Goal: Task Accomplishment & Management: Use online tool/utility

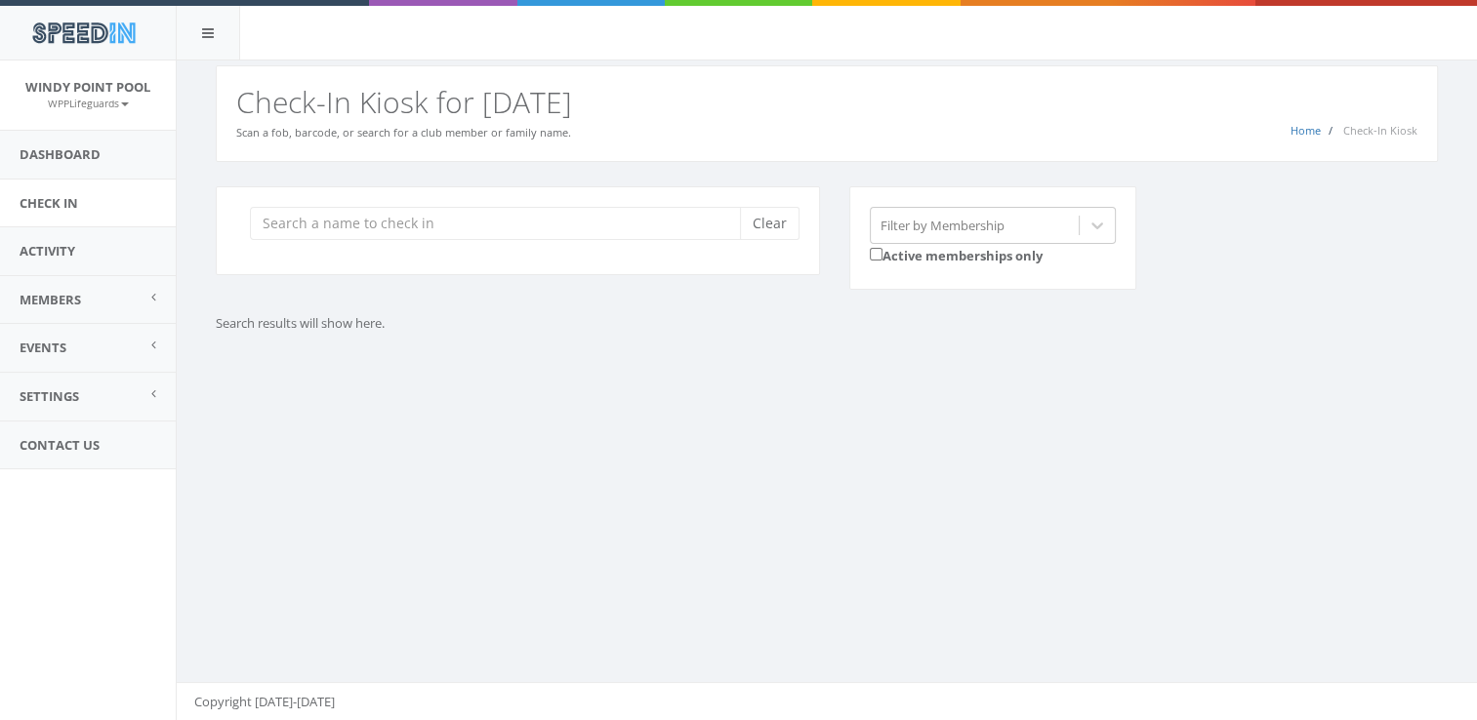
click at [410, 217] on input "search" at bounding box center [502, 223] width 505 height 33
type input "[PERSON_NAME]"
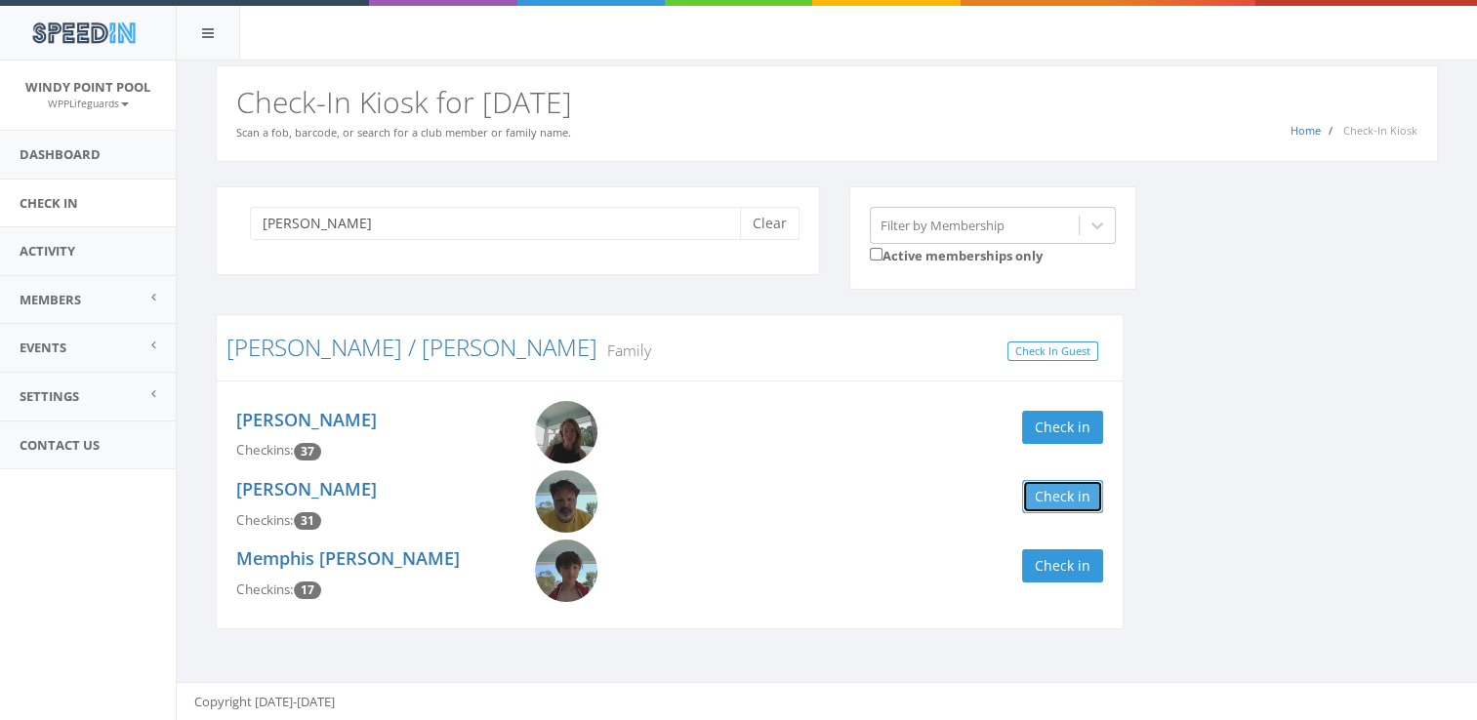
click at [1061, 505] on button "Check in" at bounding box center [1062, 496] width 81 height 33
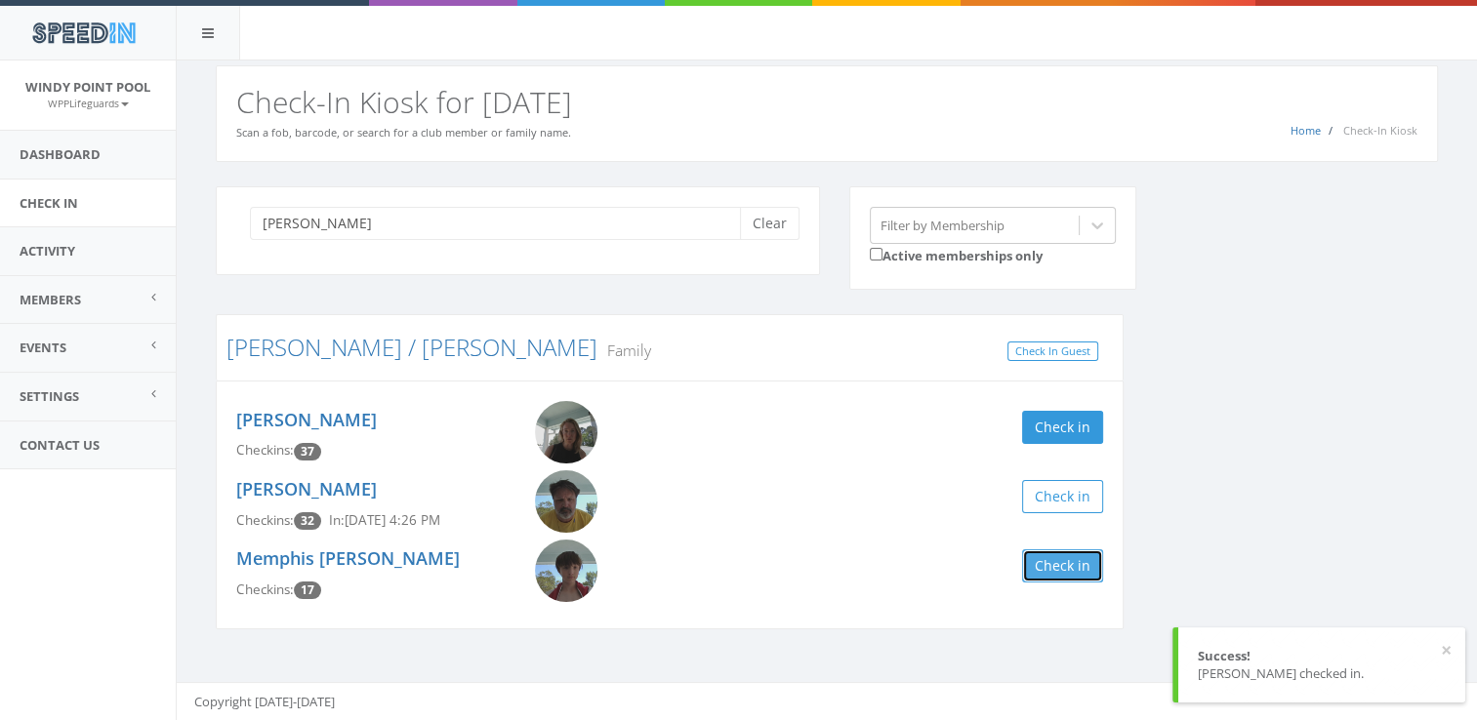
click at [1064, 577] on button "Check in" at bounding box center [1062, 565] width 81 height 33
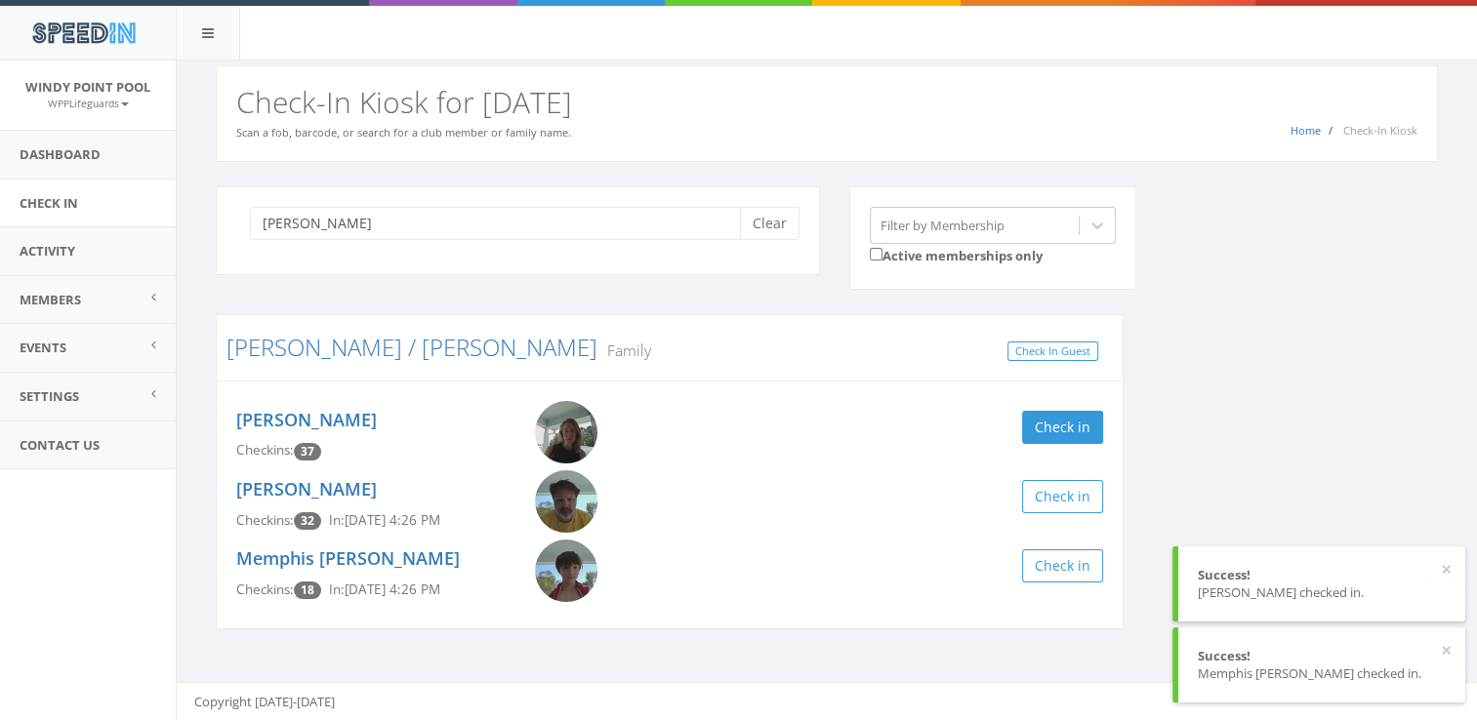
click at [1157, 430] on div "[PERSON_NAME] Clear Filter by Membership Active memberships only [PERSON_NAME] …" at bounding box center [826, 420] width 1251 height 468
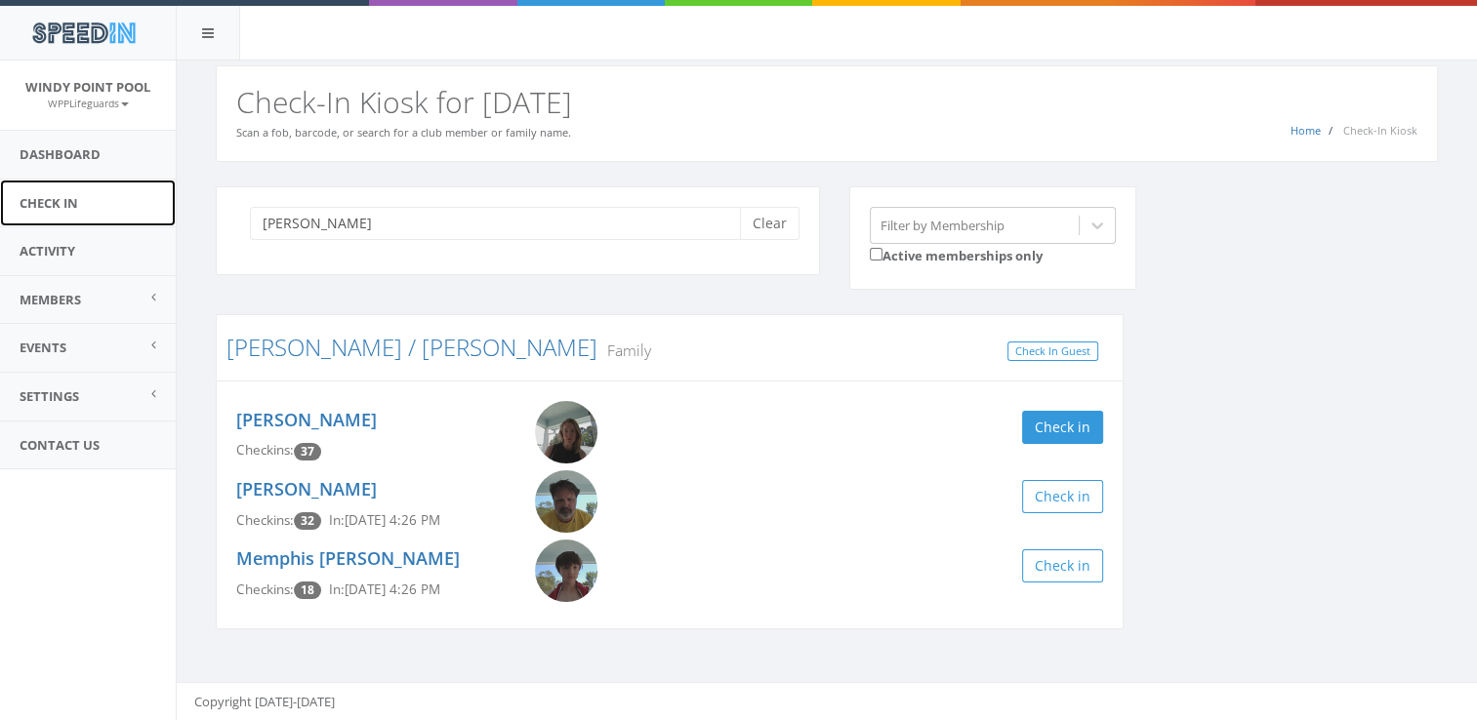
click at [94, 209] on link "Check In" at bounding box center [88, 204] width 176 height 48
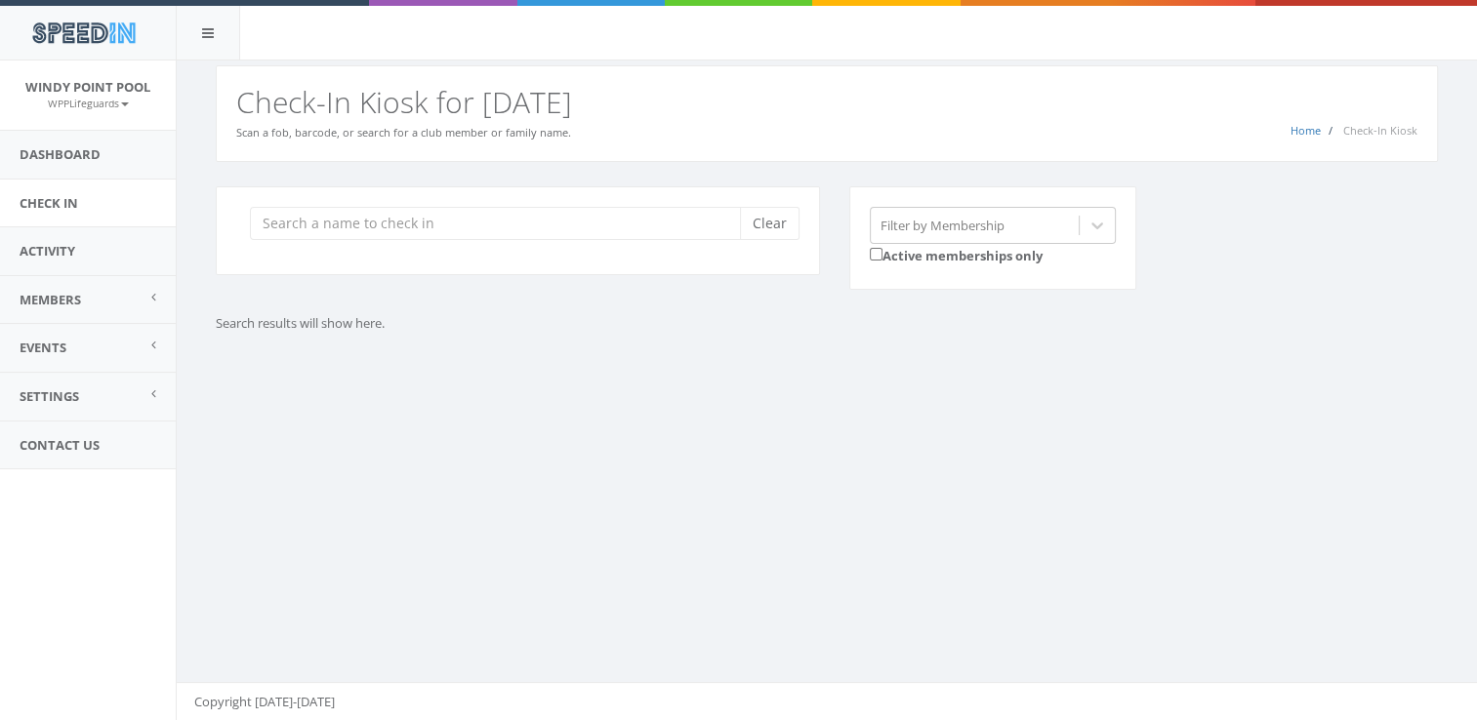
click at [328, 217] on input "search" at bounding box center [502, 223] width 505 height 33
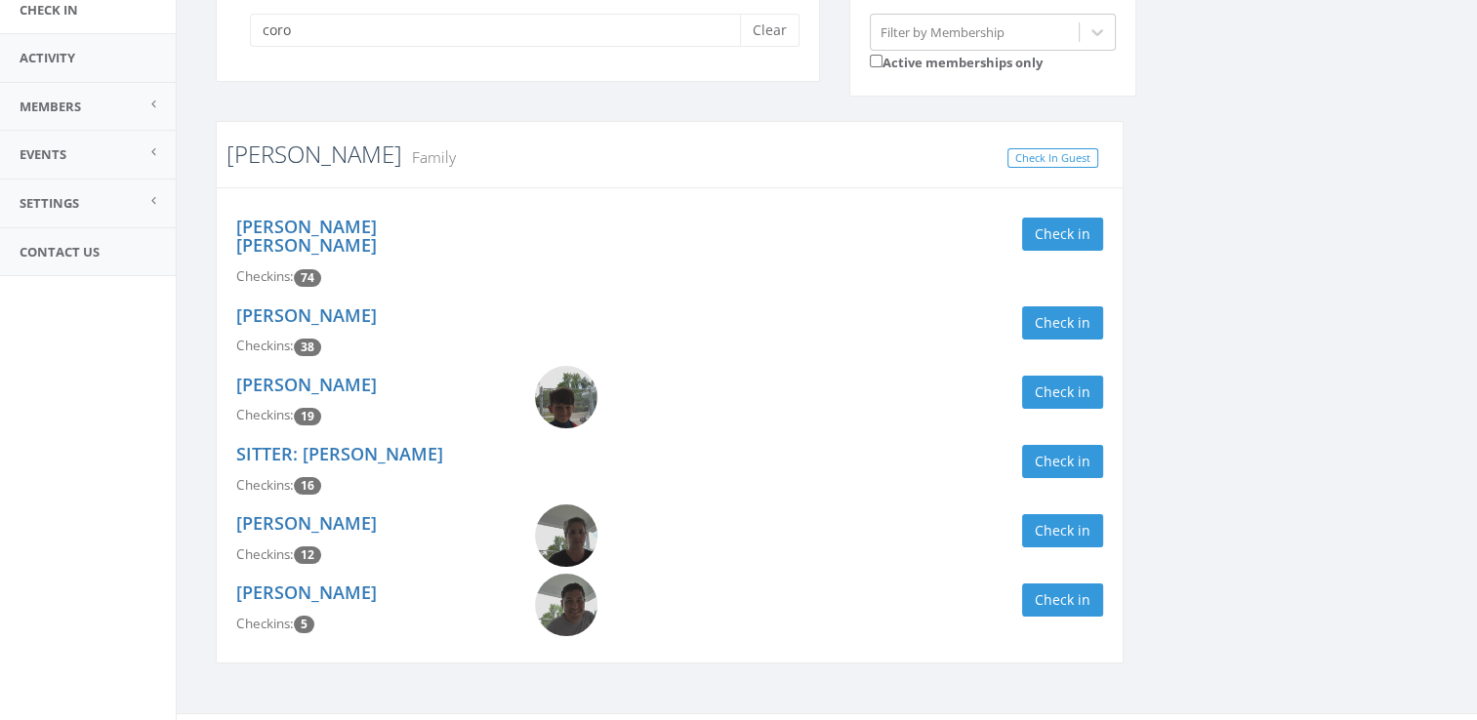
scroll to position [194, 0]
type input "coro"
click at [1049, 235] on button "Check in" at bounding box center [1062, 233] width 81 height 33
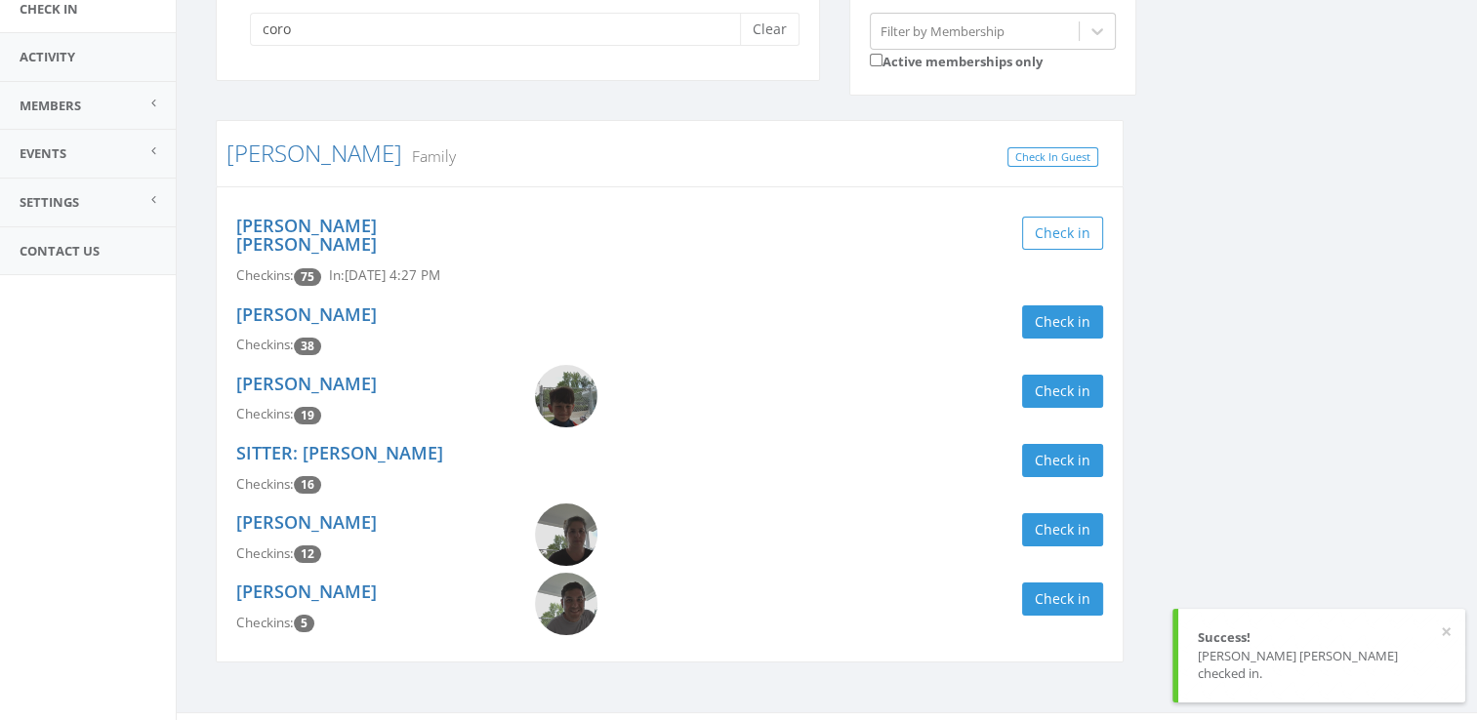
click at [1279, 283] on div "coro Clear Filter by Membership Active memberships only [PERSON_NAME] Family Ch…" at bounding box center [826, 340] width 1251 height 696
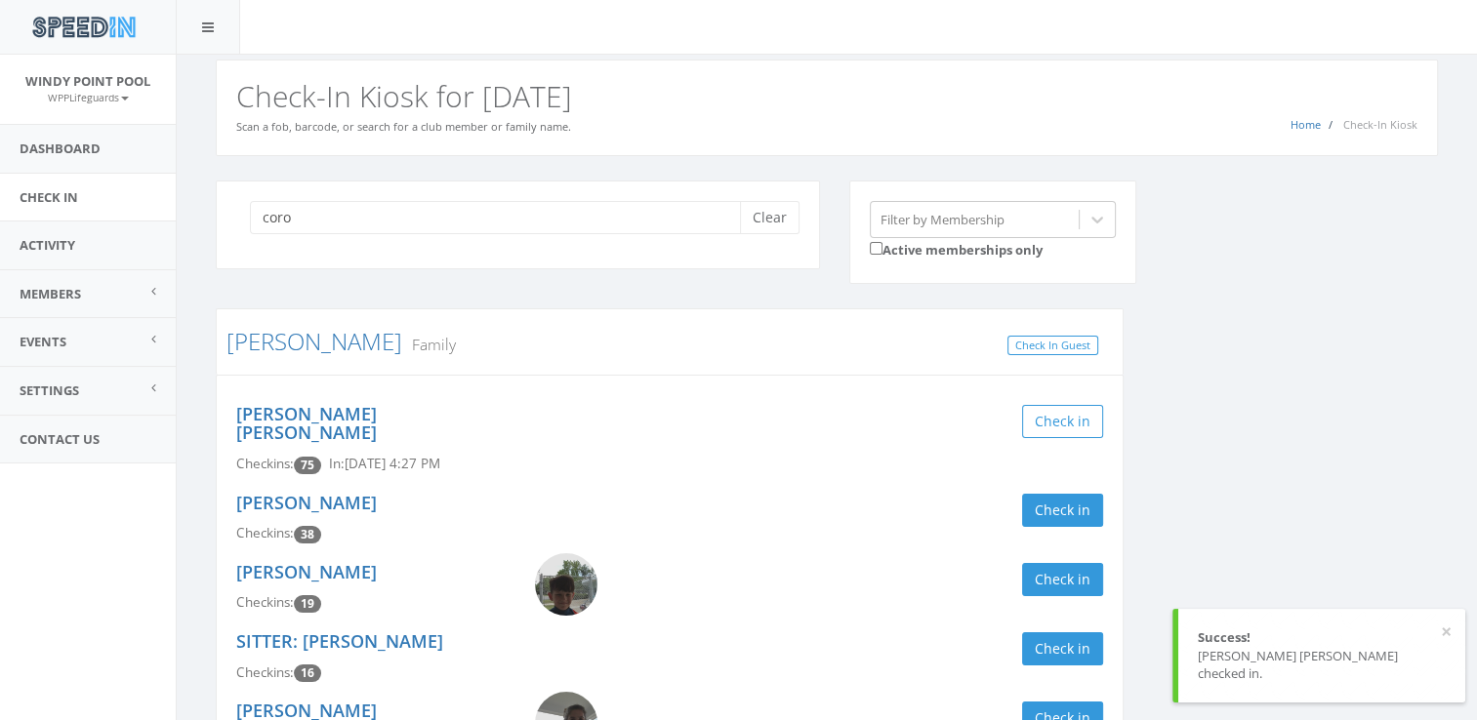
scroll to position [0, 0]
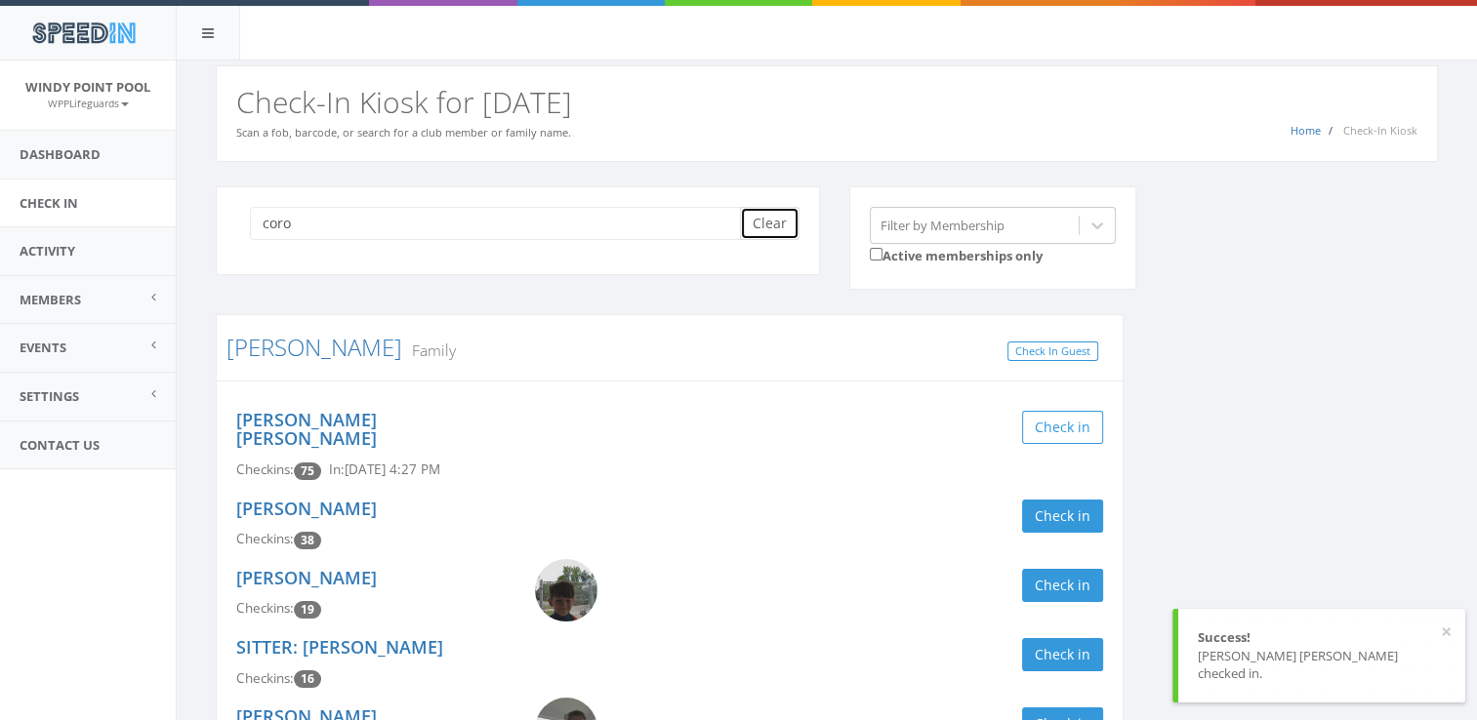
click at [785, 224] on button "Clear" at bounding box center [770, 223] width 60 height 33
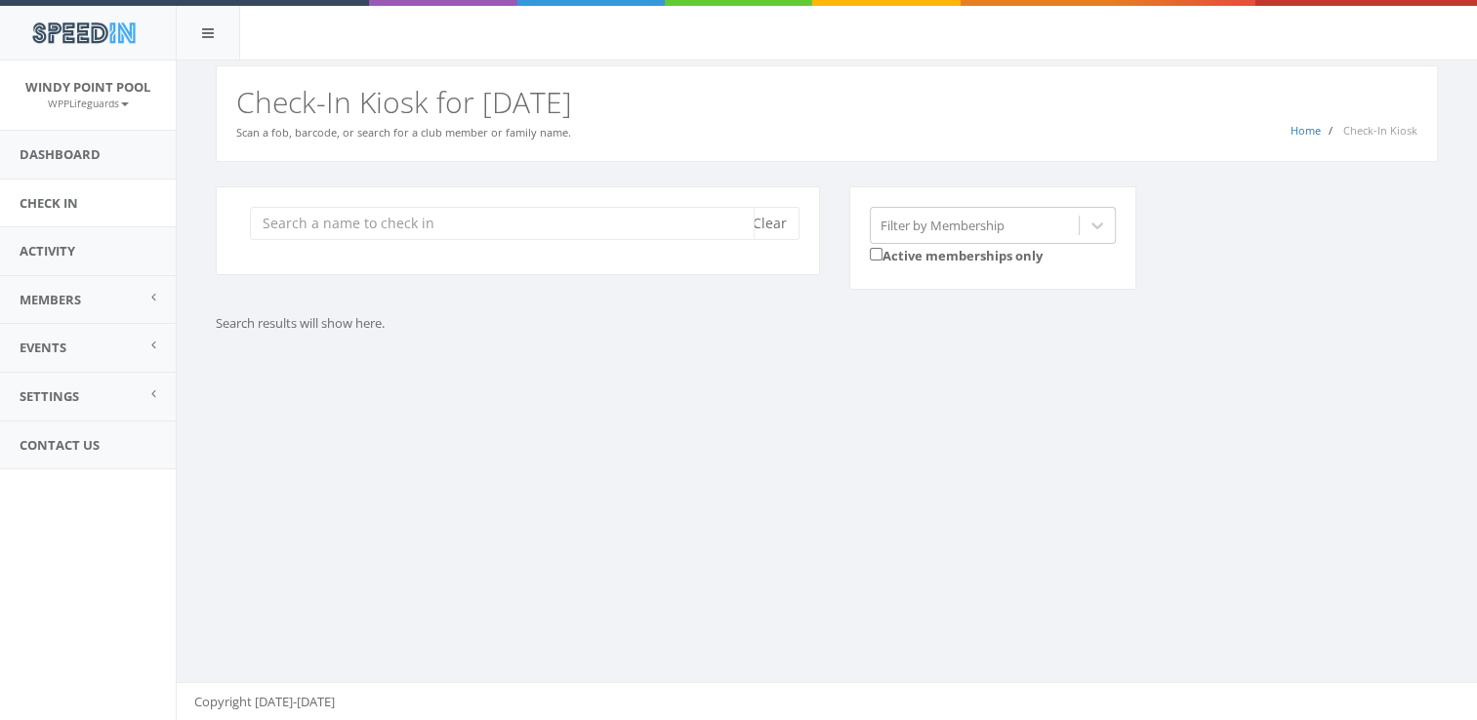
click at [699, 229] on input "search" at bounding box center [502, 223] width 505 height 33
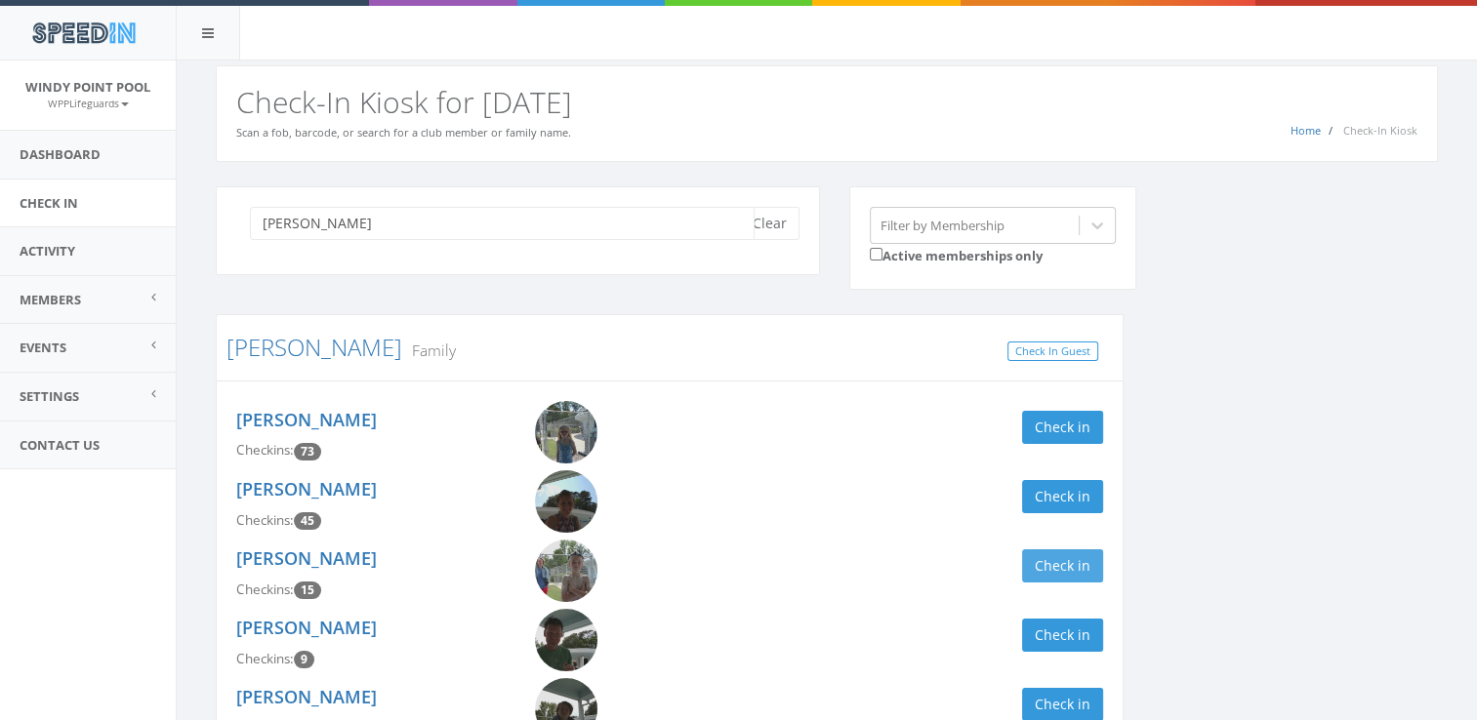
type input "[PERSON_NAME]"
click at [1039, 556] on button "Check in" at bounding box center [1062, 565] width 81 height 33
click at [1051, 560] on button "Check in" at bounding box center [1062, 565] width 81 height 33
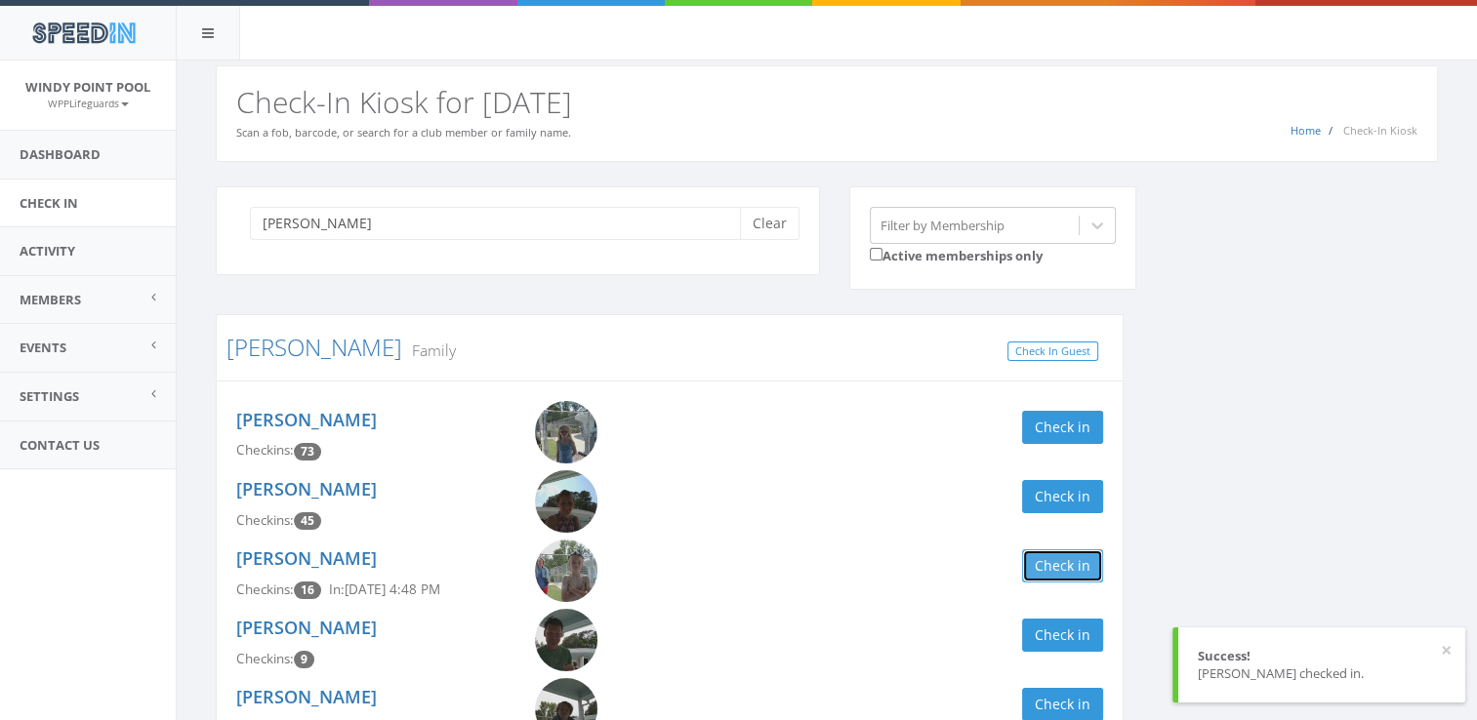
scroll to position [404, 0]
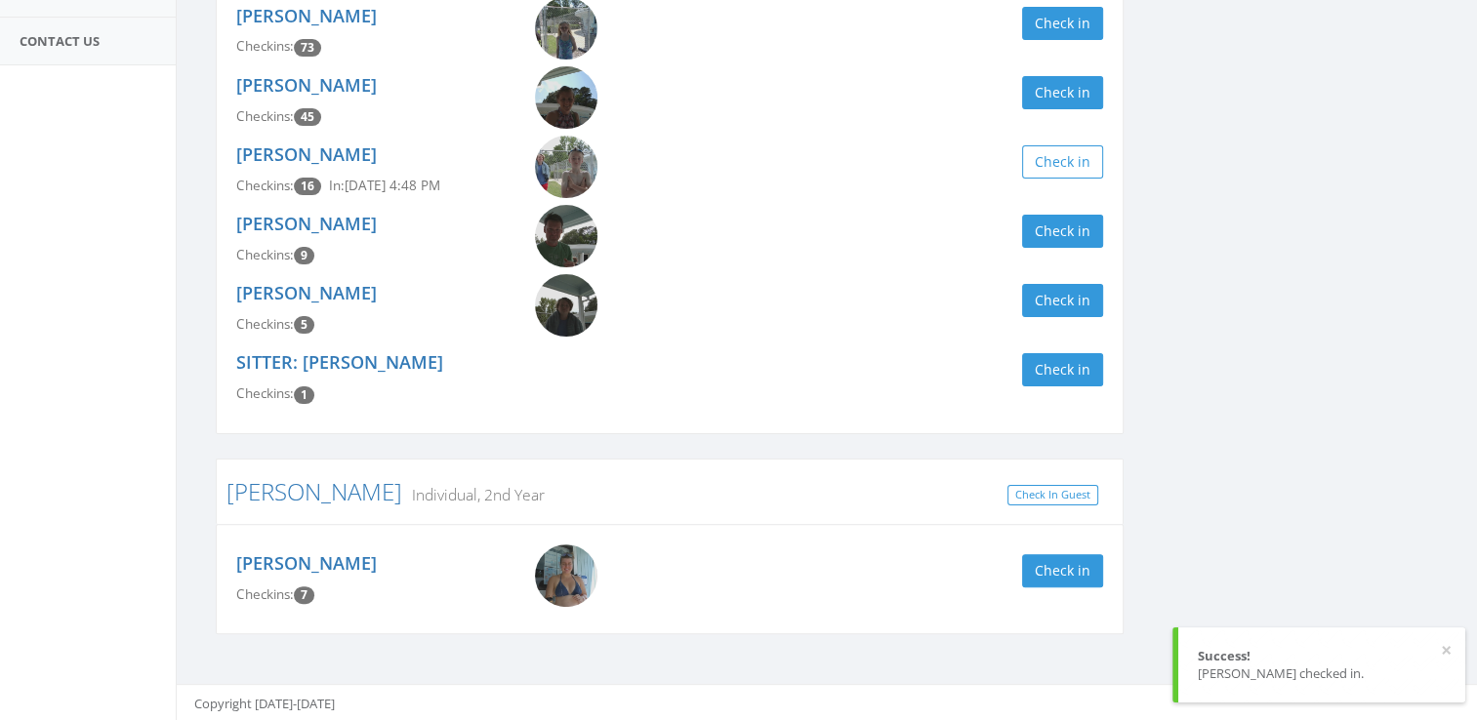
click at [565, 564] on img at bounding box center [566, 576] width 62 height 62
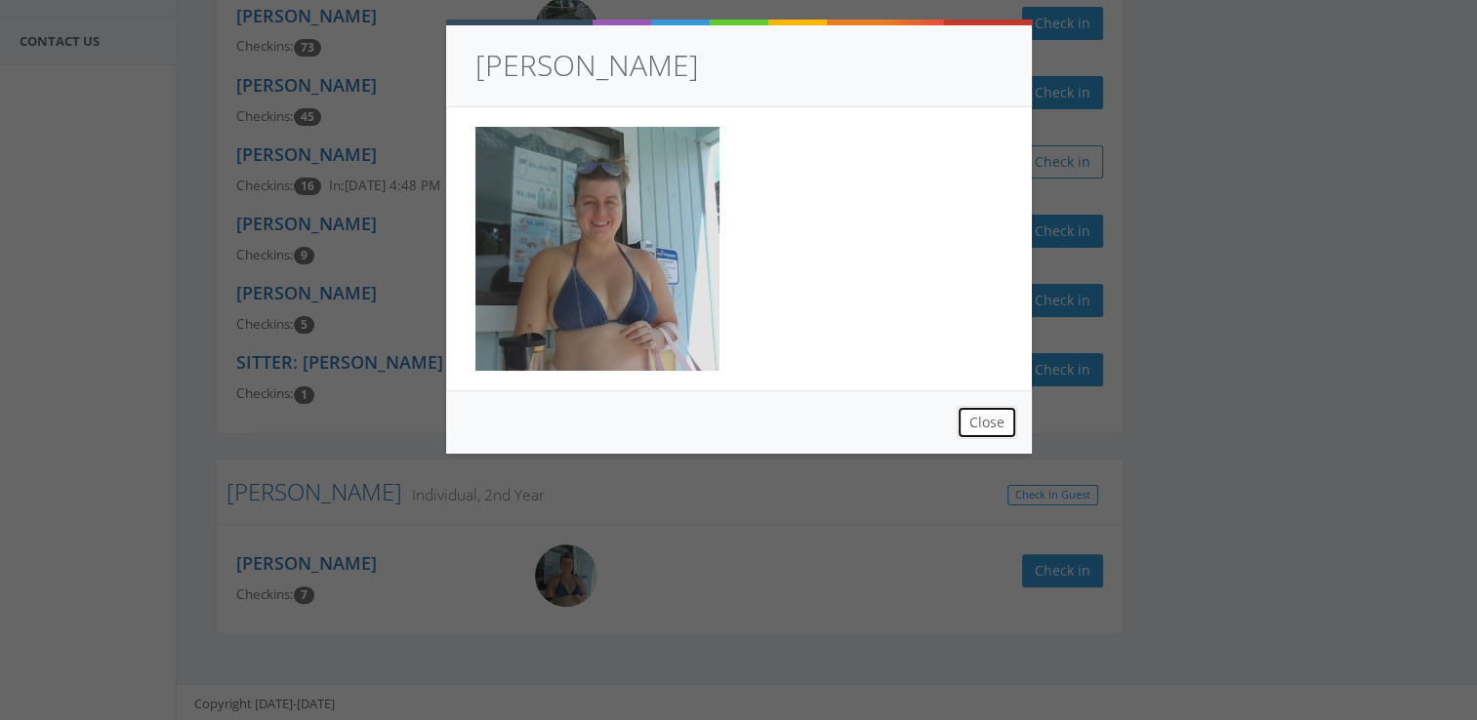
click at [980, 425] on button "Close" at bounding box center [986, 422] width 61 height 33
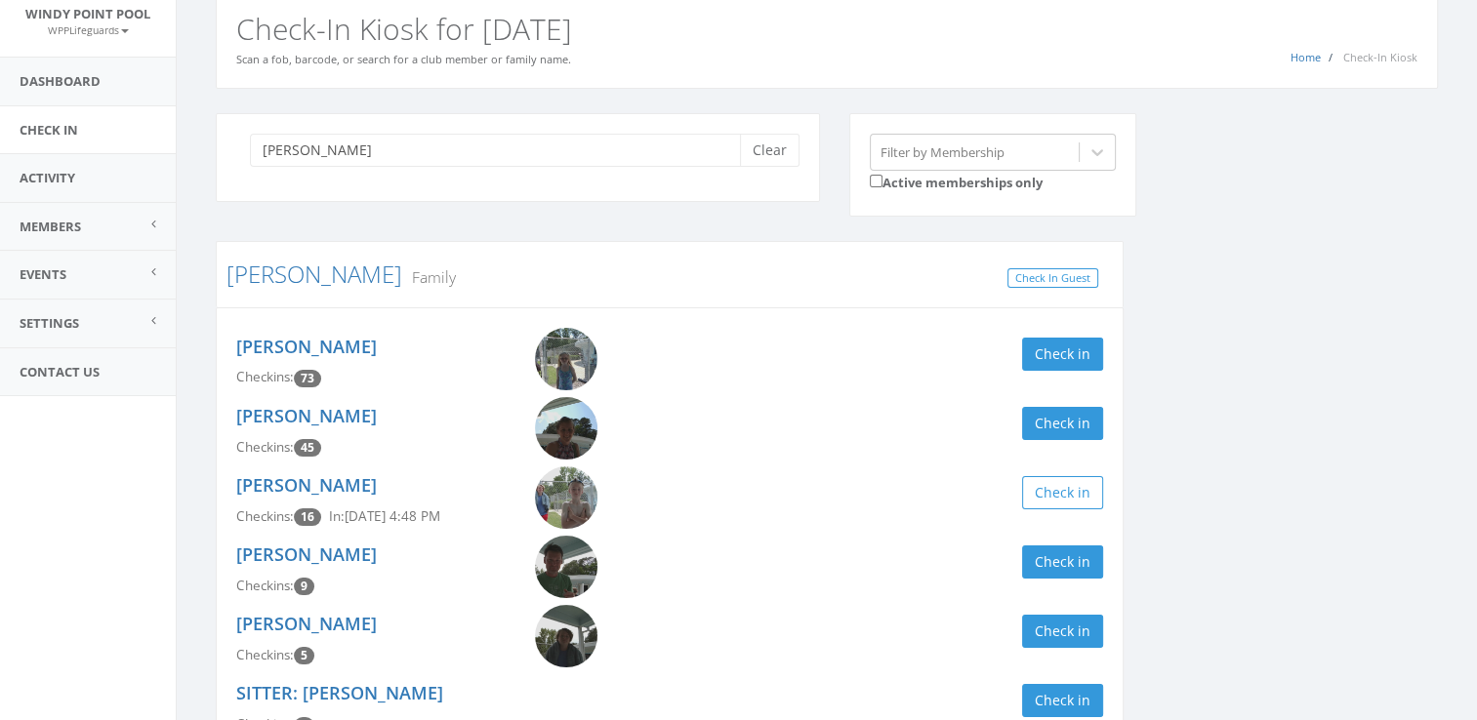
scroll to position [0, 0]
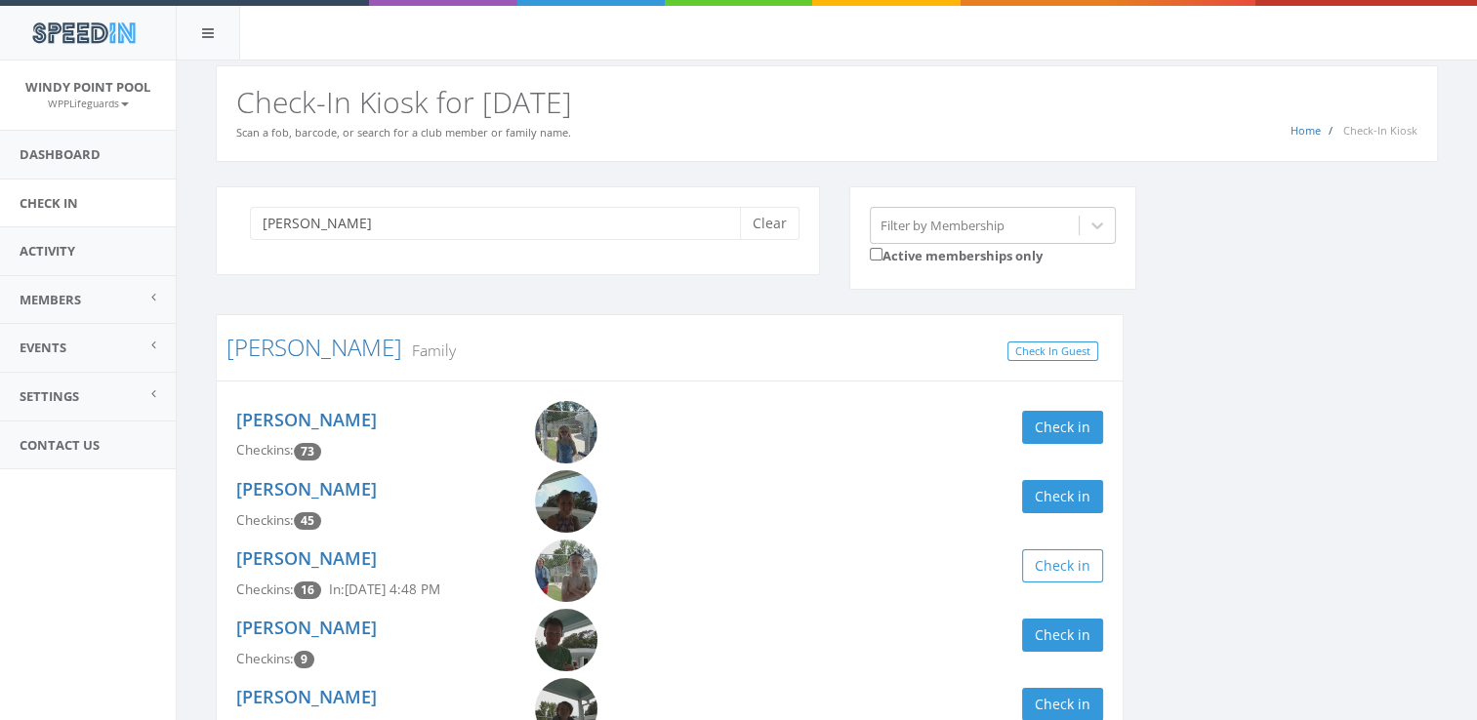
click at [609, 568] on link at bounding box center [595, 571] width 120 height 62
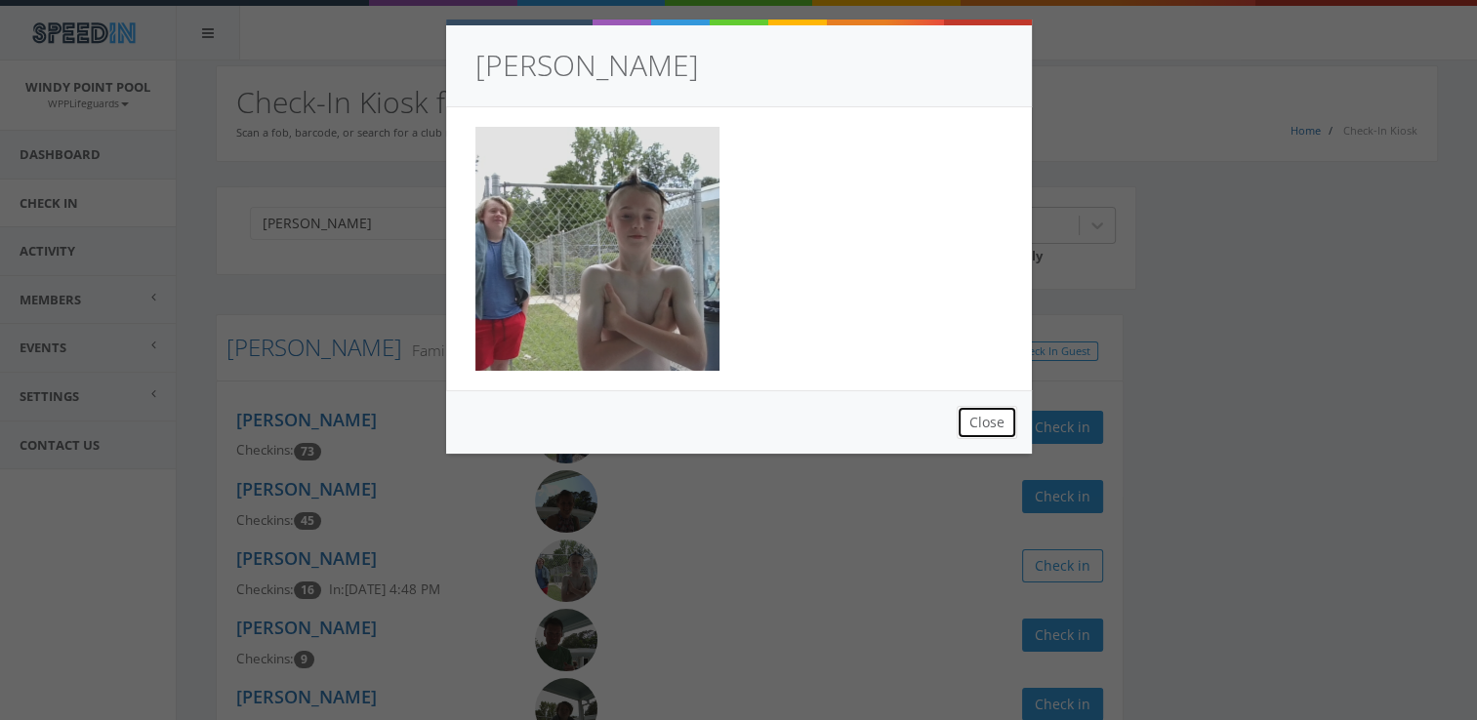
click at [995, 415] on button "Close" at bounding box center [986, 422] width 61 height 33
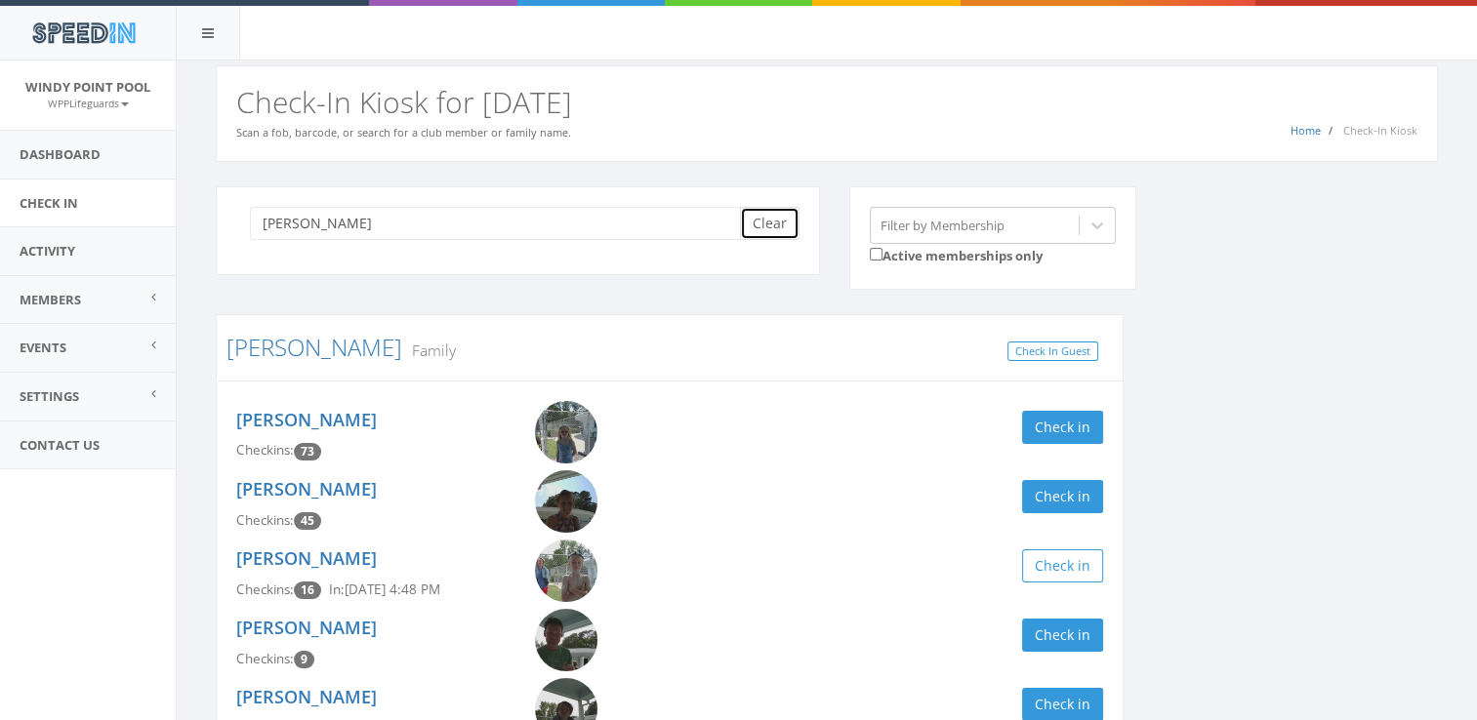
click at [777, 221] on button "Clear" at bounding box center [770, 223] width 60 height 33
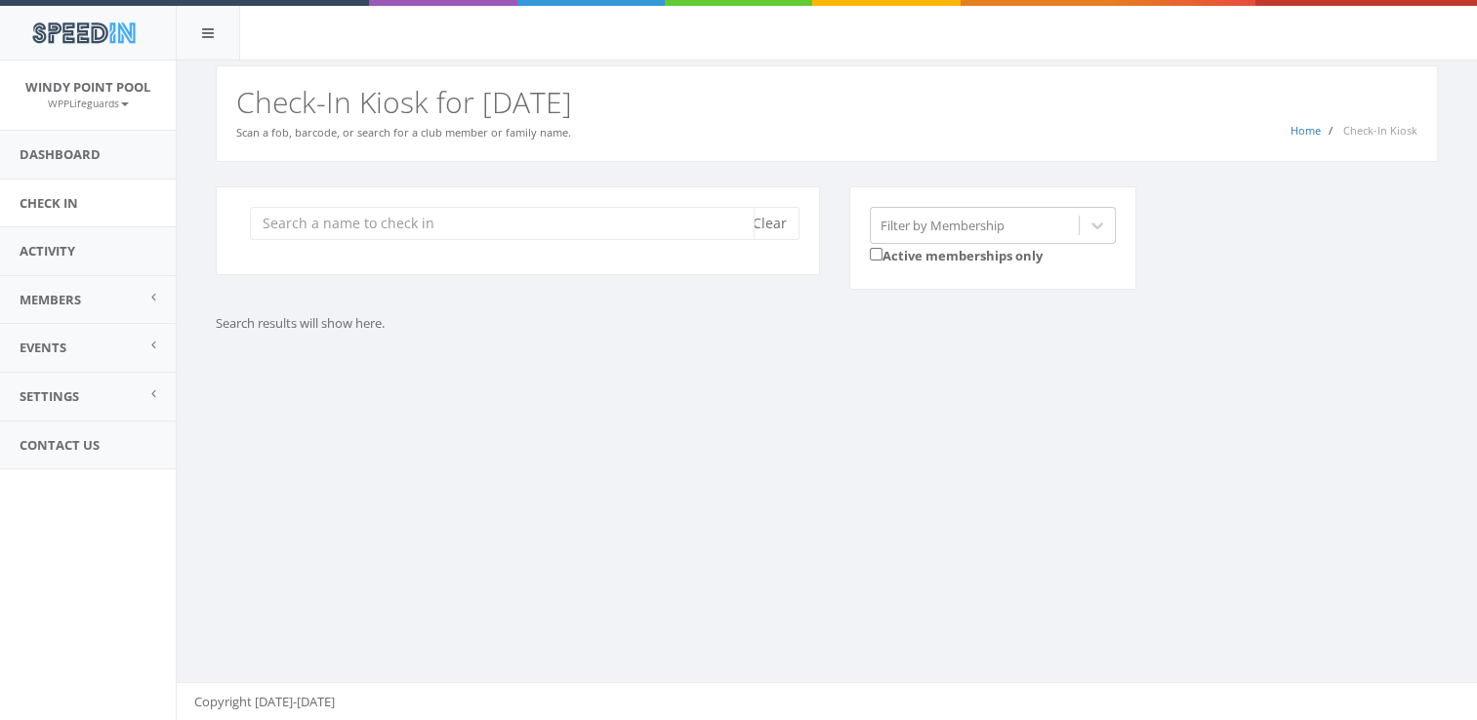
click at [425, 217] on input "search" at bounding box center [502, 223] width 505 height 33
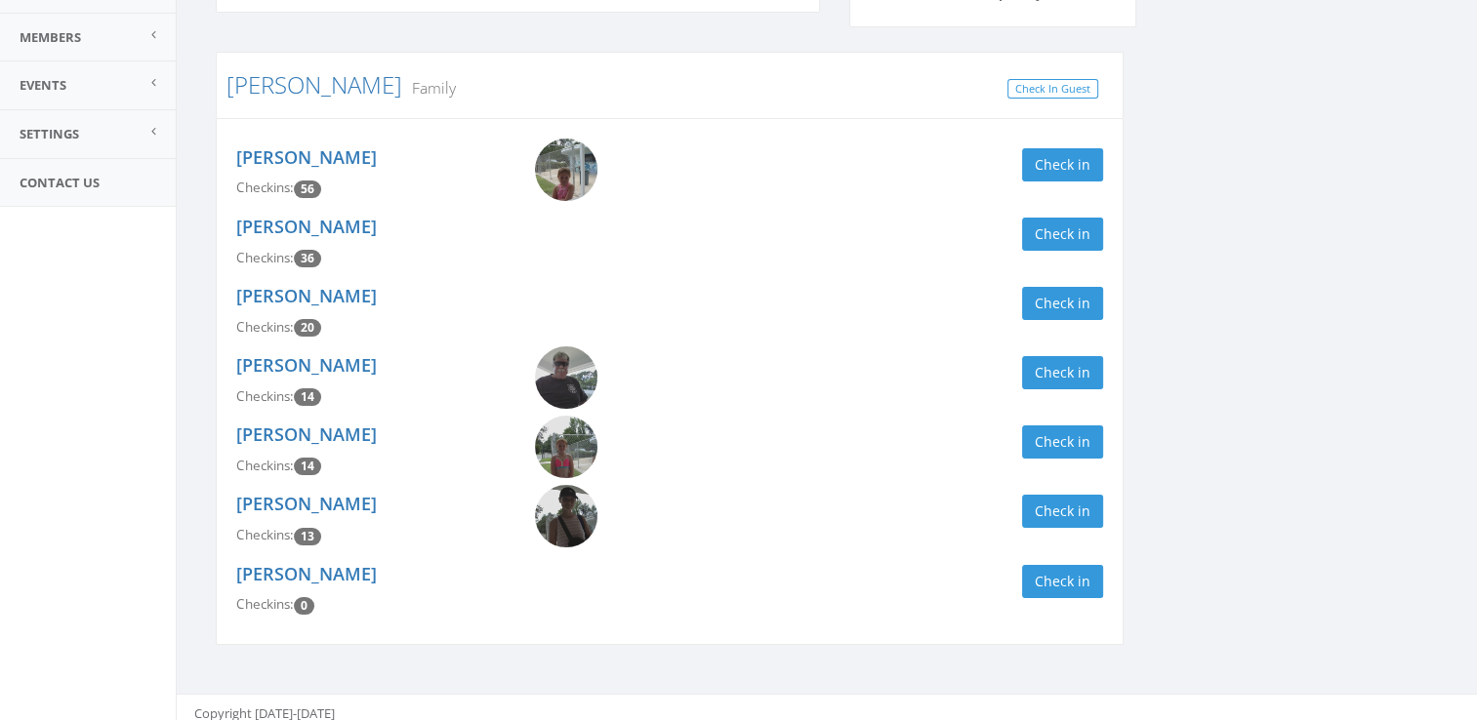
scroll to position [263, 0]
type input "osb"
click at [1055, 580] on button "Check in" at bounding box center [1062, 580] width 81 height 33
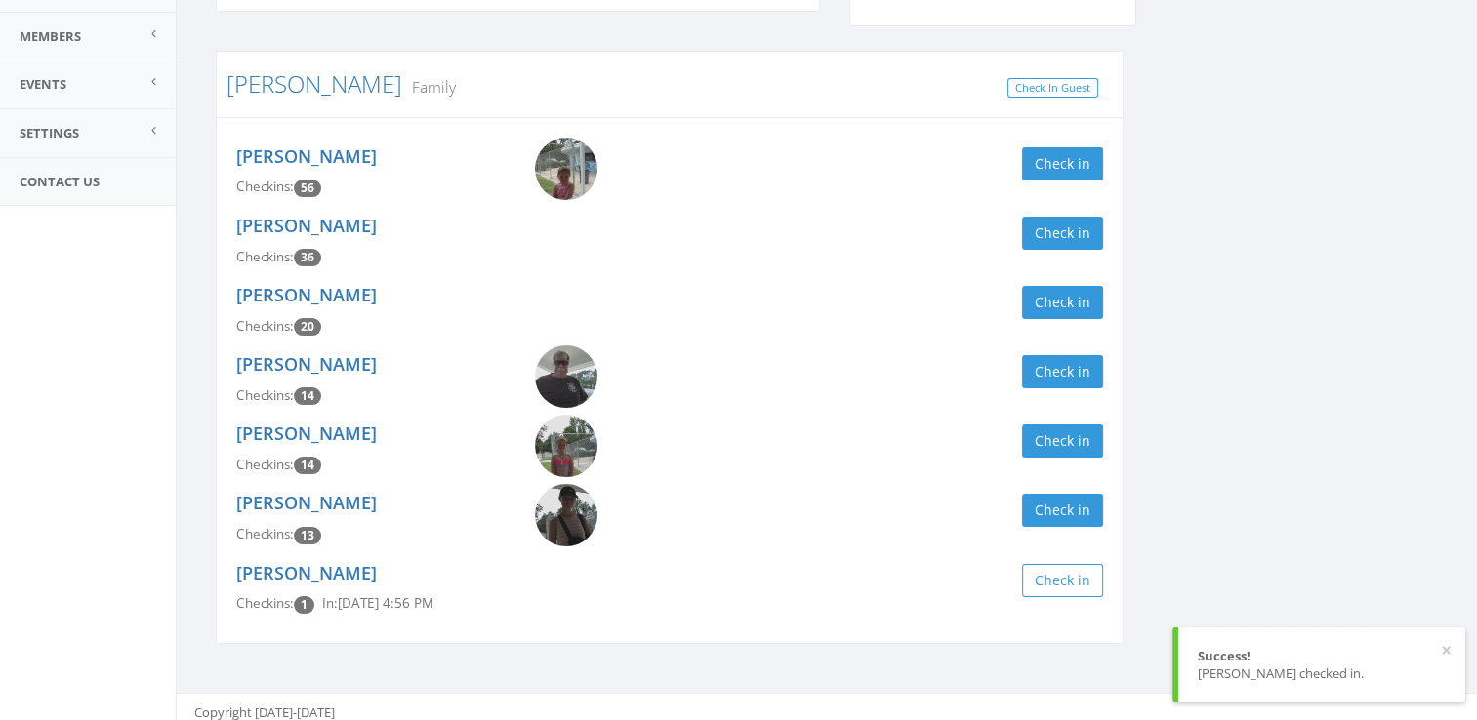
click at [1019, 494] on div "Check in" at bounding box center [893, 510] width 419 height 33
click at [1037, 517] on button "Check in" at bounding box center [1062, 510] width 81 height 33
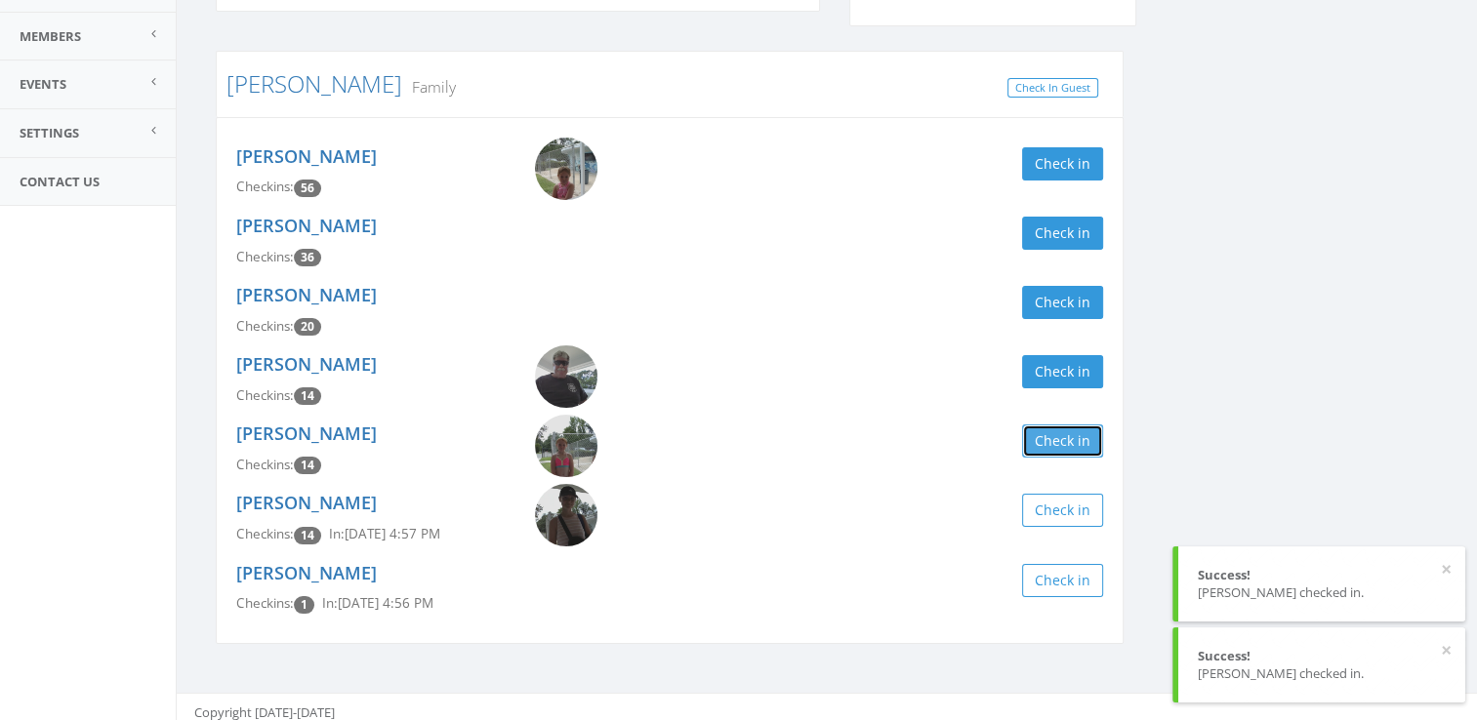
click at [1039, 433] on button "Check in" at bounding box center [1062, 441] width 81 height 33
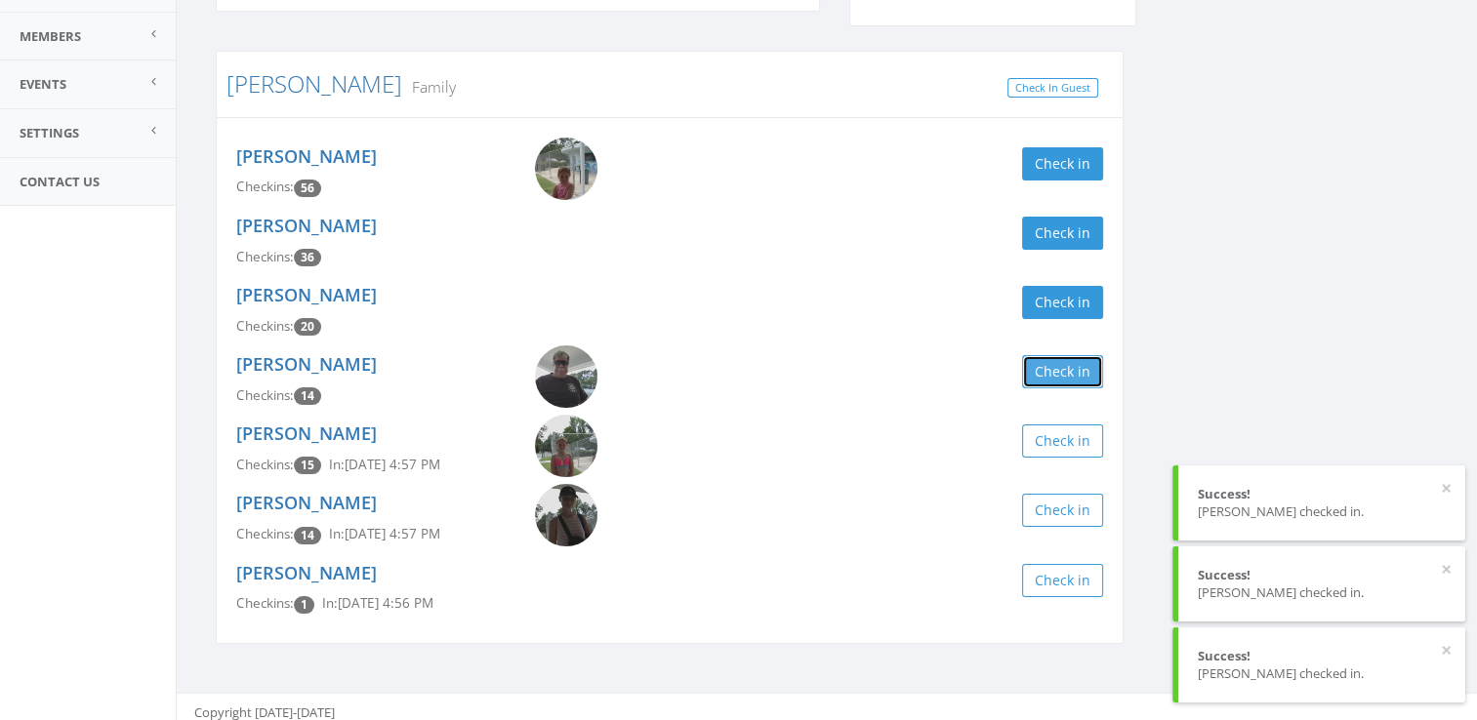
click at [1033, 366] on button "Check in" at bounding box center [1062, 371] width 81 height 33
click at [1047, 300] on button "Check in" at bounding box center [1062, 302] width 81 height 33
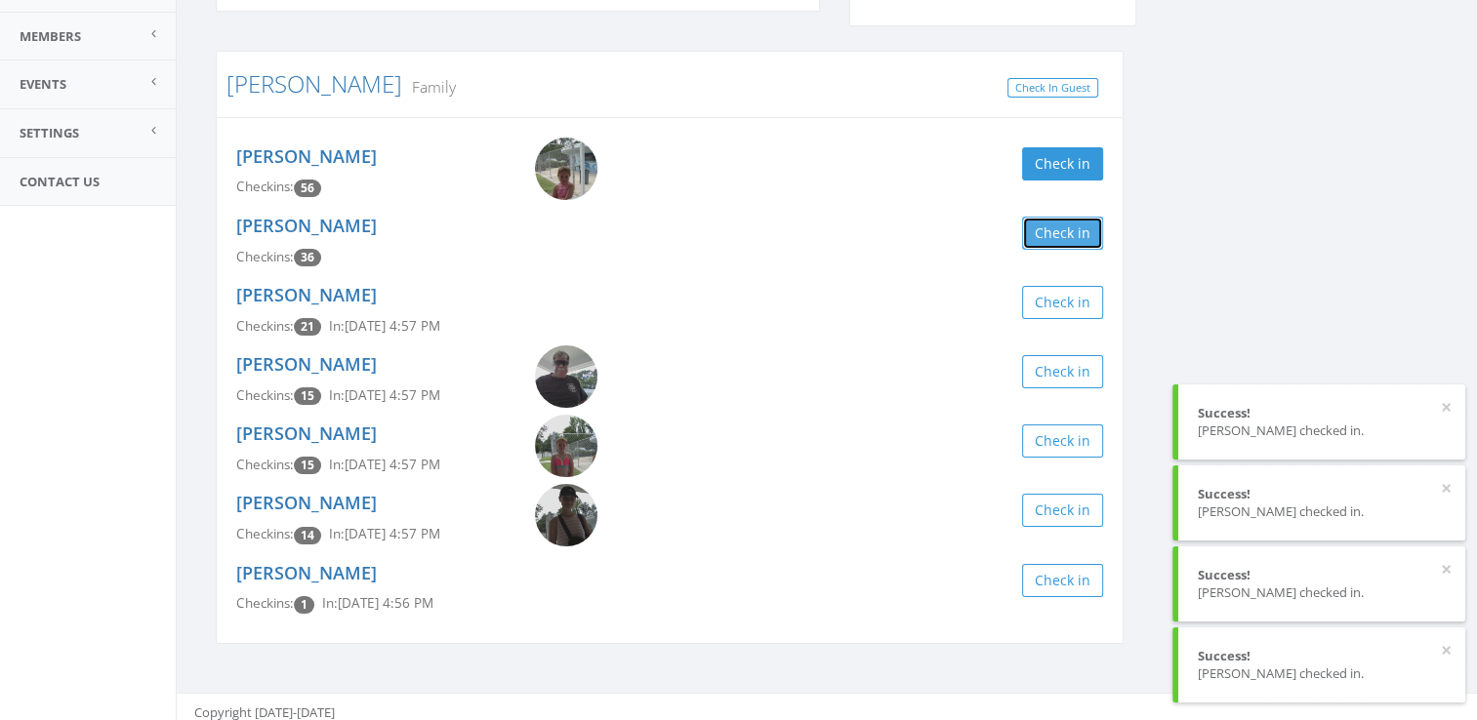
click at [1052, 238] on button "Check in" at bounding box center [1062, 233] width 81 height 33
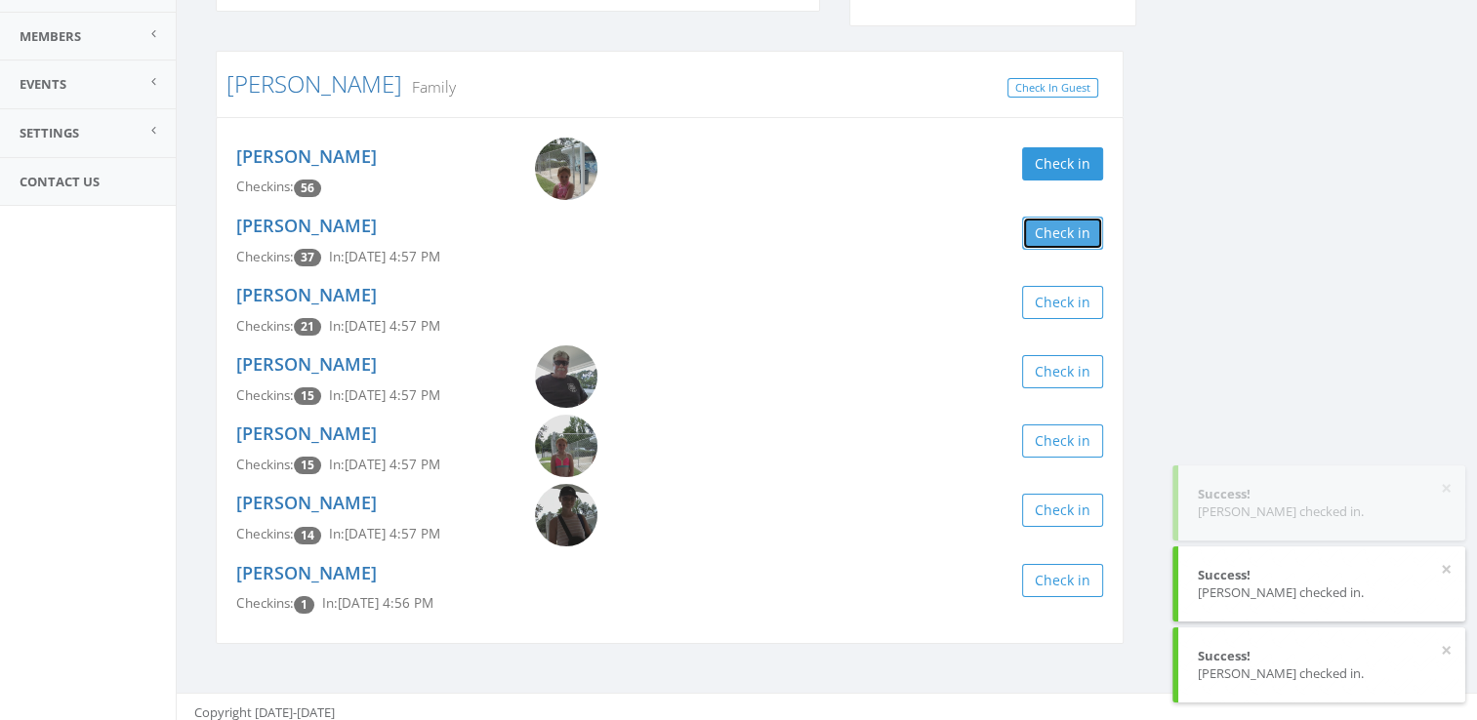
click at [1070, 227] on button "Check in" at bounding box center [1062, 233] width 81 height 33
click at [1044, 155] on button "Check in" at bounding box center [1062, 163] width 81 height 33
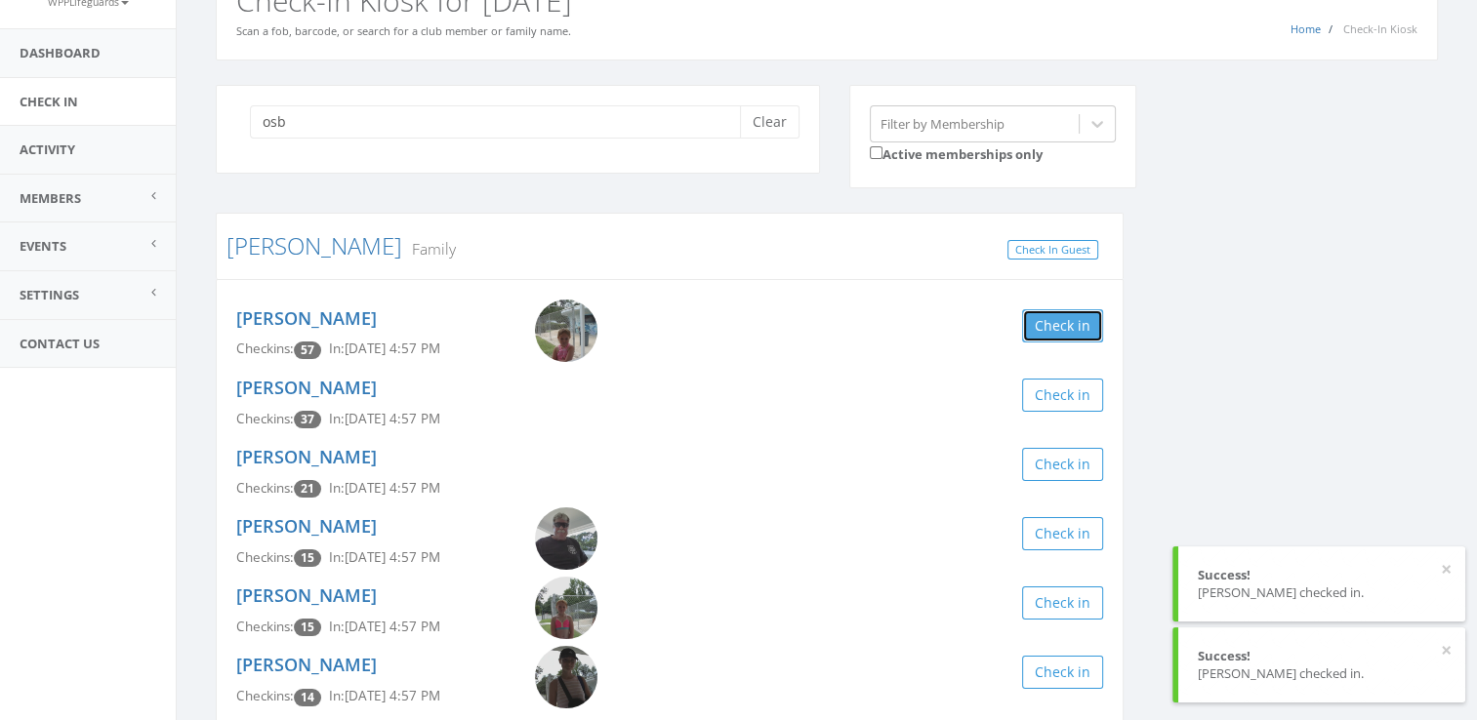
scroll to position [0, 0]
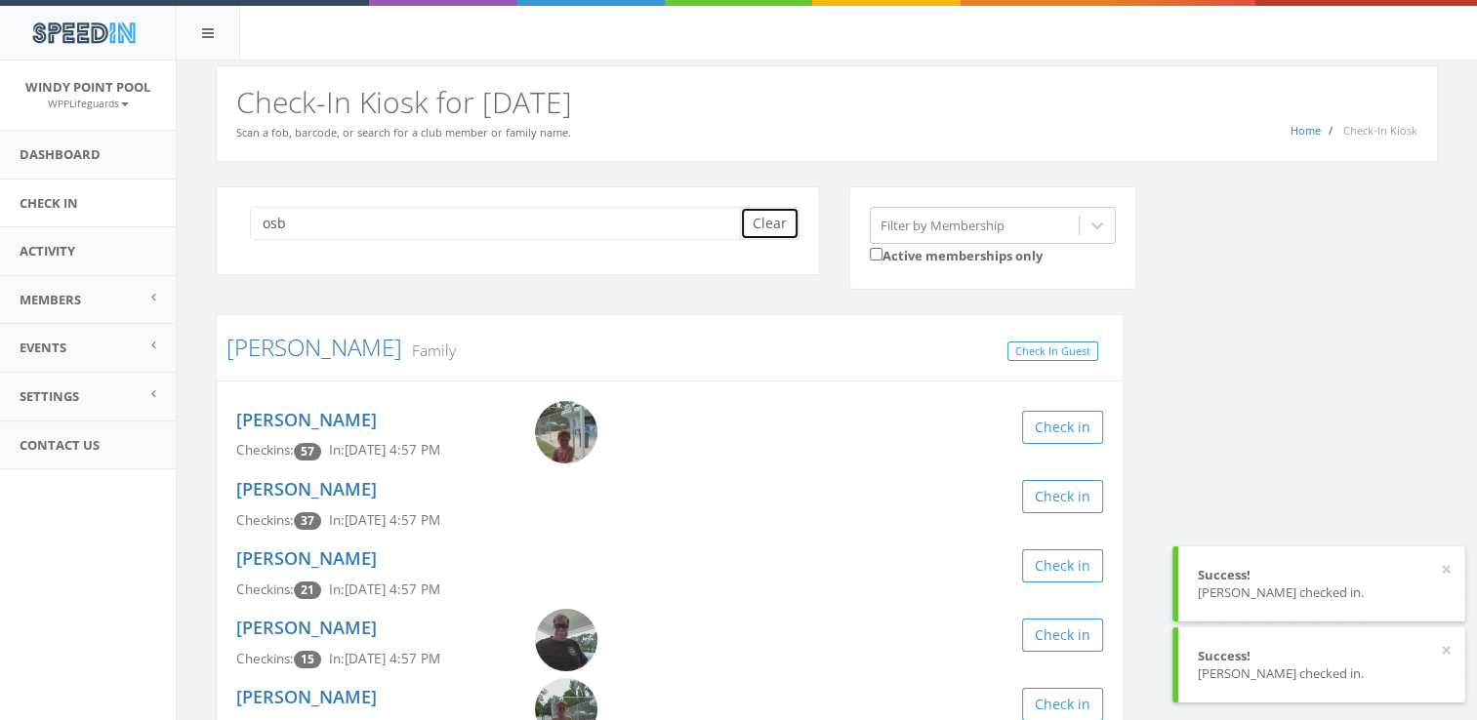
click at [773, 222] on button "Clear" at bounding box center [770, 223] width 60 height 33
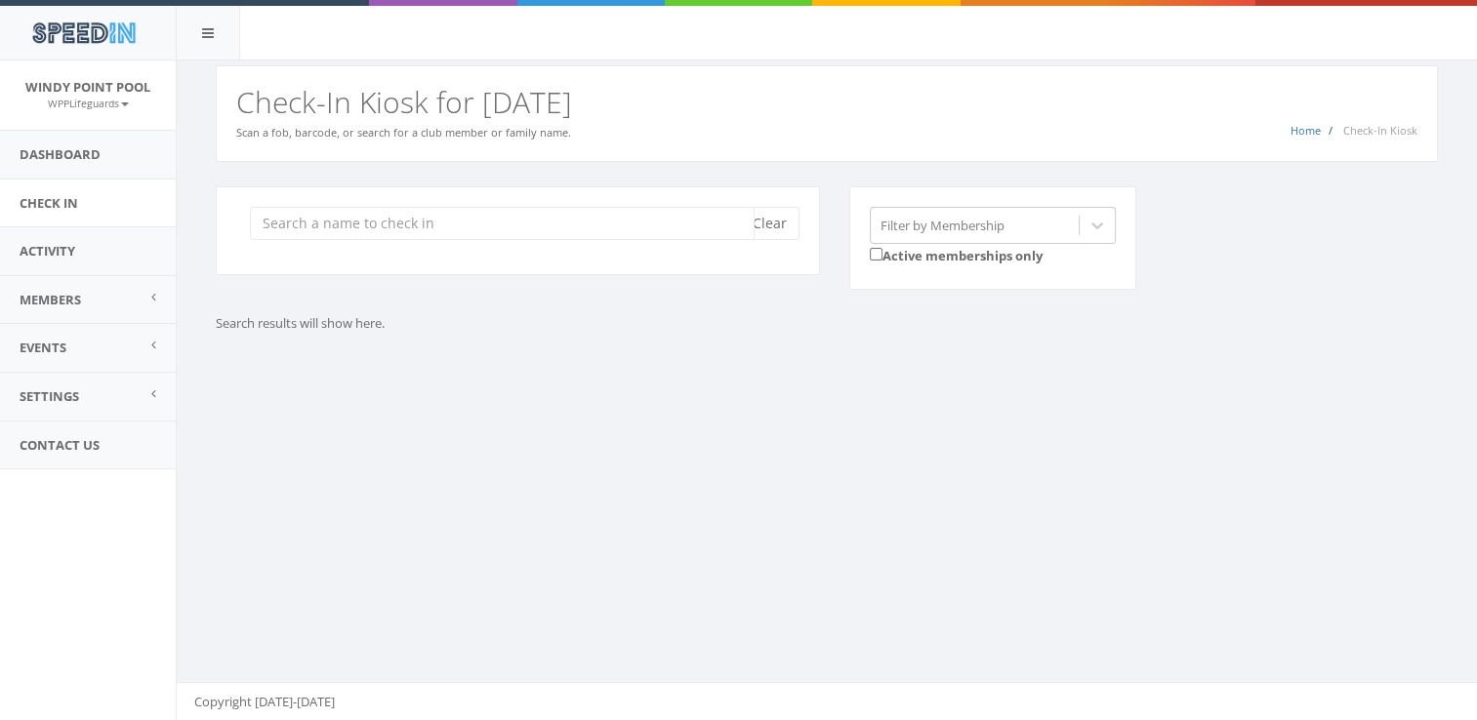
click at [433, 213] on input "search" at bounding box center [502, 223] width 505 height 33
click at [419, 221] on input "search" at bounding box center [502, 223] width 505 height 33
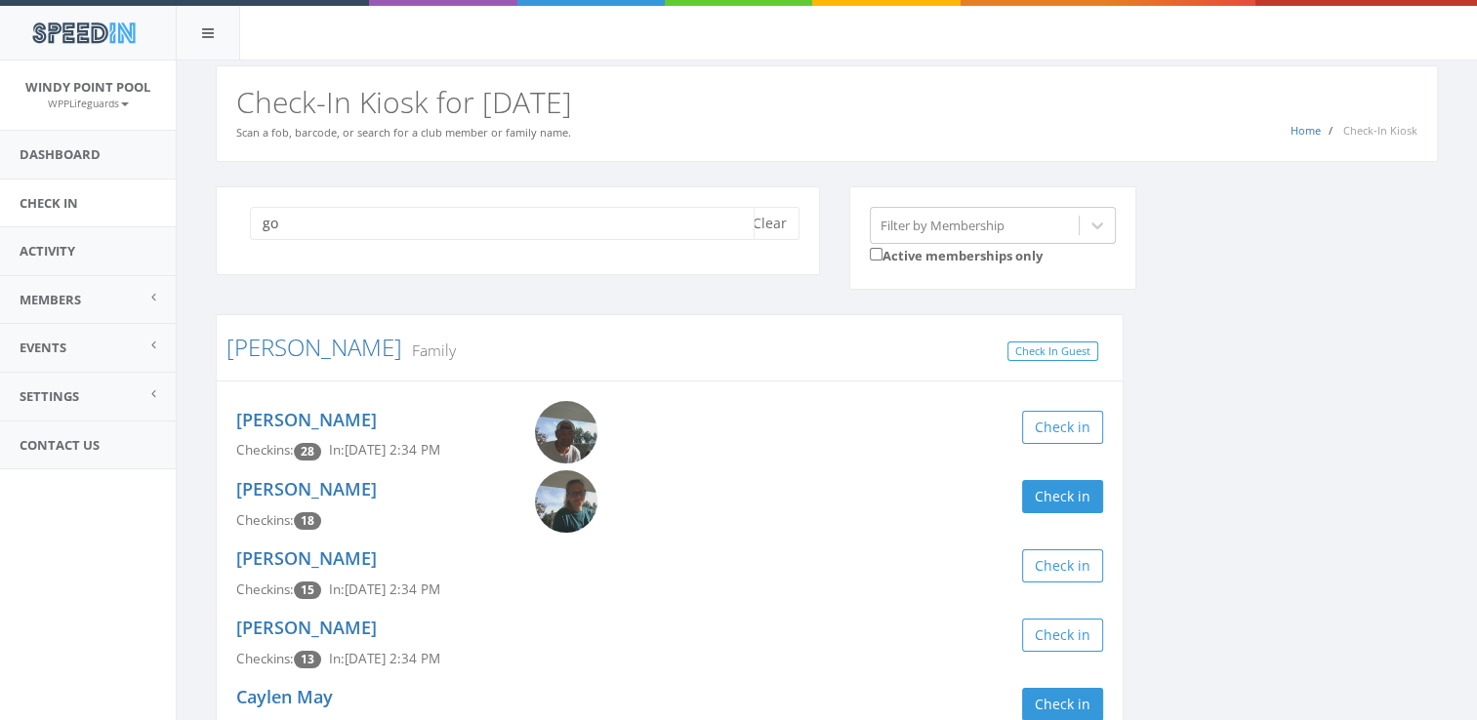
type input "g"
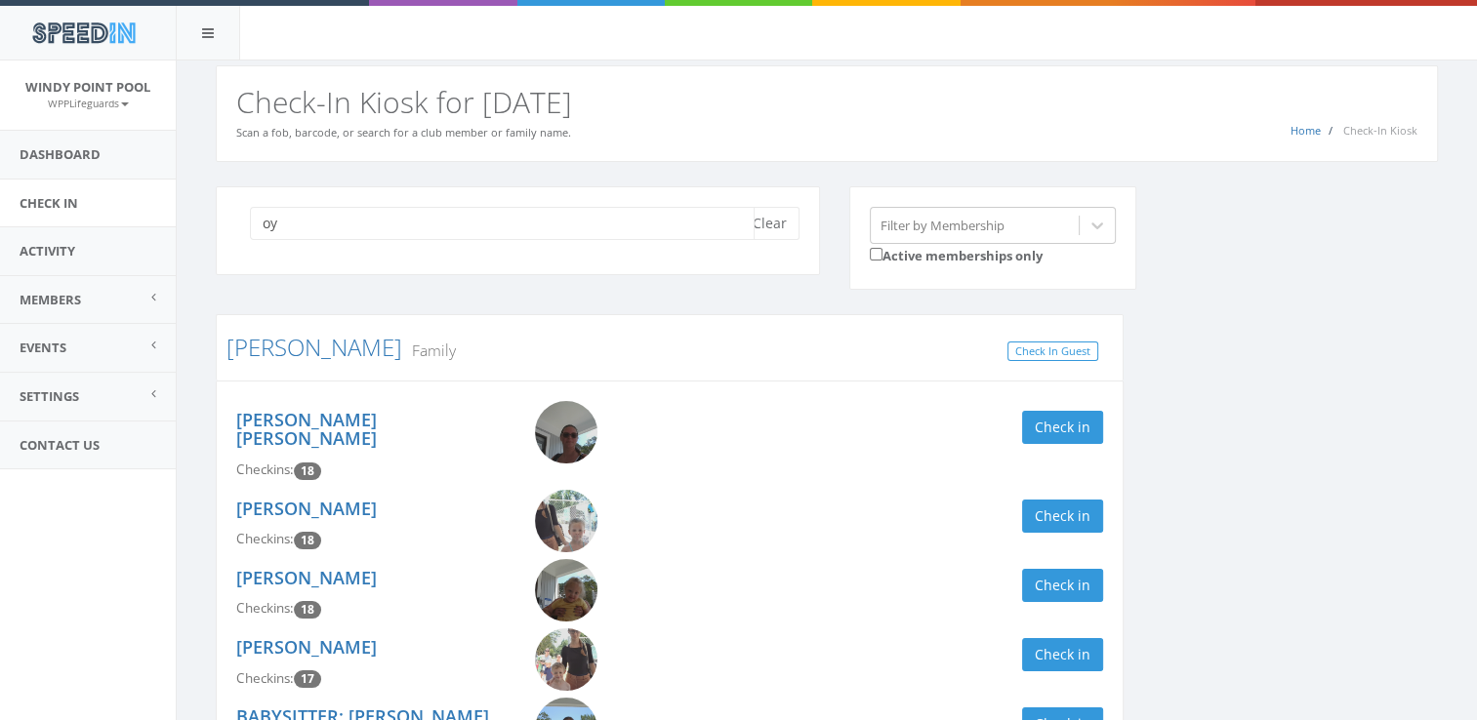
scroll to position [116, 0]
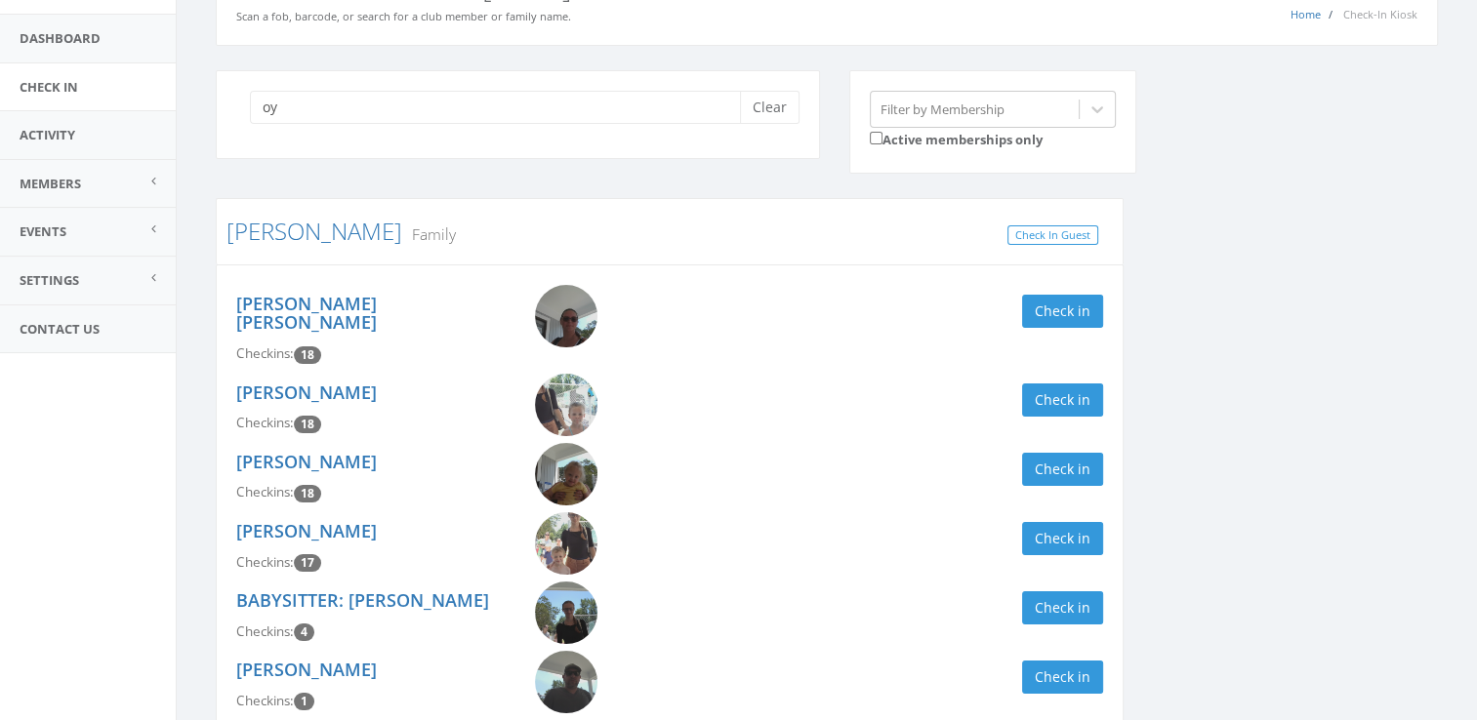
click at [428, 123] on div "oy Clear" at bounding box center [518, 114] width 604 height 89
click at [413, 95] on input "oy" at bounding box center [502, 107] width 505 height 33
type input "o"
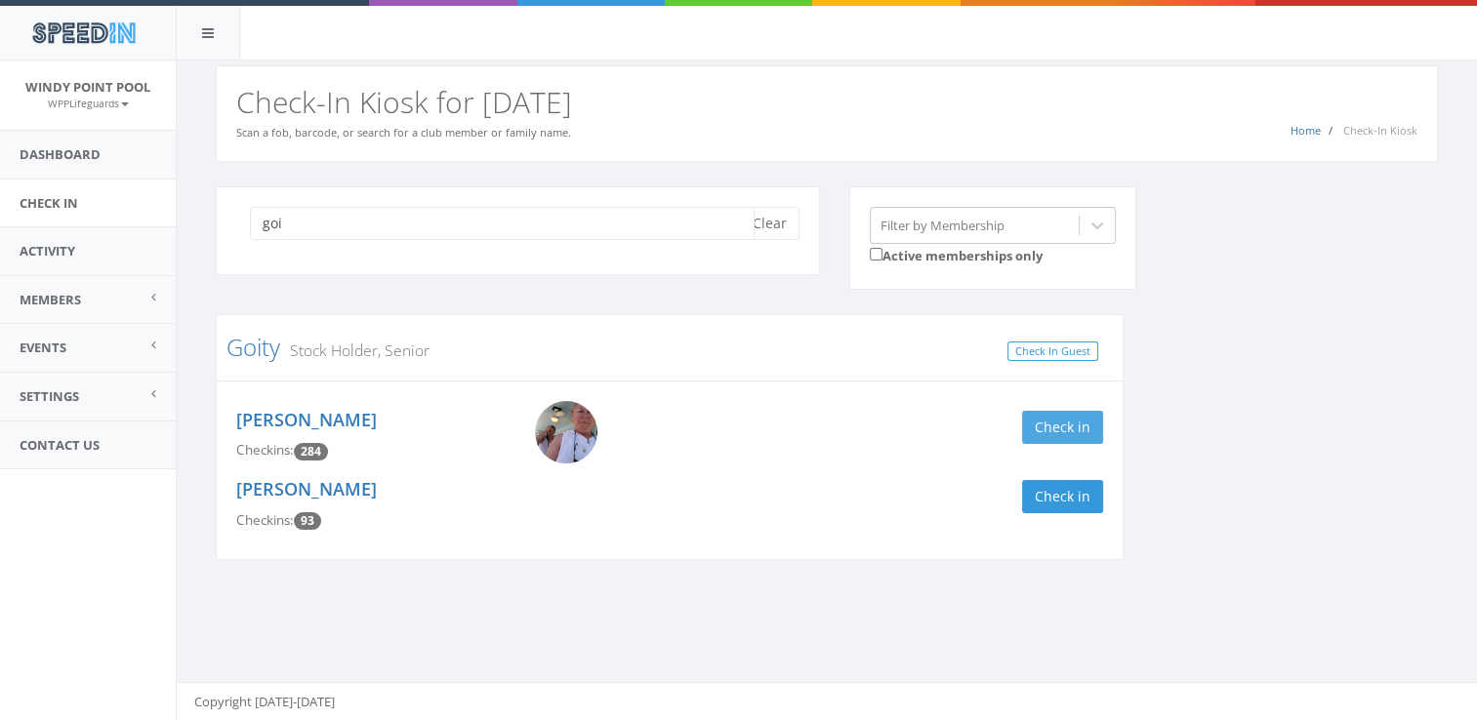
type input "goi"
click at [1059, 425] on button "Check in" at bounding box center [1062, 427] width 81 height 33
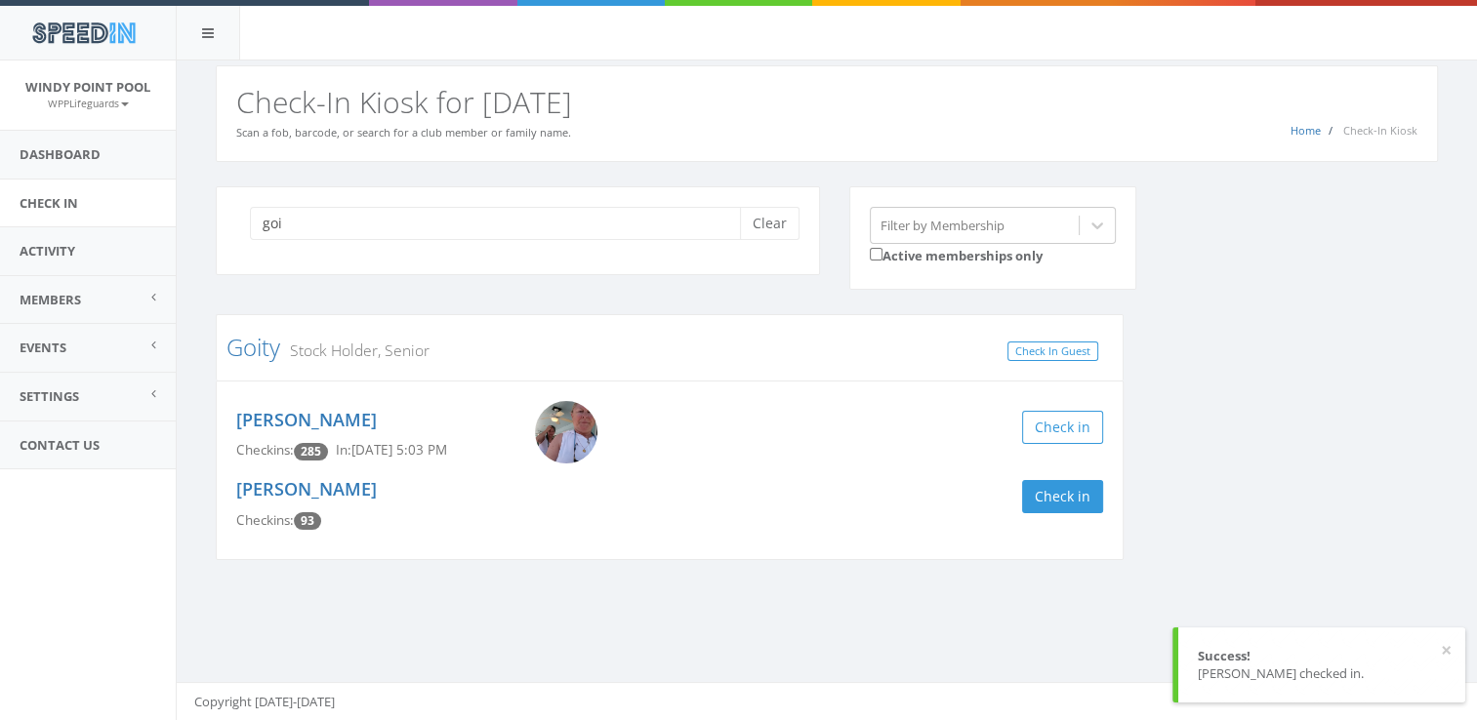
click at [1220, 436] on div "goi Clear Filter by Membership Active memberships only Goity Stock Holder, Seni…" at bounding box center [826, 385] width 1251 height 398
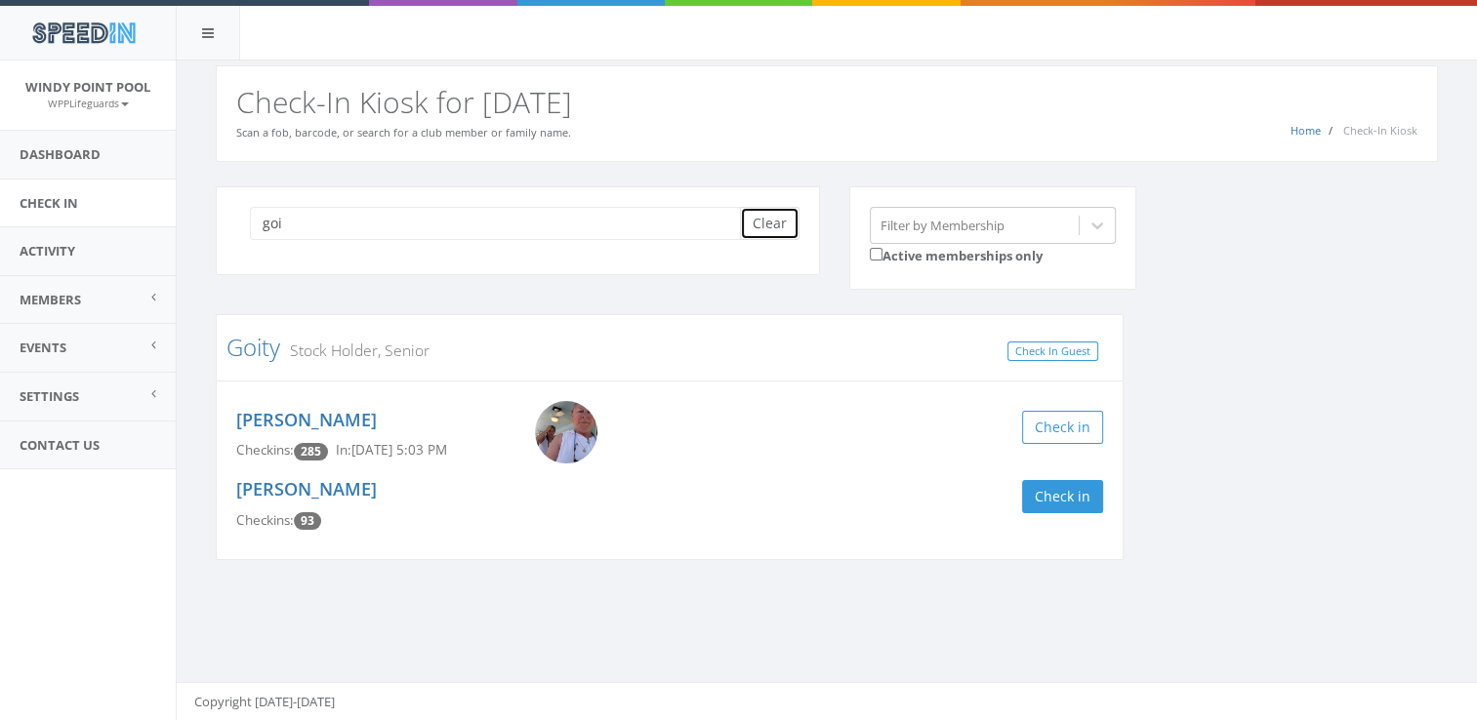
click at [773, 223] on button "Clear" at bounding box center [770, 223] width 60 height 33
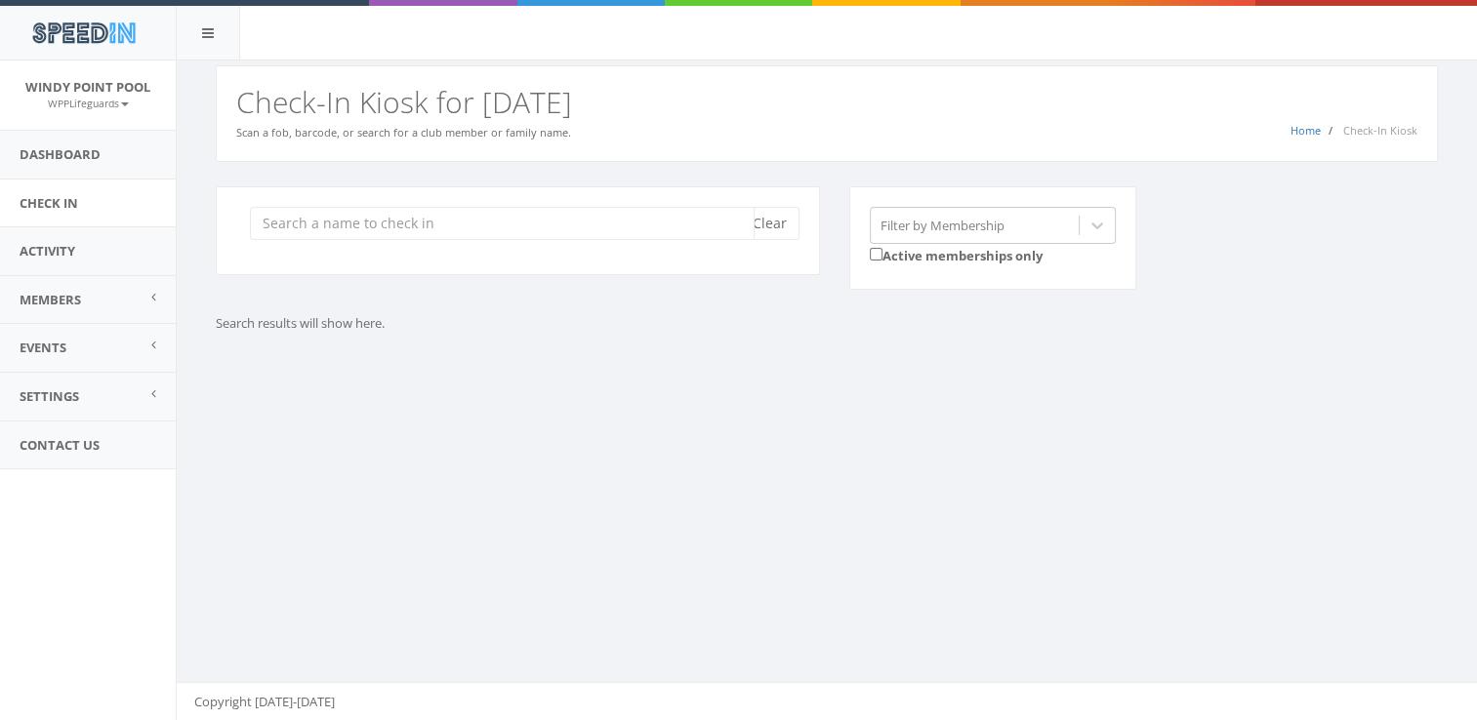
click at [531, 214] on input "search" at bounding box center [502, 223] width 505 height 33
click at [510, 222] on input "search" at bounding box center [502, 223] width 505 height 33
type input "osb"
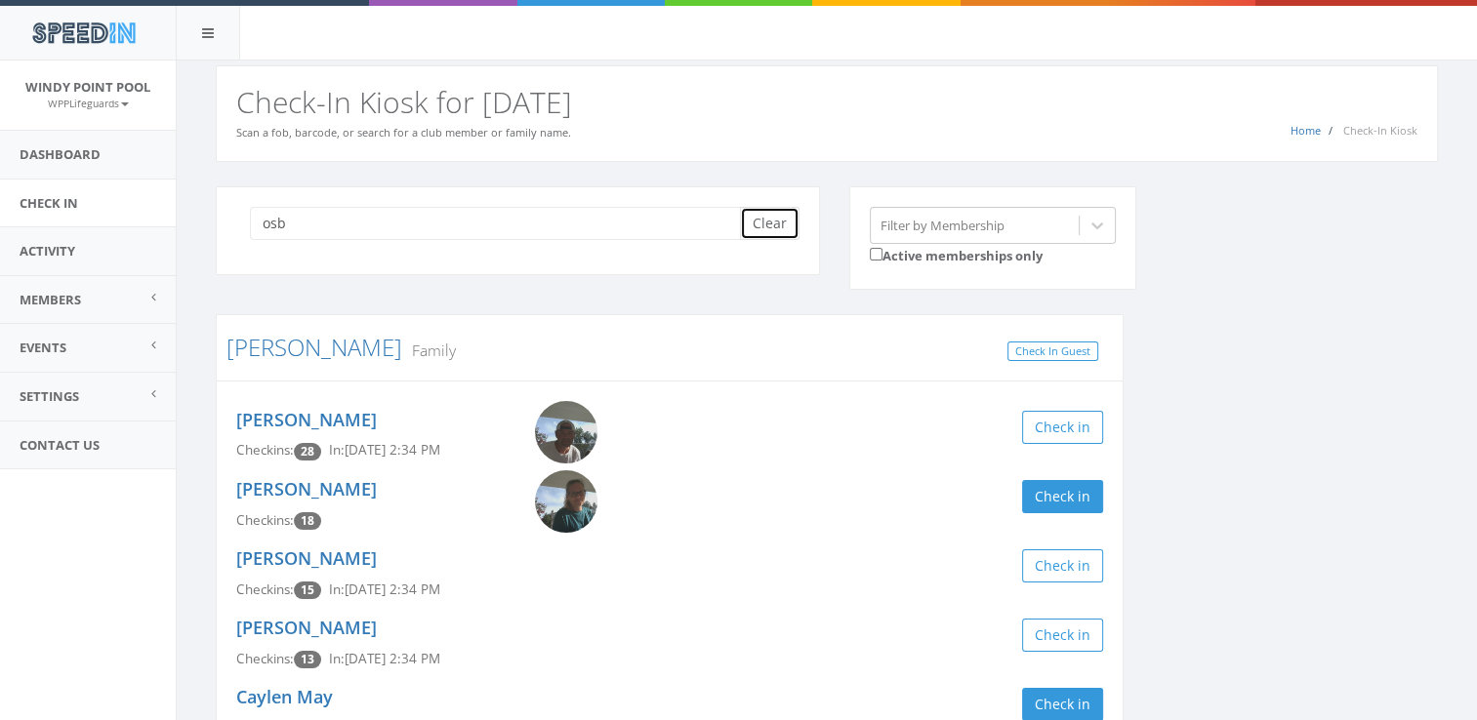
click at [769, 226] on button "Clear" at bounding box center [770, 223] width 60 height 33
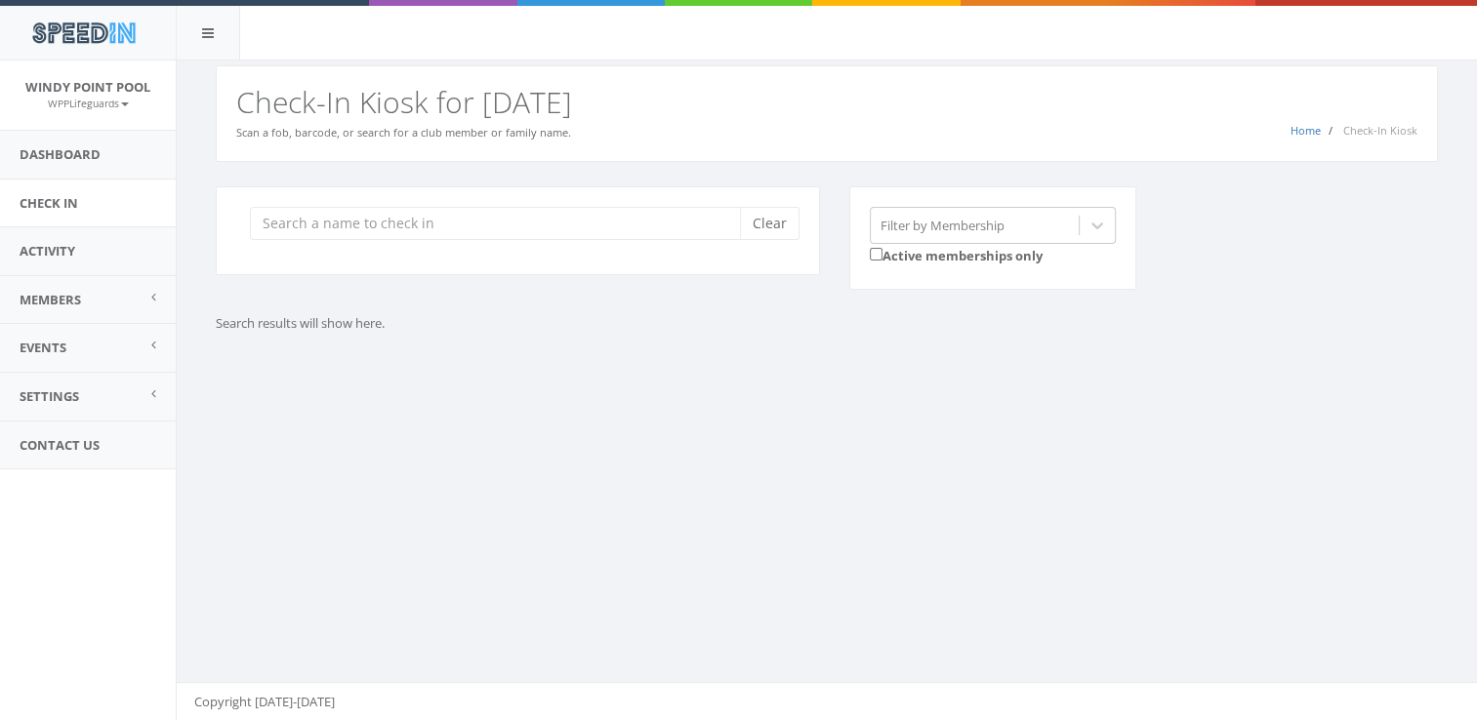
click at [547, 338] on div "Search results will show here." at bounding box center [669, 328] width 937 height 28
click at [518, 240] on div "Clear" at bounding box center [518, 230] width 604 height 89
click at [512, 228] on input "search" at bounding box center [502, 223] width 505 height 33
type input "murrer"
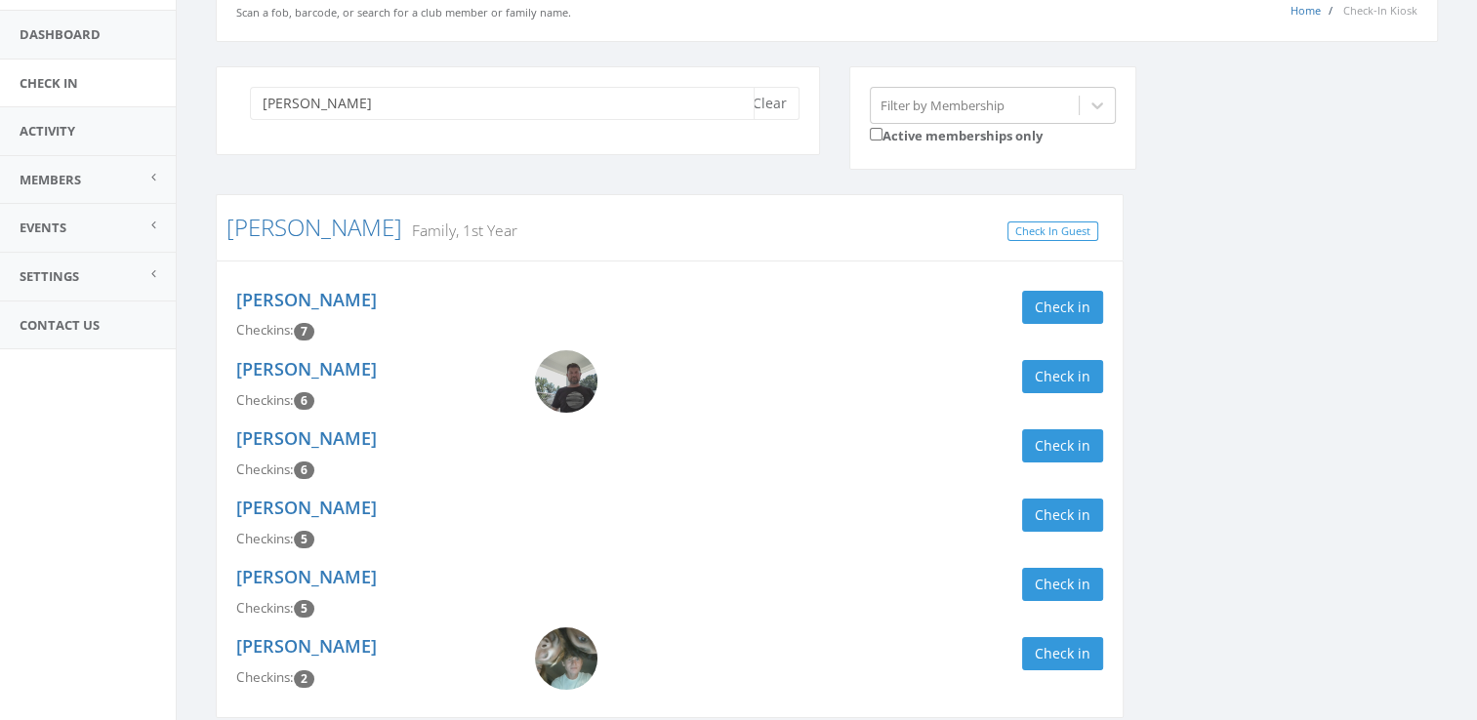
scroll to position [124, 0]
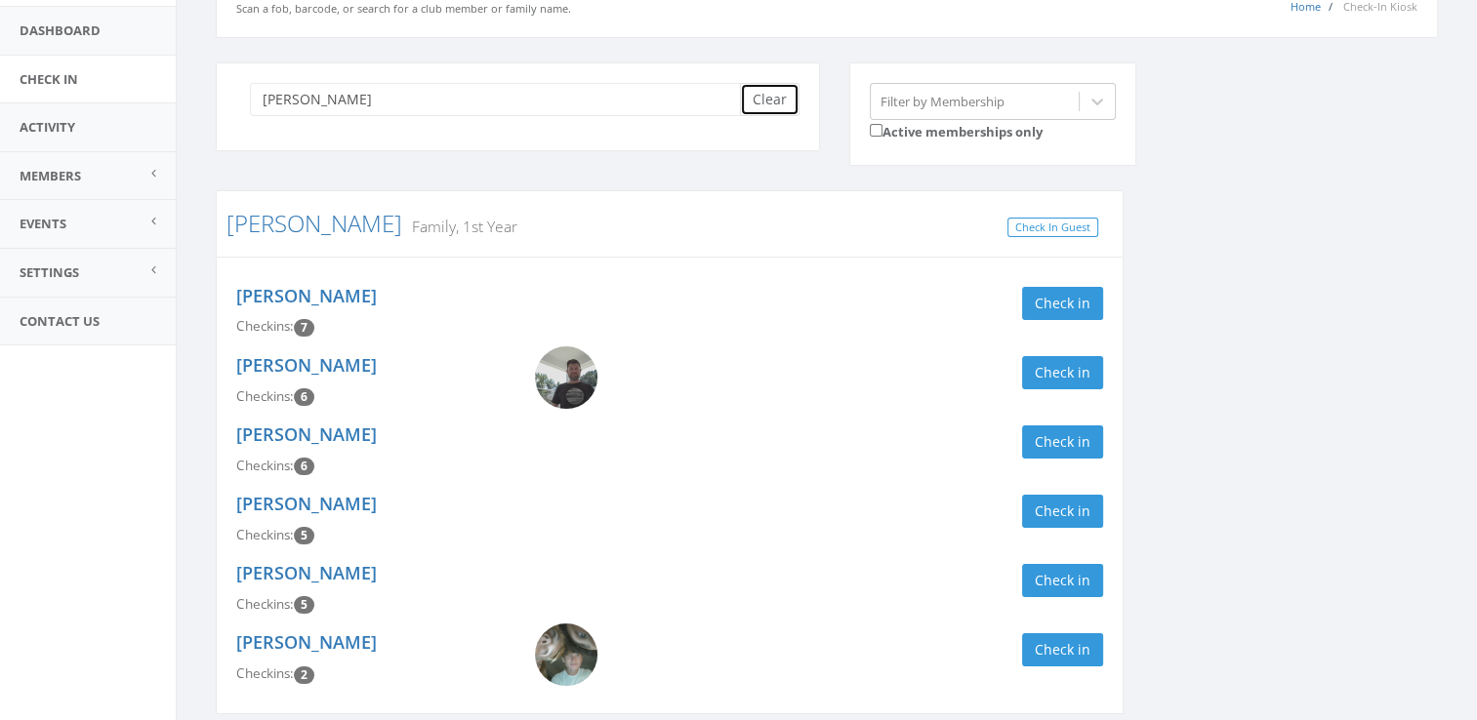
click at [789, 103] on button "Clear" at bounding box center [770, 99] width 60 height 33
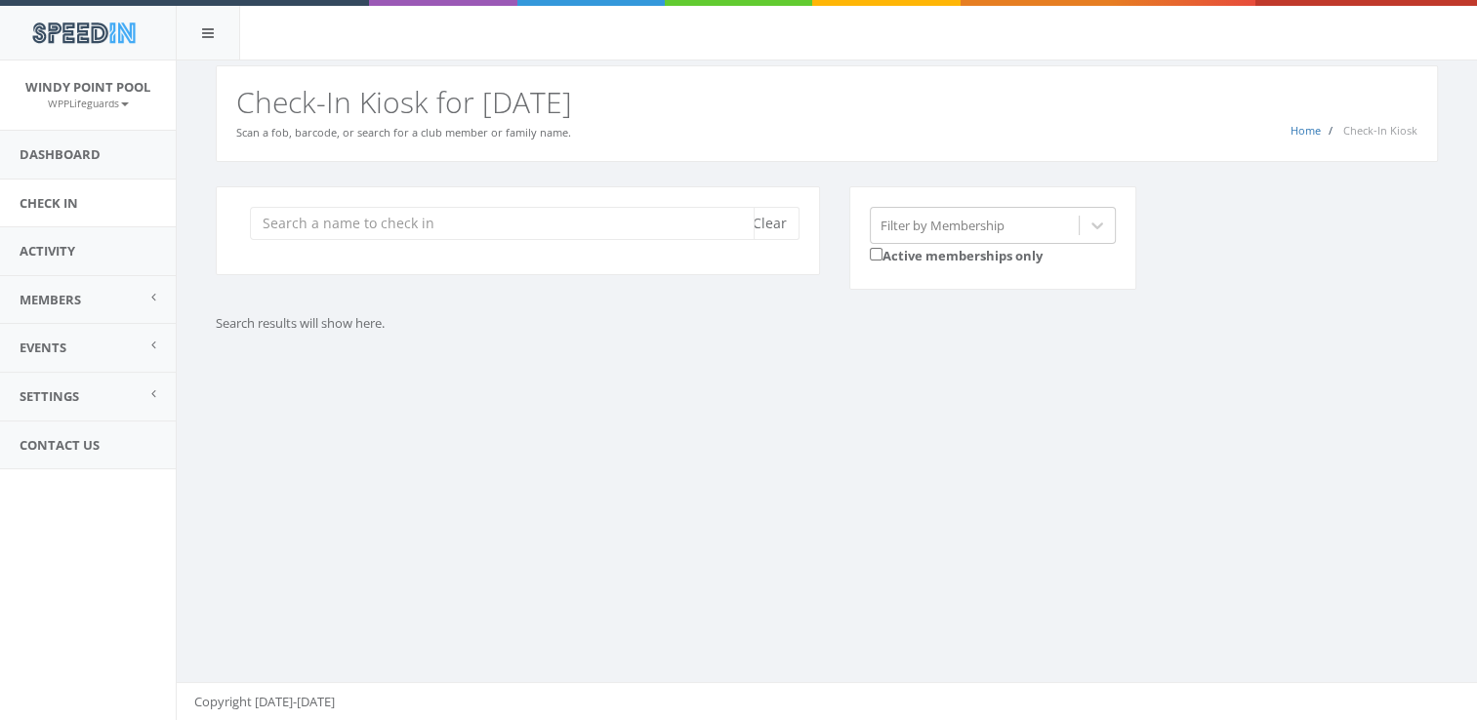
scroll to position [0, 0]
click at [409, 271] on div "Clear" at bounding box center [518, 230] width 604 height 89
click at [387, 225] on input "search" at bounding box center [502, 223] width 505 height 33
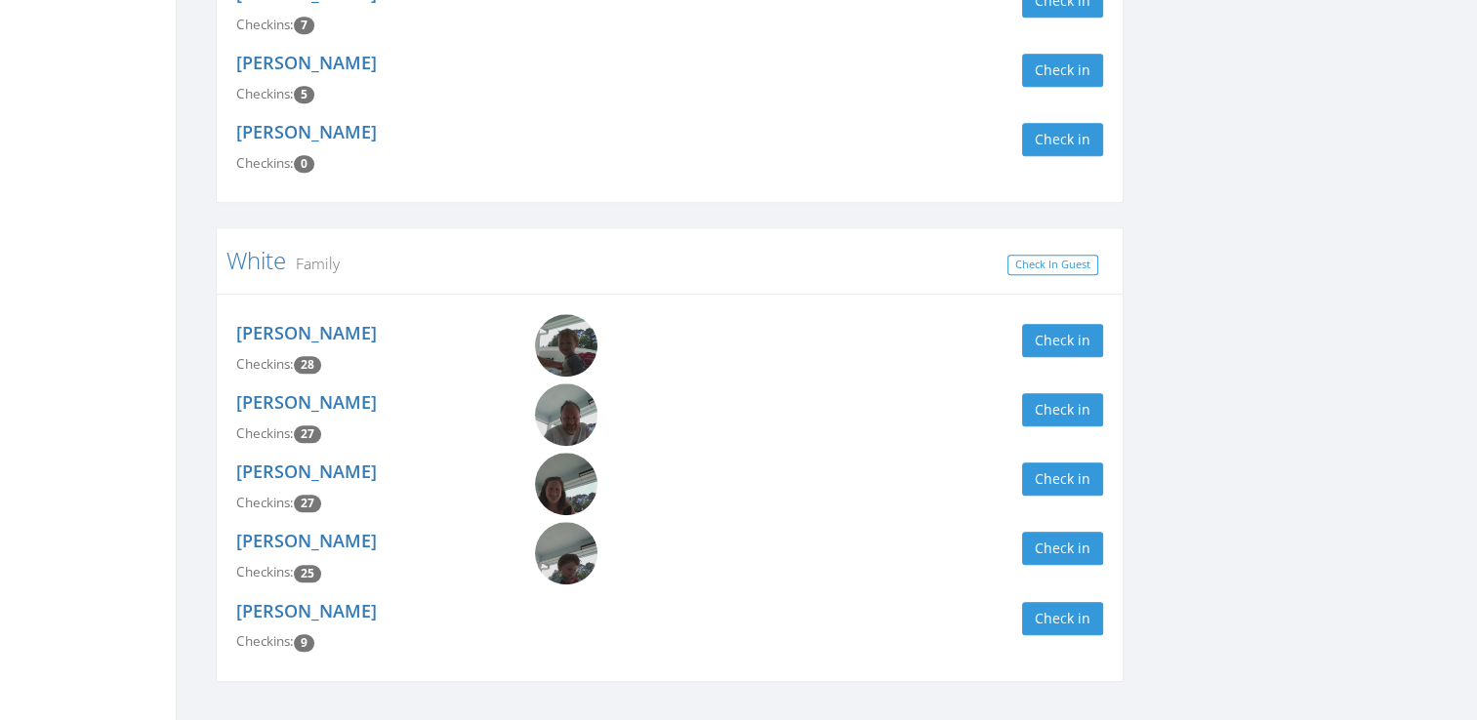
scroll to position [1707, 0]
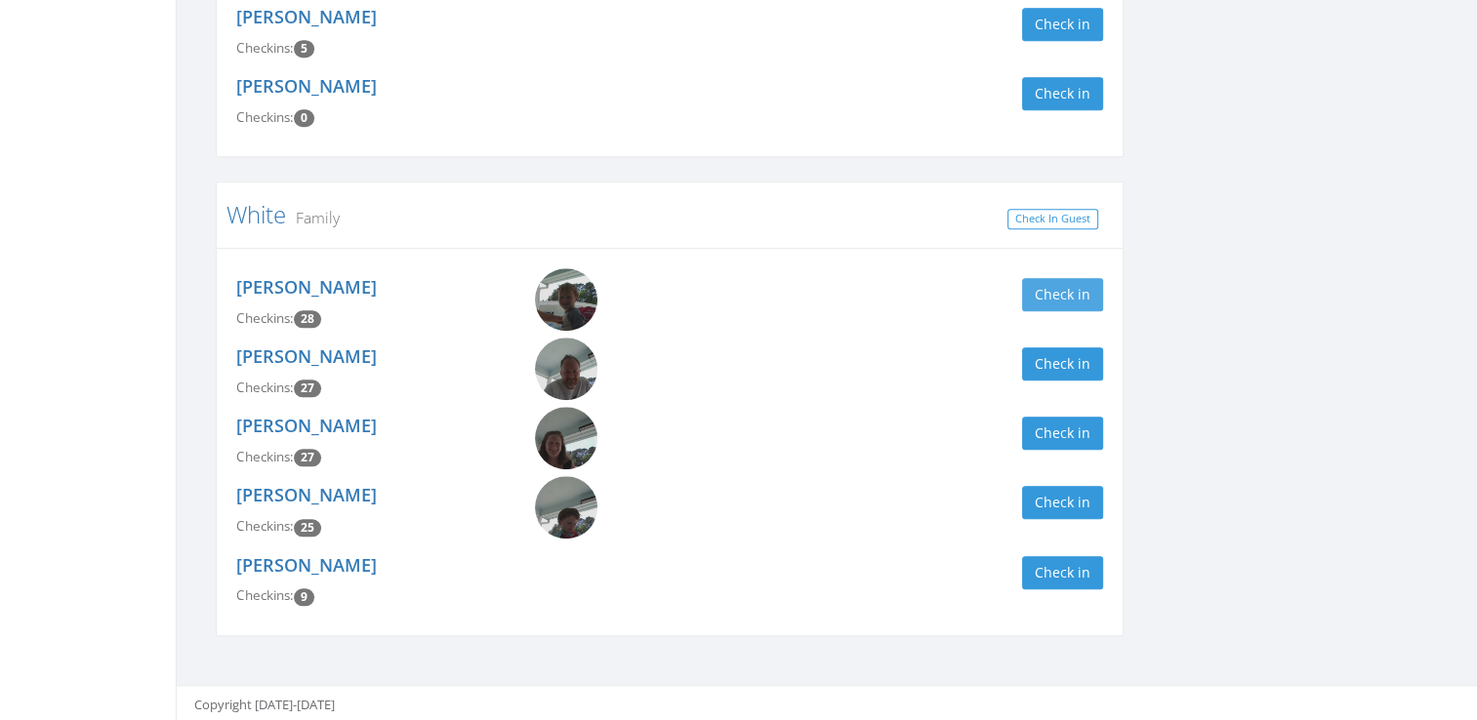
type input "white"
click at [1059, 295] on button "Check in" at bounding box center [1062, 294] width 81 height 33
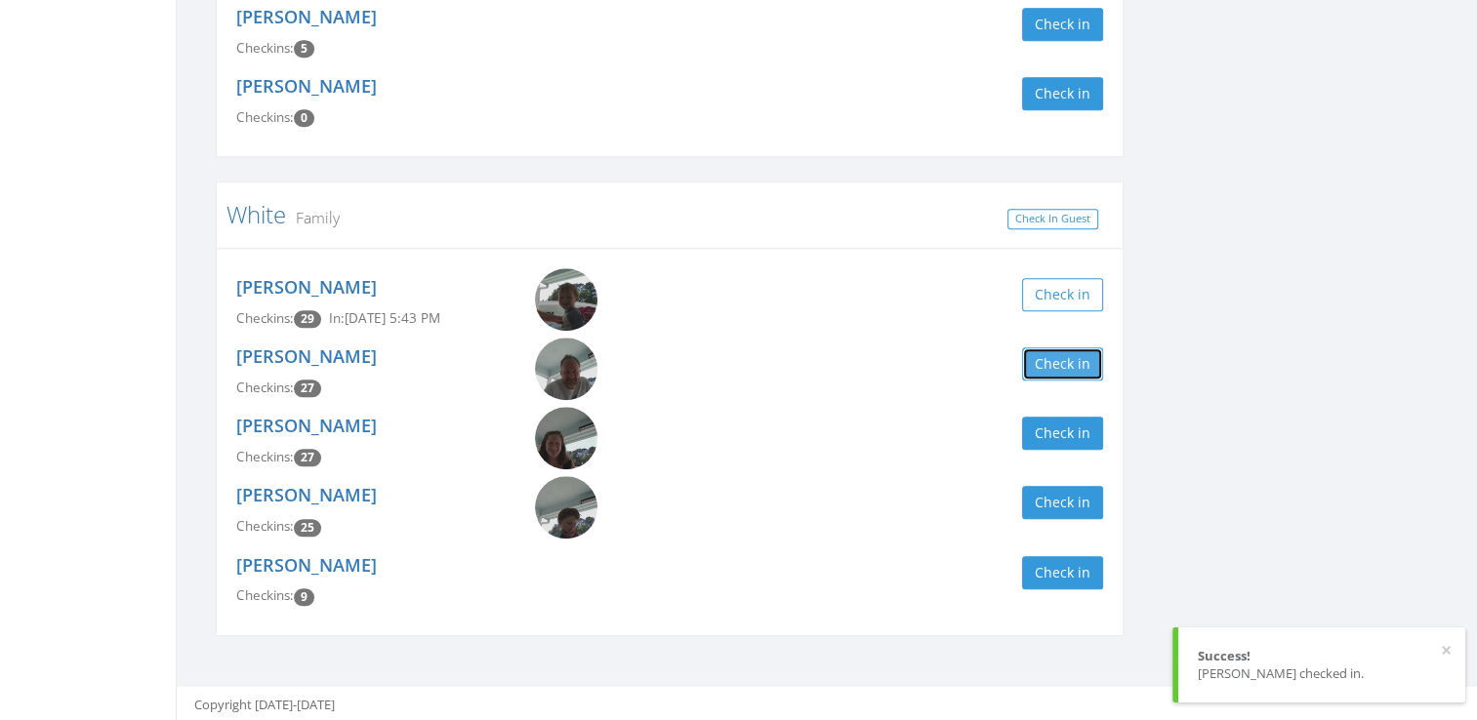
click at [1085, 356] on button "Check in" at bounding box center [1062, 363] width 81 height 33
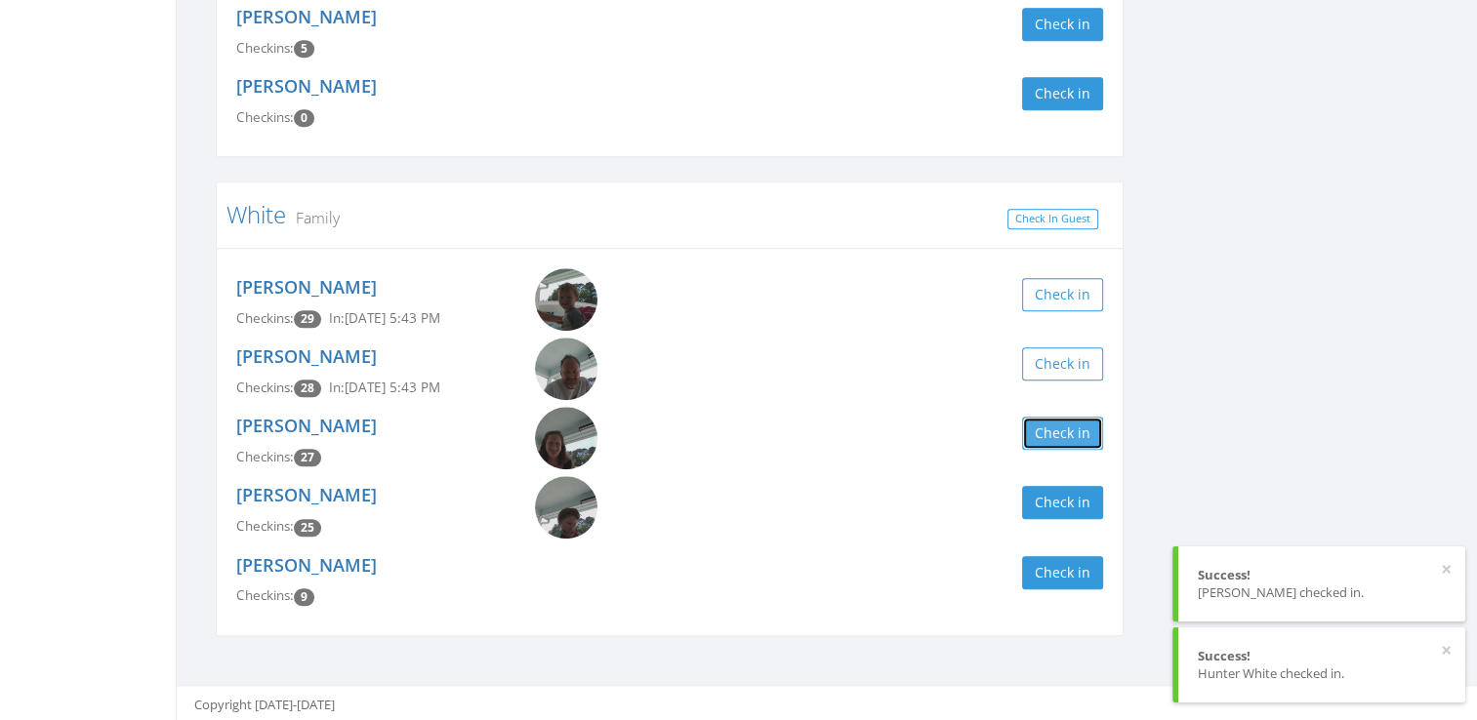
click at [1061, 429] on button "Check in" at bounding box center [1062, 433] width 81 height 33
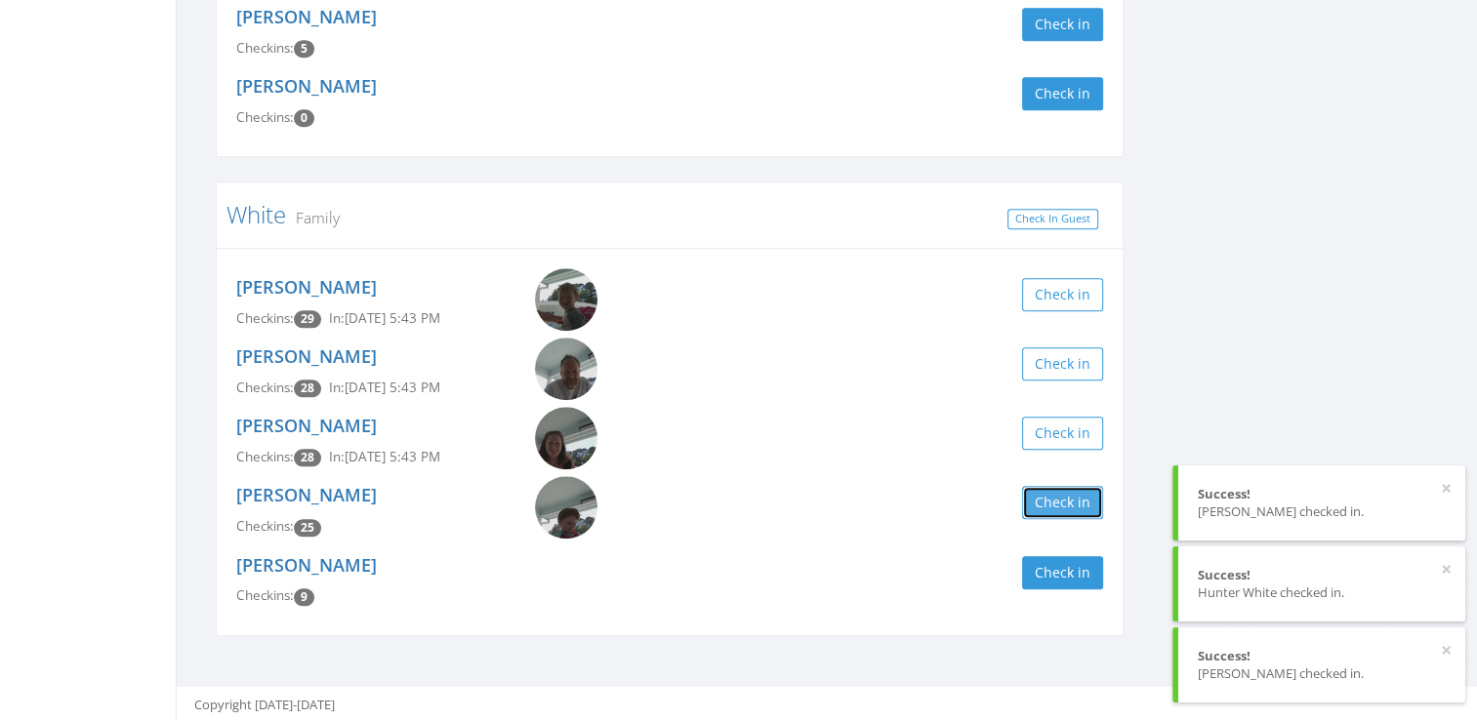
click at [1074, 498] on button "Check in" at bounding box center [1062, 502] width 81 height 33
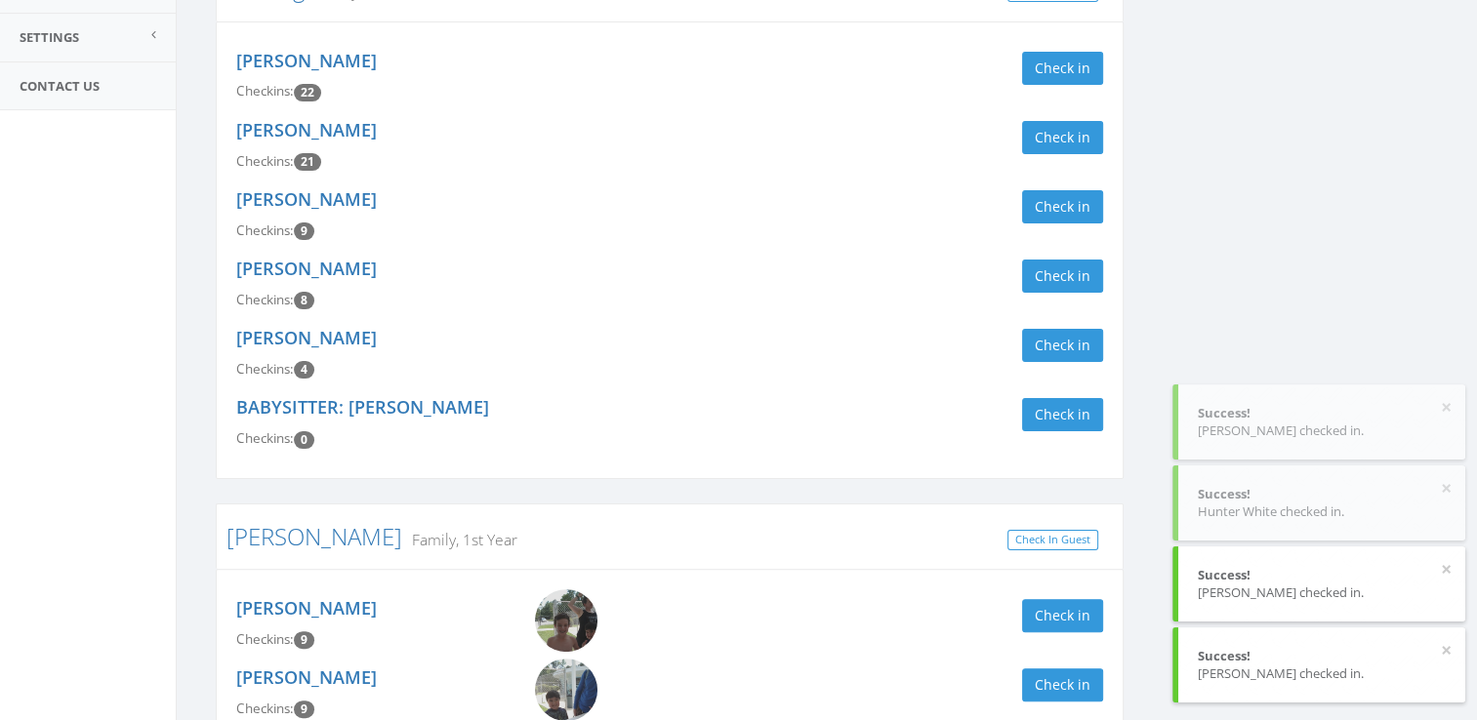
scroll to position [0, 0]
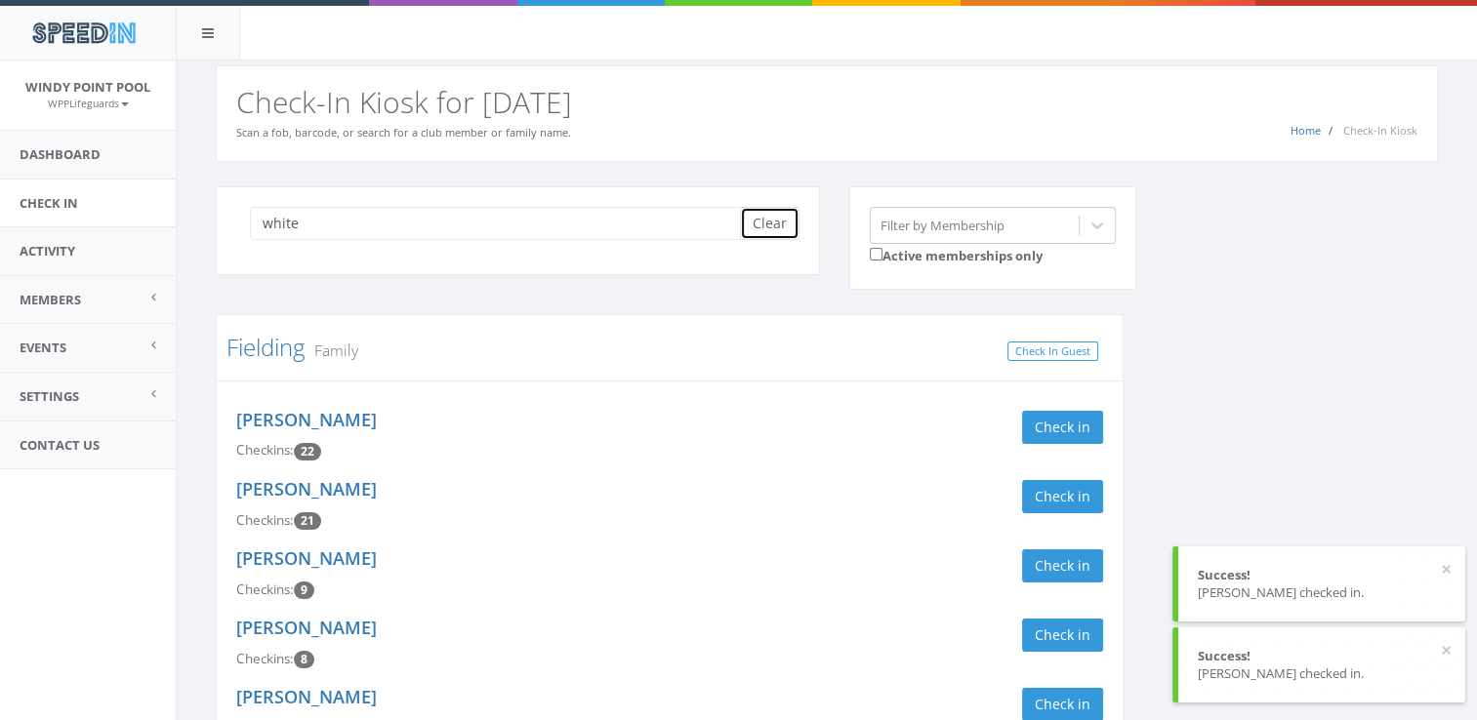
click at [758, 229] on button "Clear" at bounding box center [770, 223] width 60 height 33
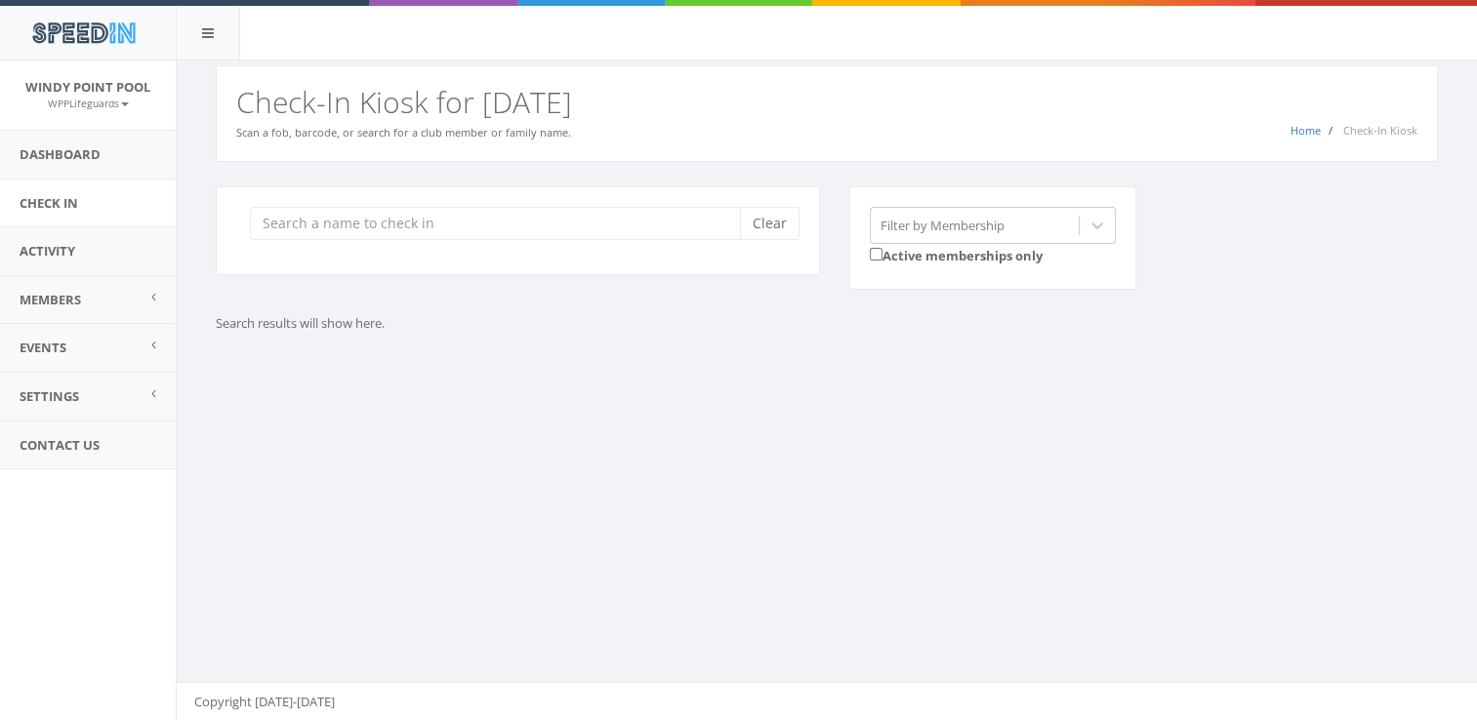
click at [494, 245] on div "Clear" at bounding box center [518, 230] width 604 height 89
click at [494, 224] on input "search" at bounding box center [502, 223] width 505 height 33
type input "lor"
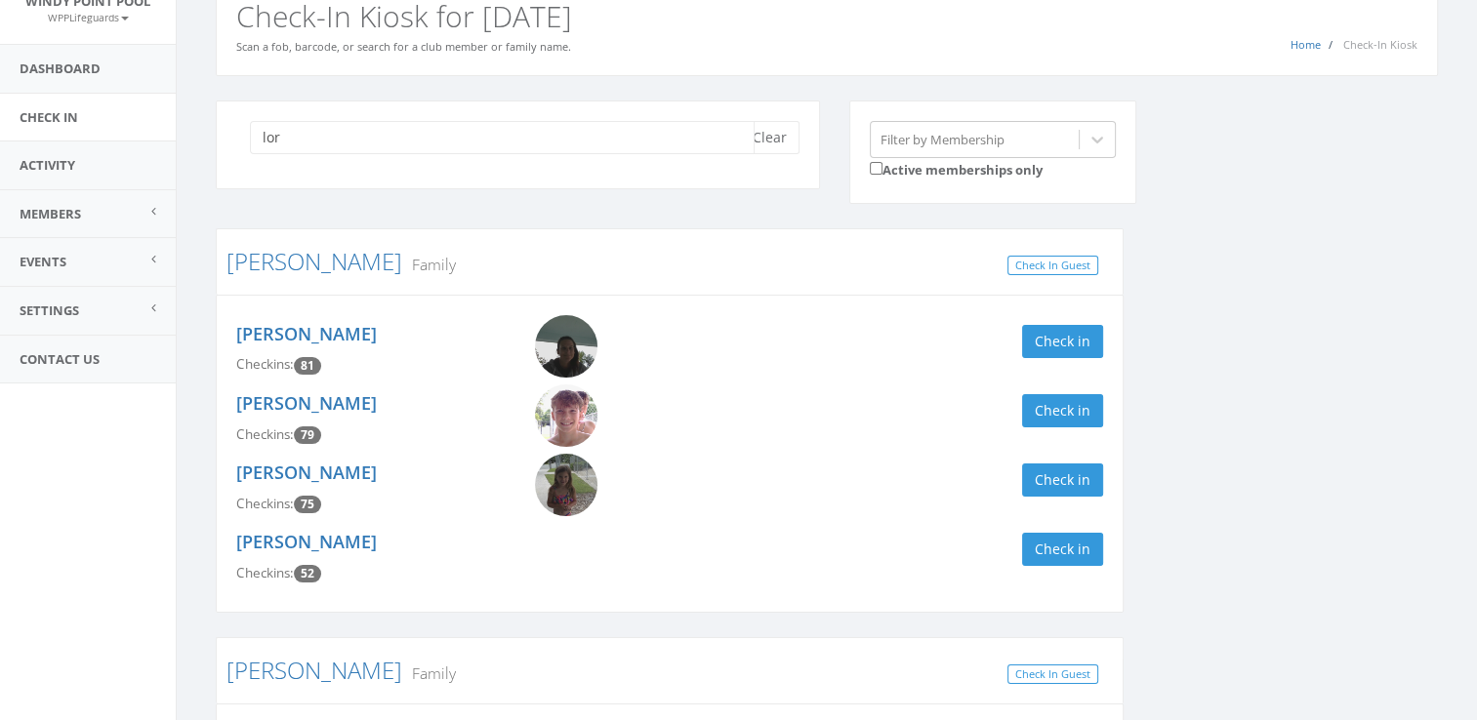
scroll to position [101, 0]
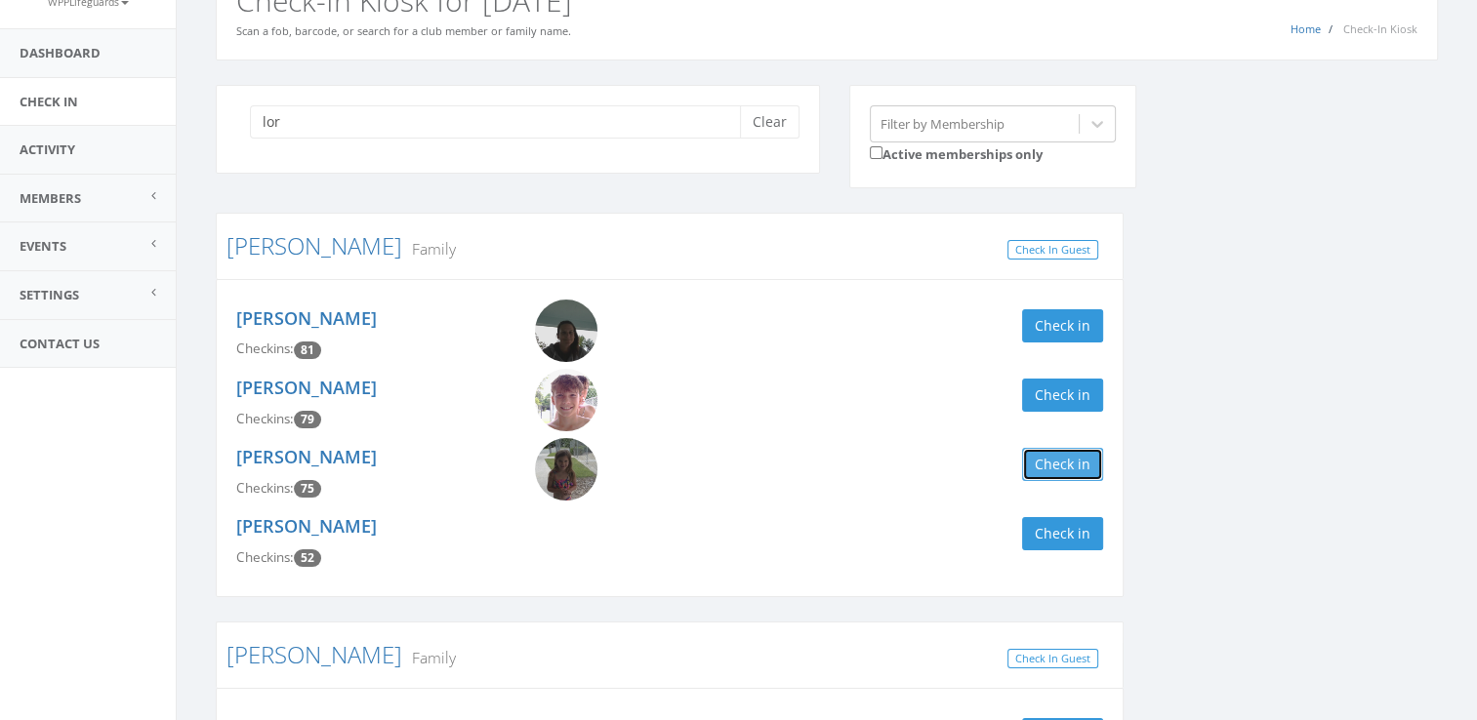
click at [1047, 461] on button "Check in" at bounding box center [1062, 464] width 81 height 33
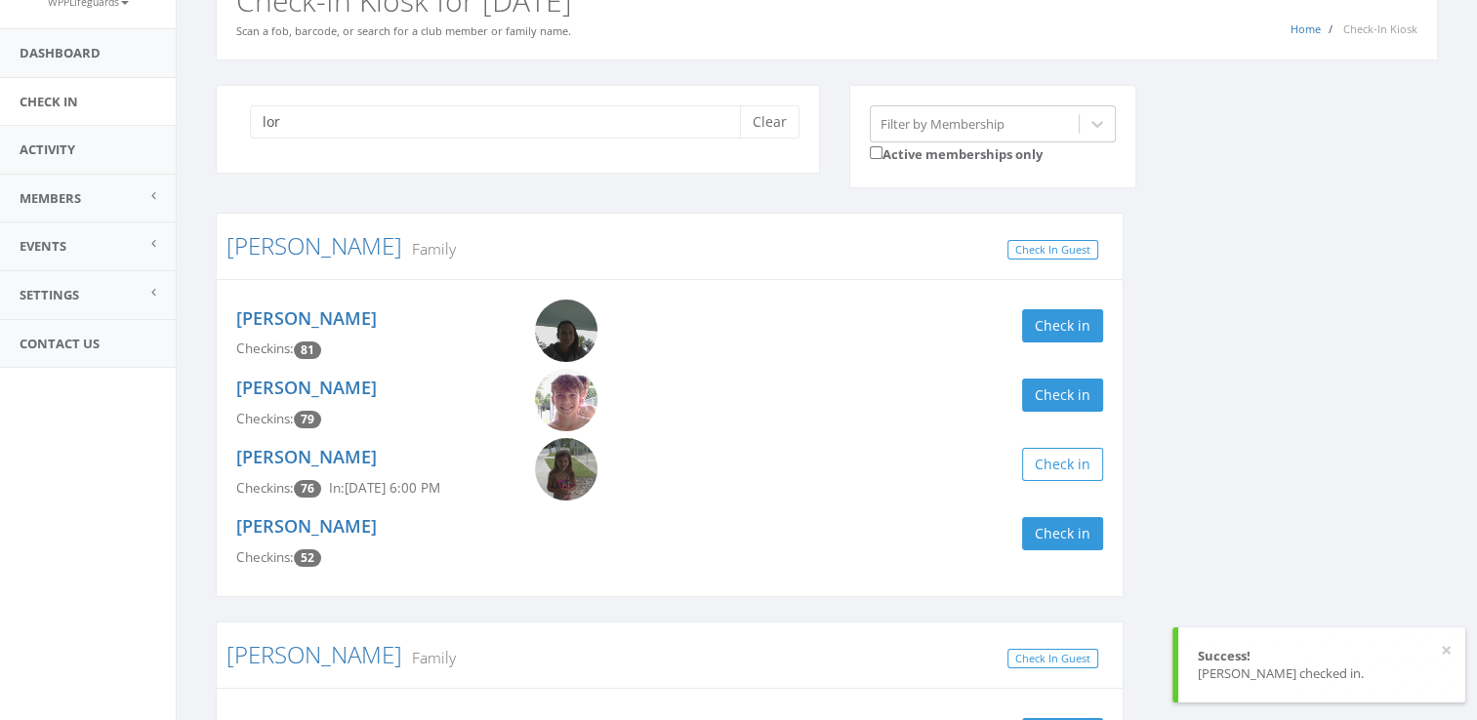
click at [540, 330] on img at bounding box center [566, 331] width 62 height 62
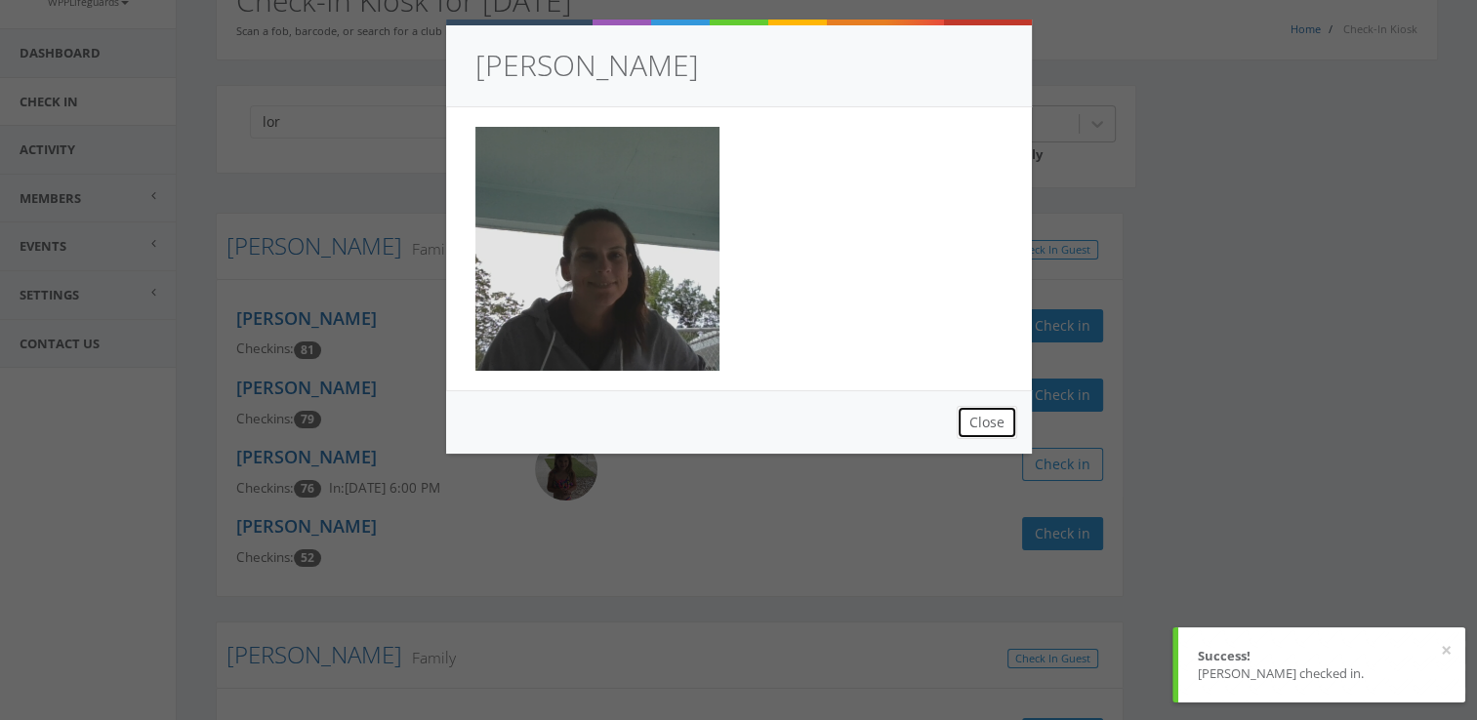
click at [980, 414] on button "Close" at bounding box center [986, 422] width 61 height 33
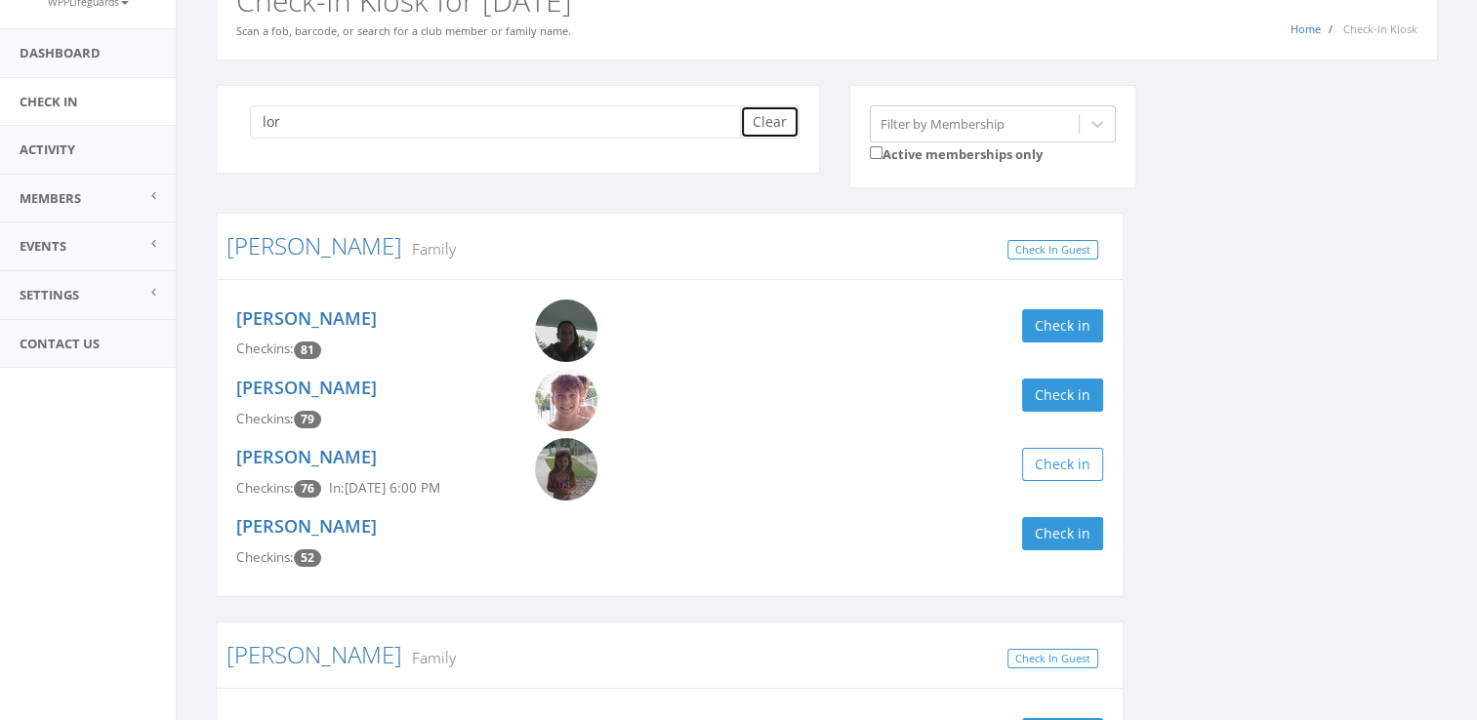
click at [751, 133] on button "Clear" at bounding box center [770, 121] width 60 height 33
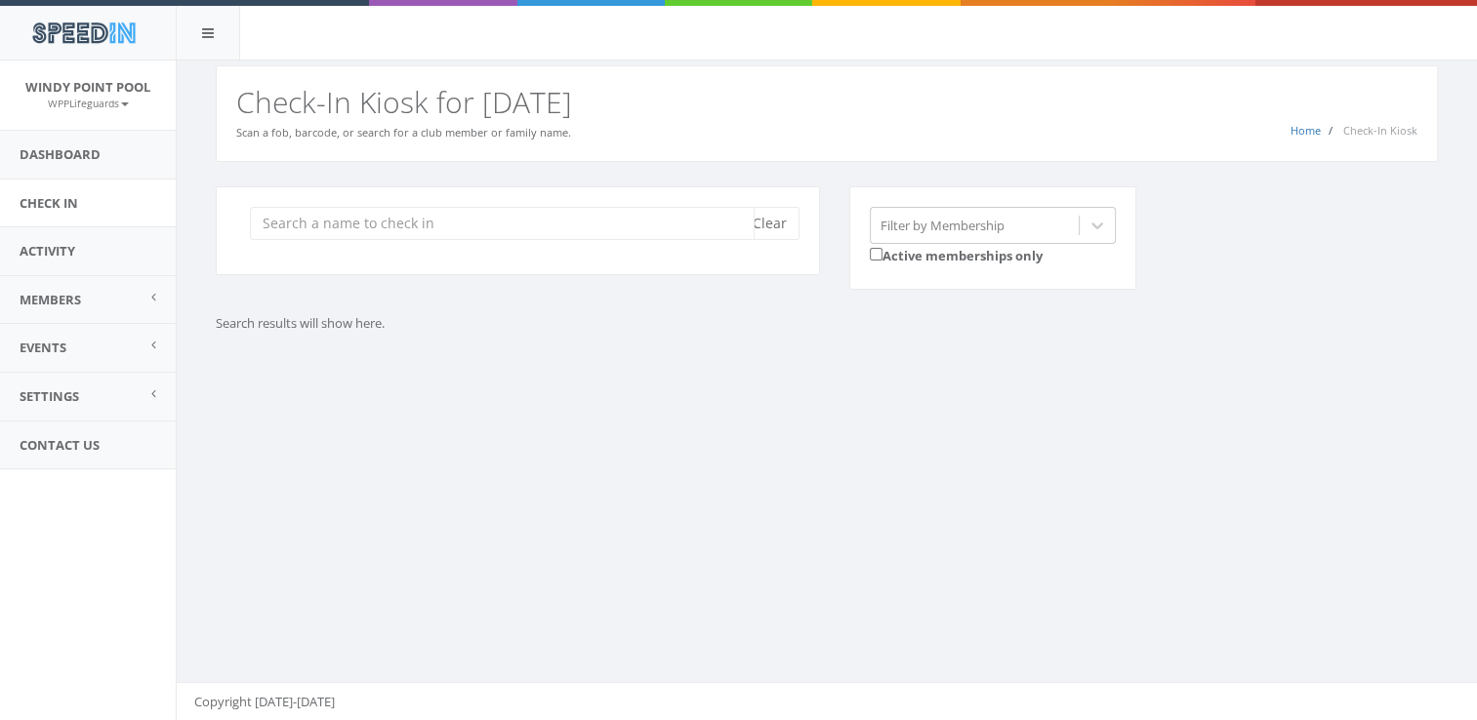
scroll to position [0, 0]
click at [98, 41] on img at bounding box center [83, 33] width 122 height 36
click at [417, 218] on input "search" at bounding box center [502, 223] width 505 height 33
type input "buzas"
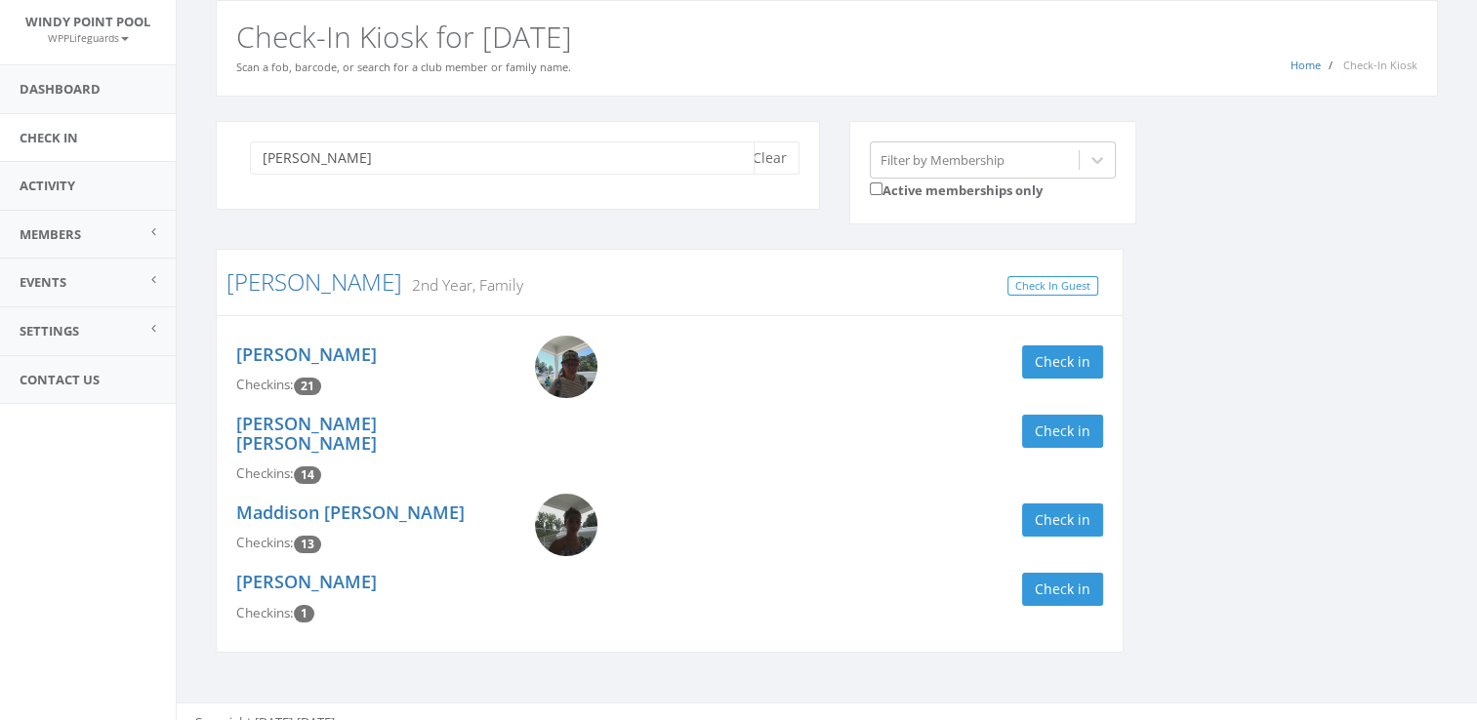
scroll to position [64, 0]
click at [1073, 505] on button "Check in" at bounding box center [1062, 521] width 81 height 33
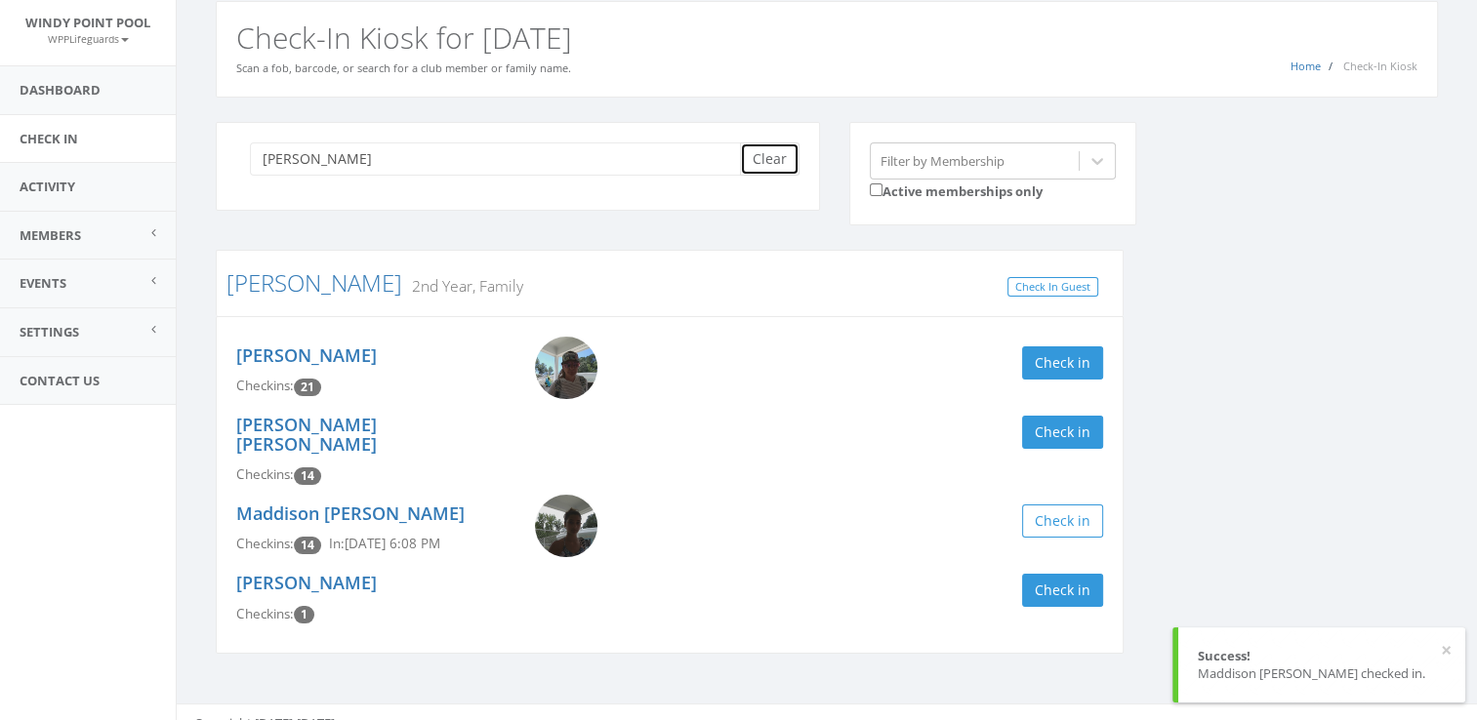
click at [765, 161] on button "Clear" at bounding box center [770, 158] width 60 height 33
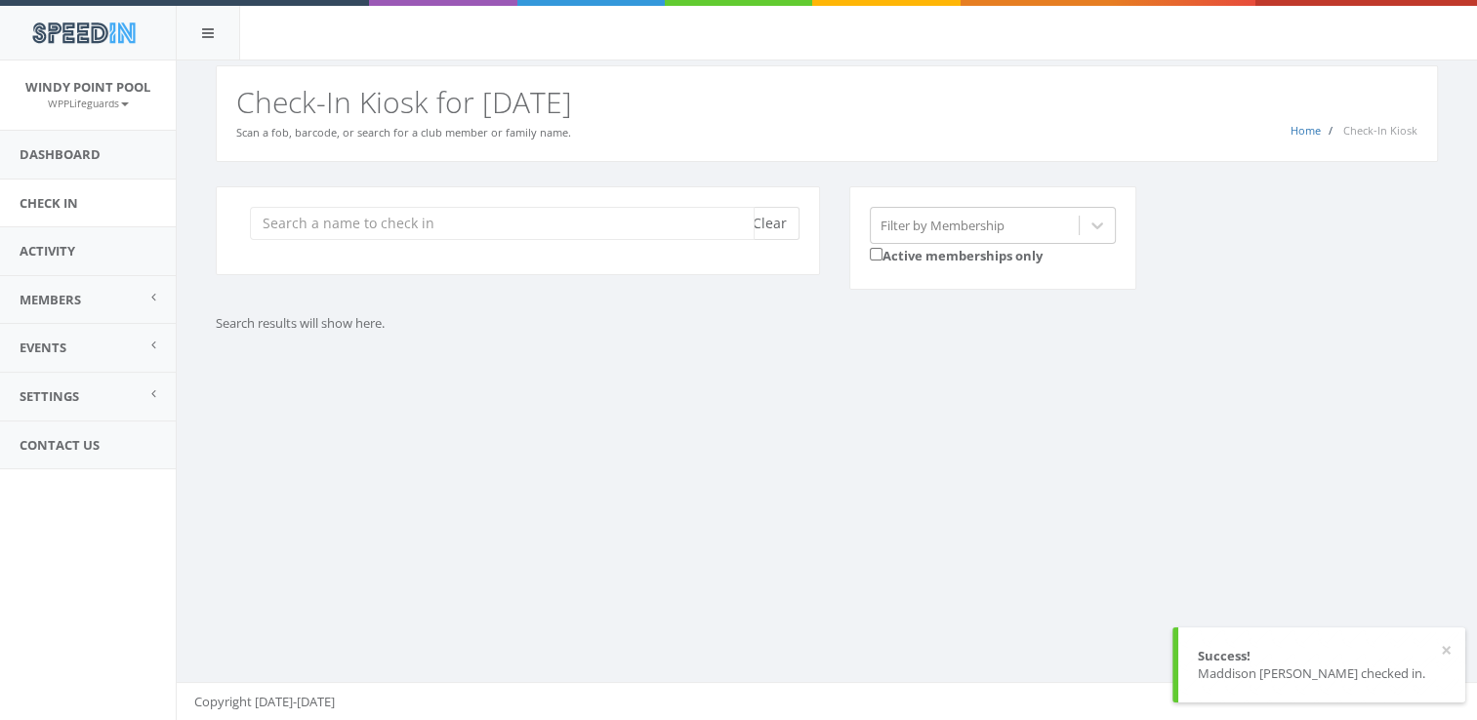
scroll to position [0, 0]
click at [1143, 321] on div "Clear Filter by Membership Active memberships only Search results will show her…" at bounding box center [826, 264] width 1251 height 156
click at [640, 222] on input "search" at bounding box center [502, 223] width 505 height 33
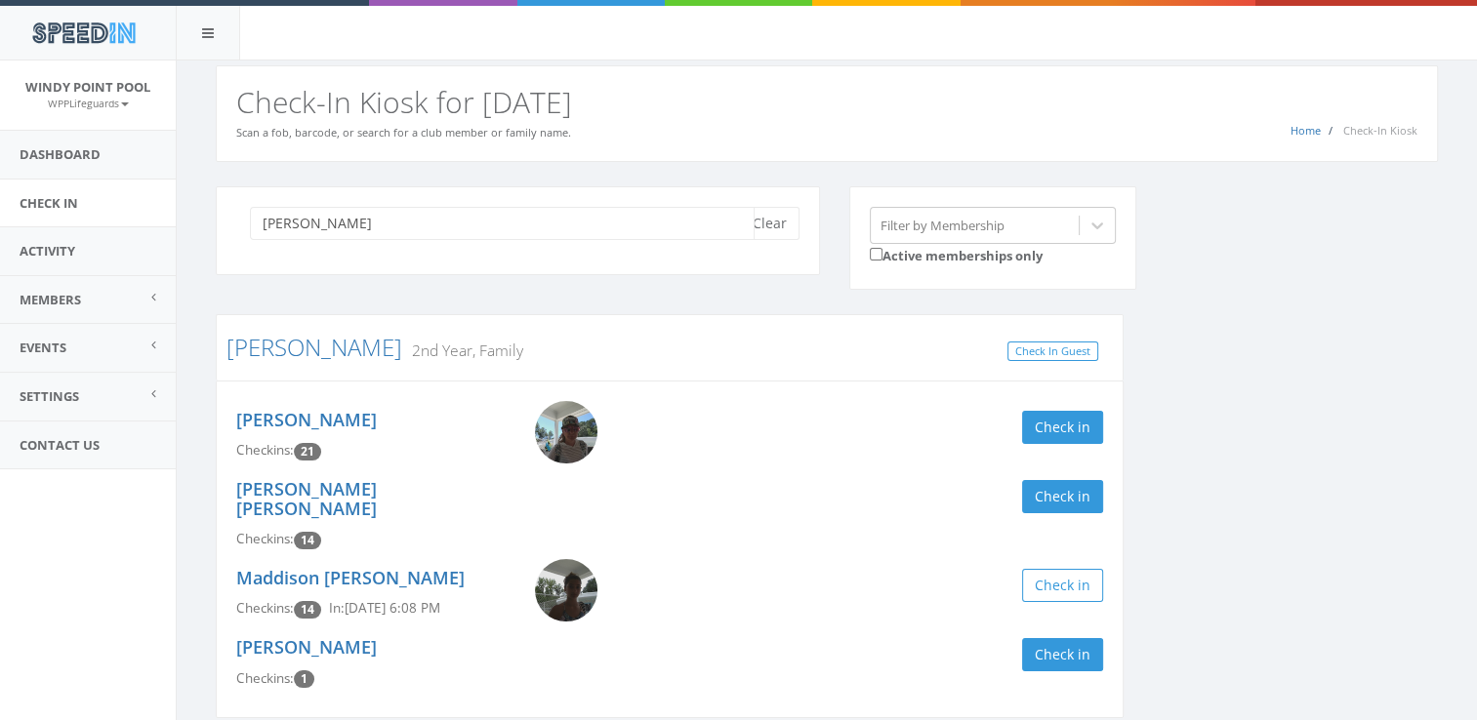
type input "buzas"
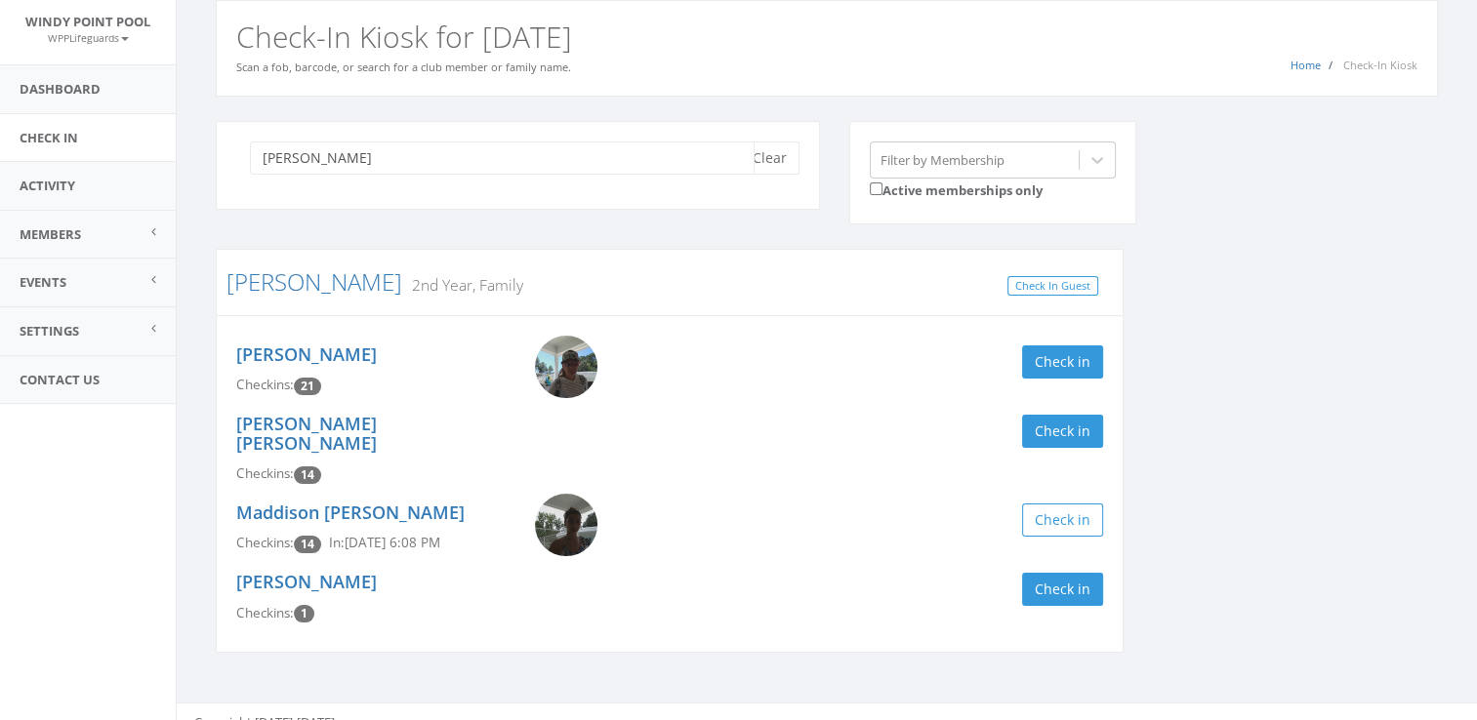
scroll to position [64, 0]
click at [578, 353] on img at bounding box center [566, 368] width 62 height 62
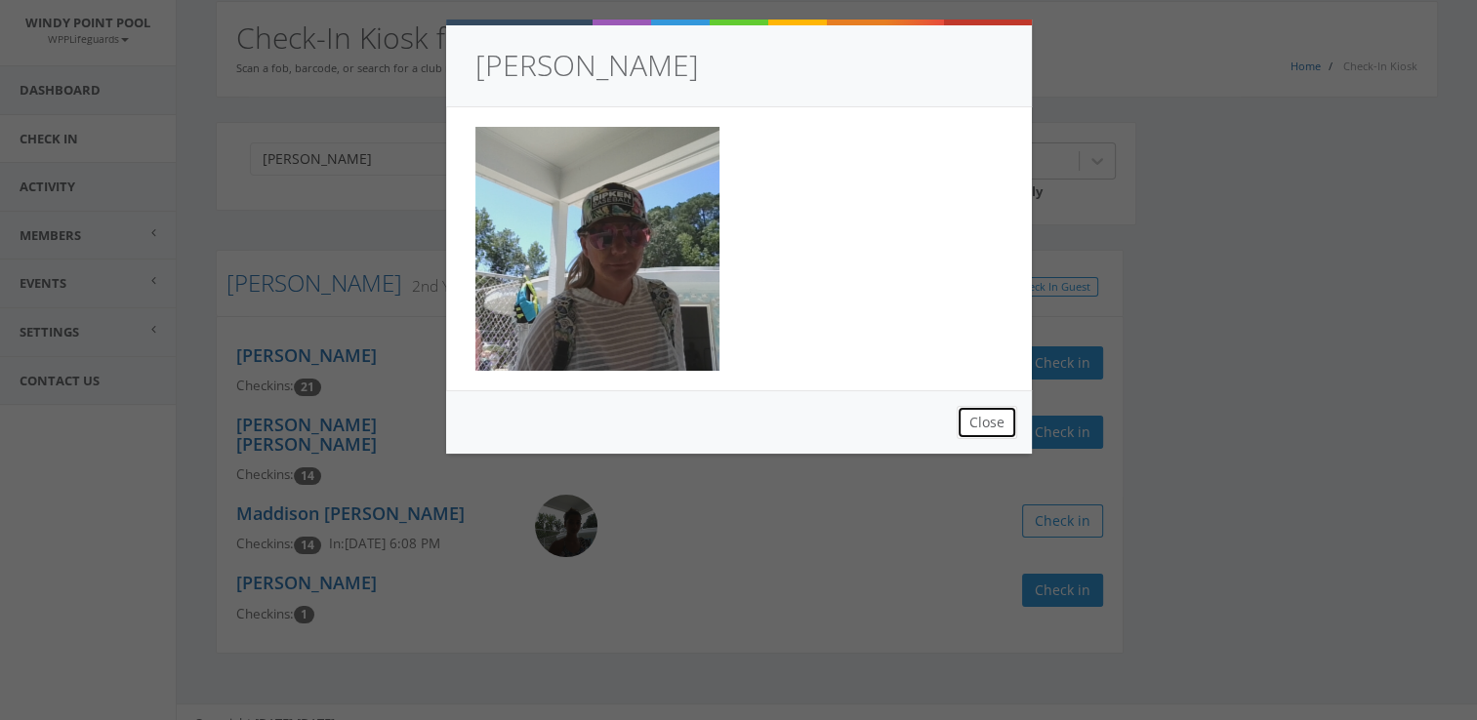
click at [985, 423] on button "Close" at bounding box center [986, 422] width 61 height 33
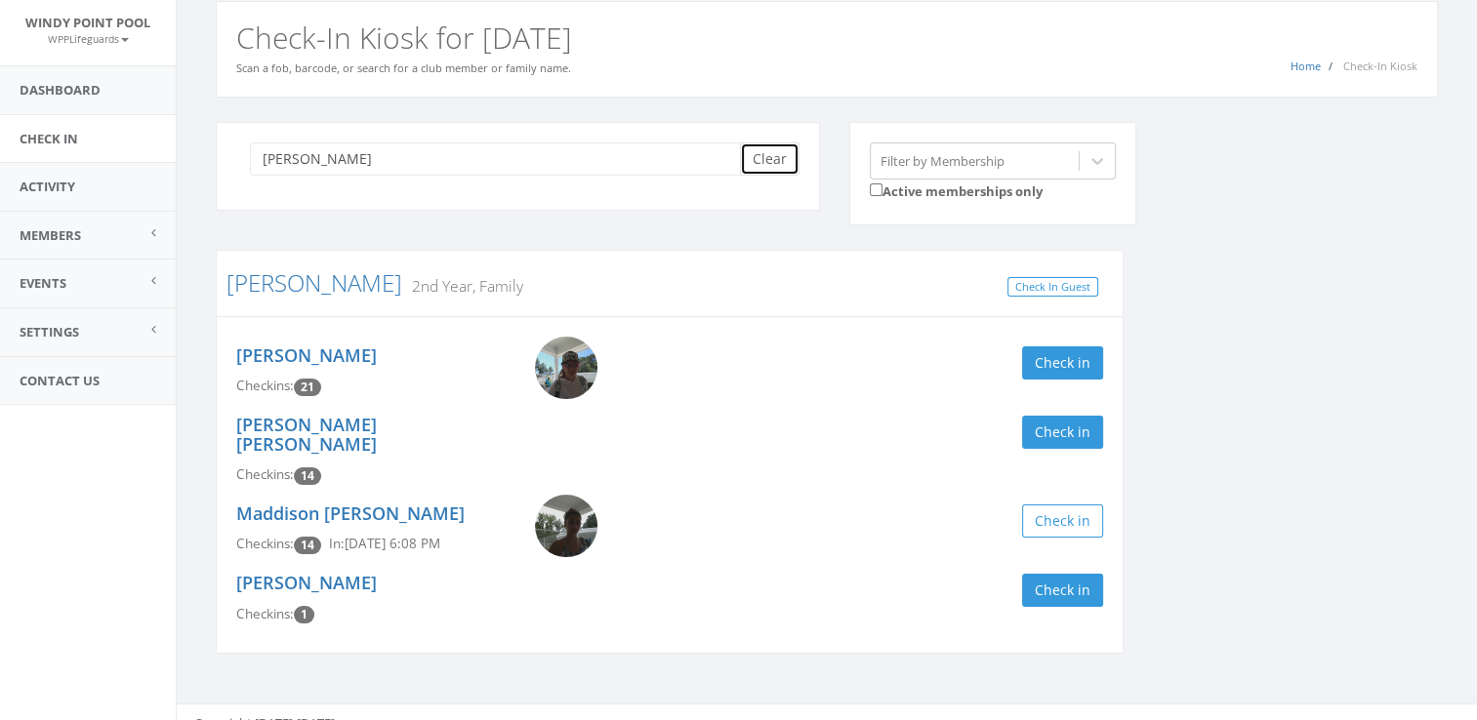
click at [765, 155] on button "Clear" at bounding box center [770, 158] width 60 height 33
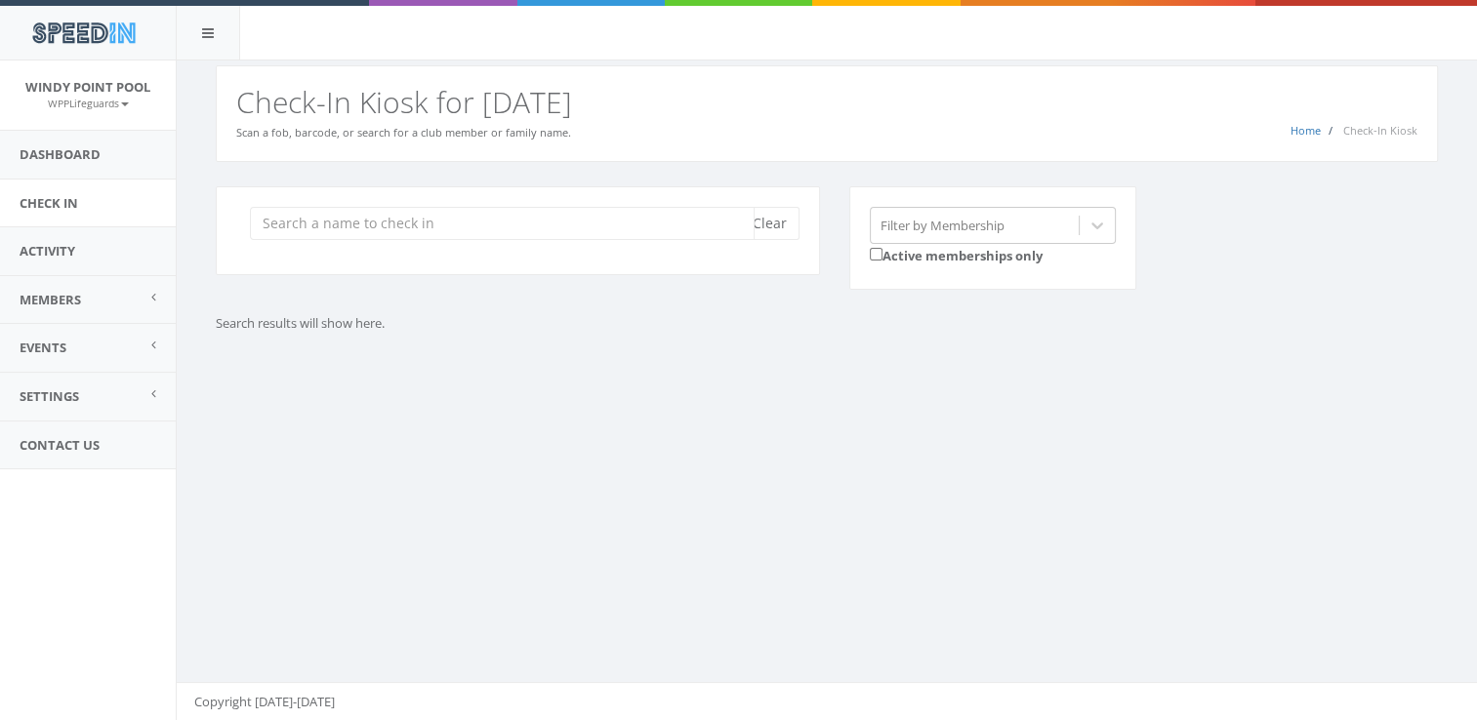
scroll to position [0, 0]
click at [528, 215] on input "search" at bounding box center [502, 223] width 505 height 33
type input "BUZAS"
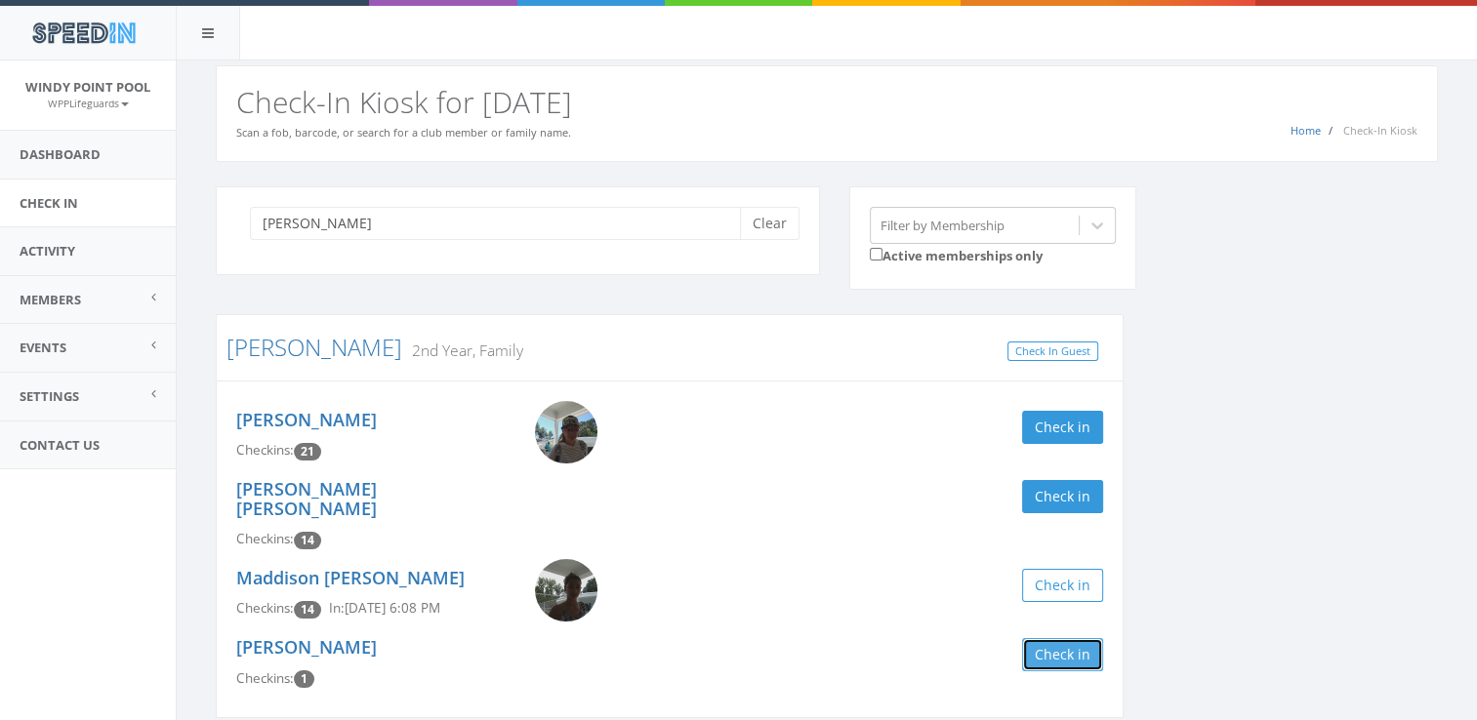
click at [1038, 638] on button "Check in" at bounding box center [1062, 654] width 81 height 33
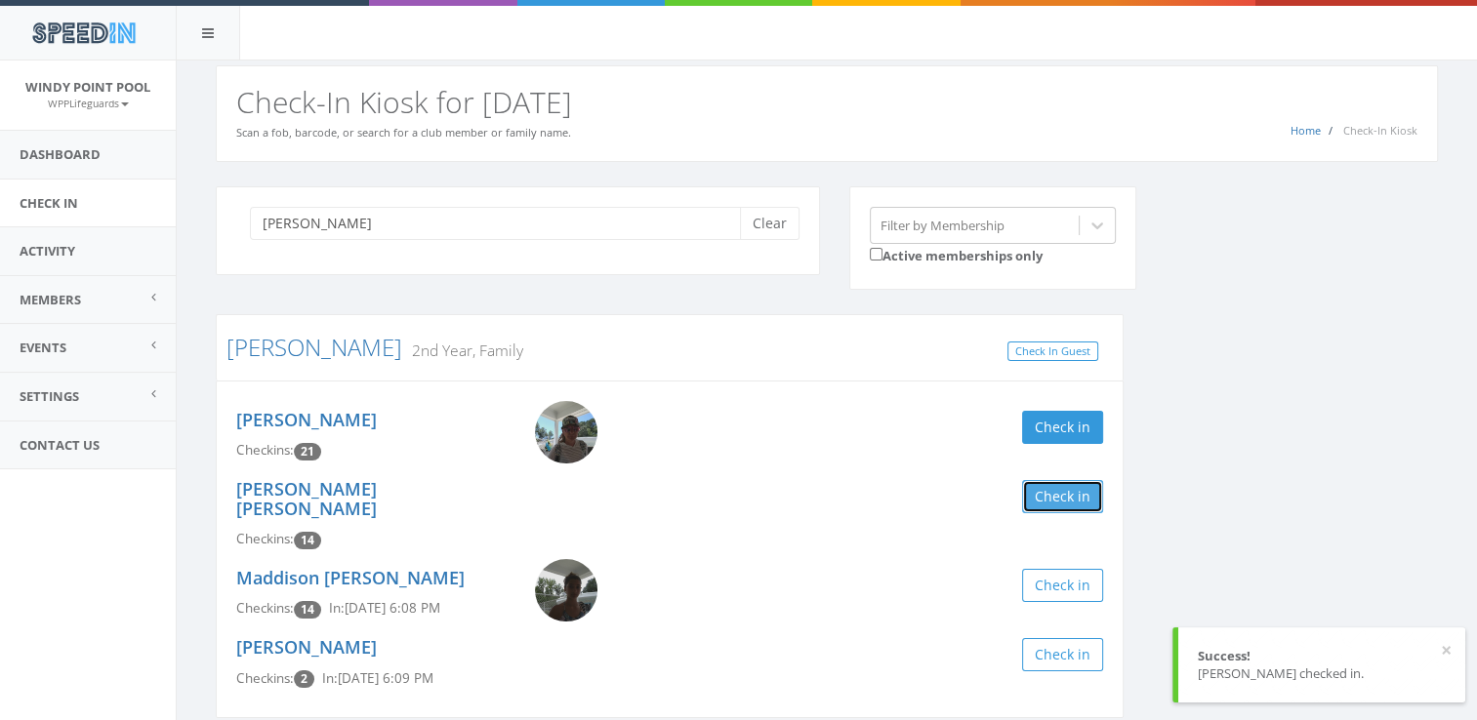
click at [1090, 495] on button "Check in" at bounding box center [1062, 496] width 81 height 33
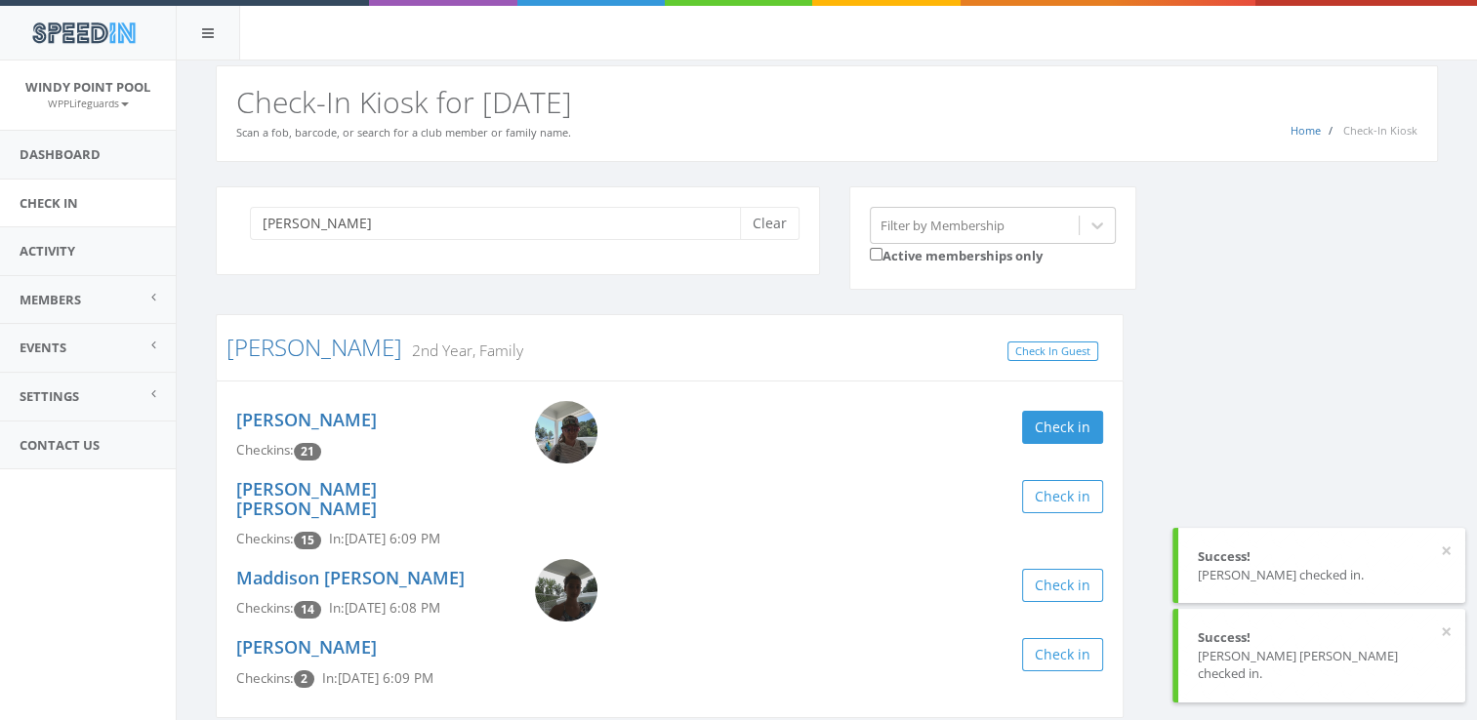
click at [1194, 450] on div "BUZAS Clear Filter by Membership Active memberships only Buzas 2nd Year, Family…" at bounding box center [826, 464] width 1251 height 557
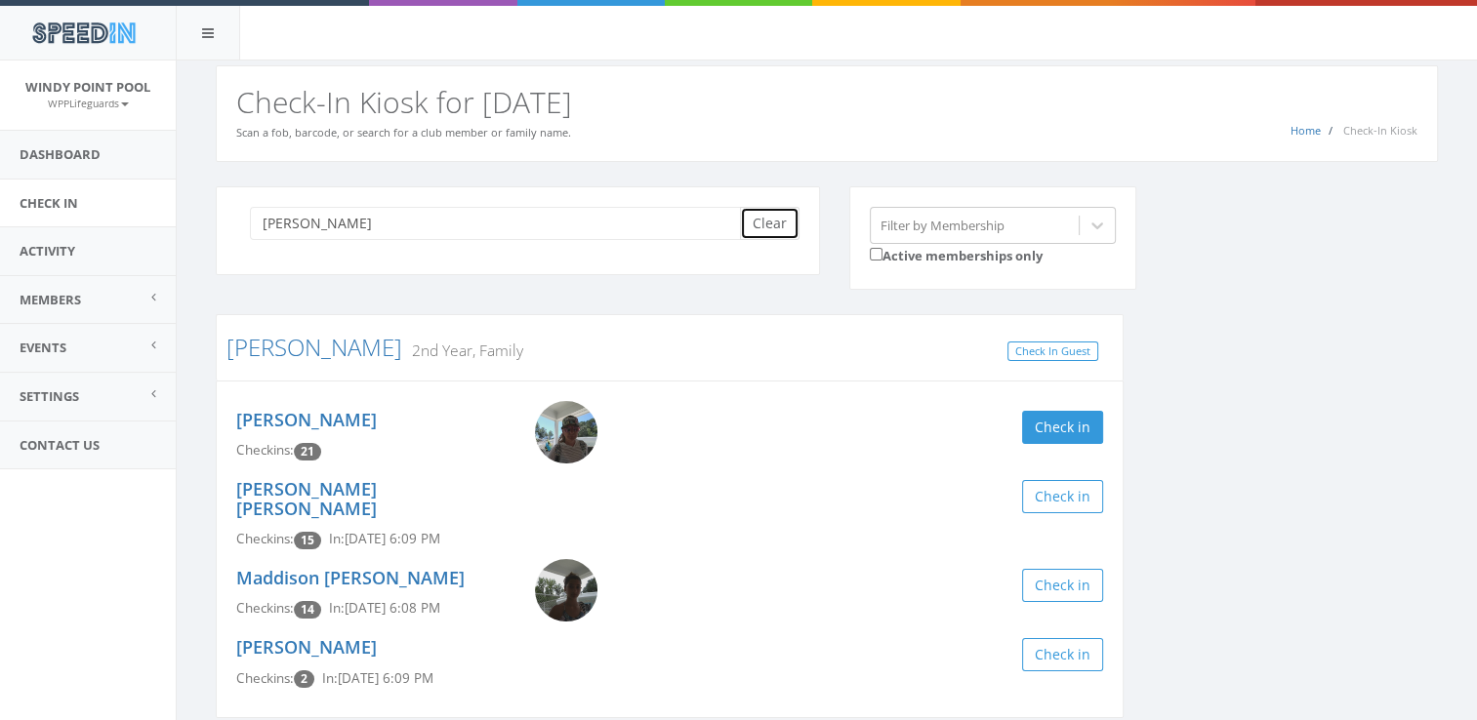
click at [792, 218] on button "Clear" at bounding box center [770, 223] width 60 height 33
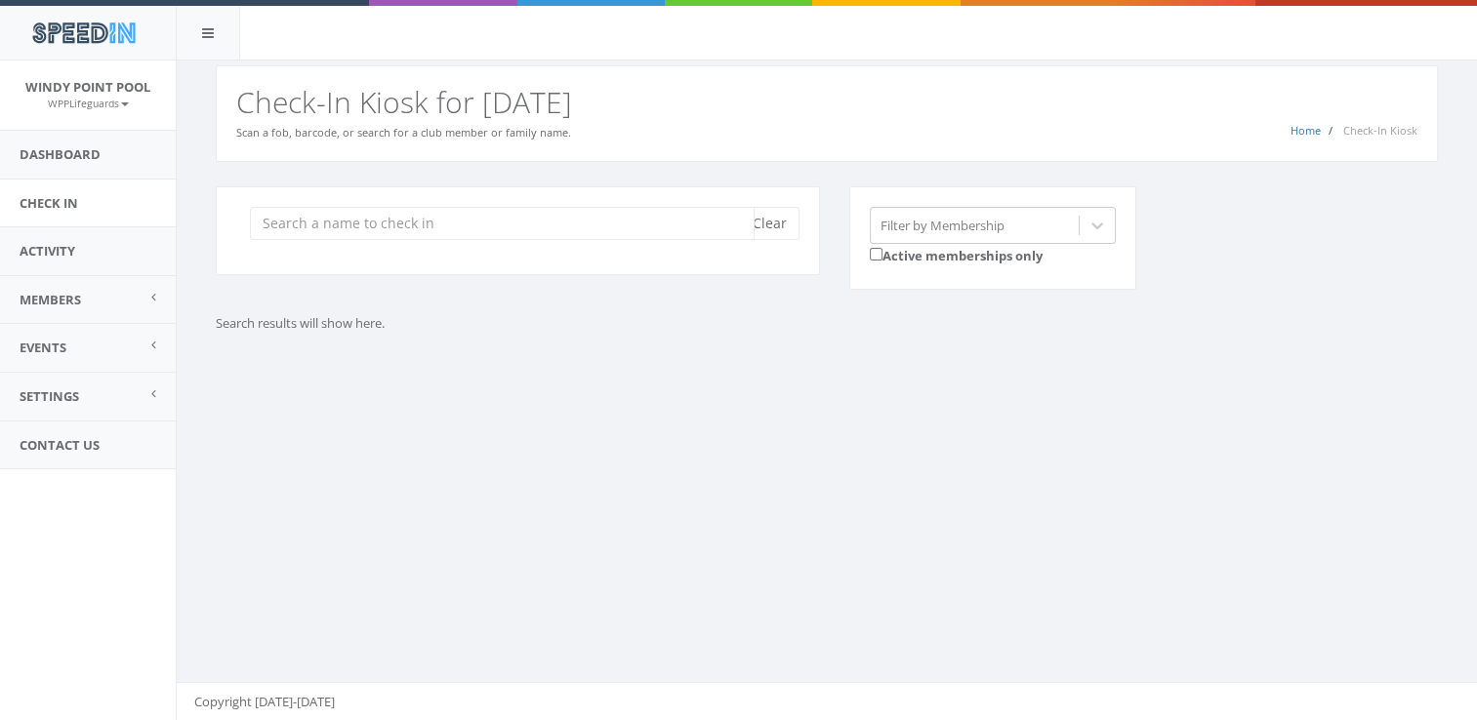
click at [583, 221] on input "search" at bounding box center [502, 223] width 505 height 33
type input "1"
type input "larson"
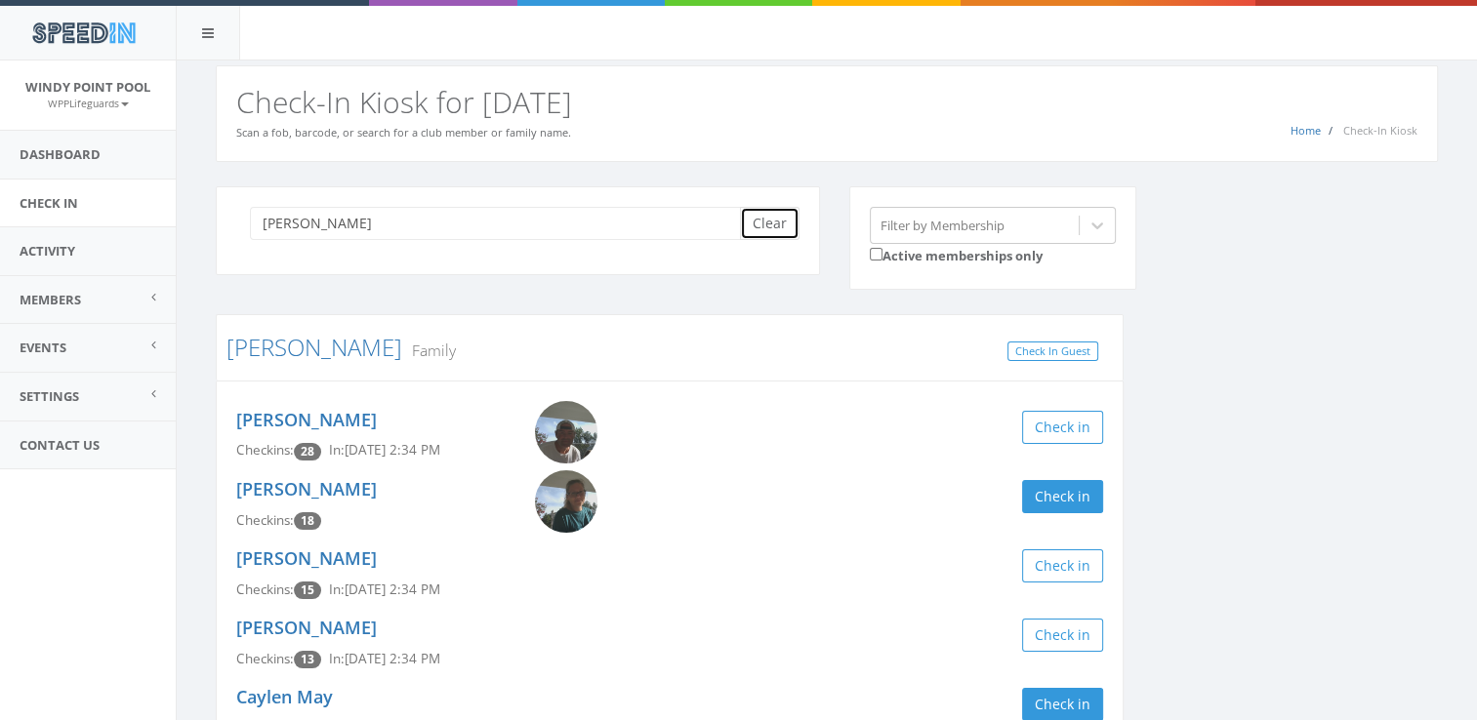
click at [783, 235] on button "Clear" at bounding box center [770, 223] width 60 height 33
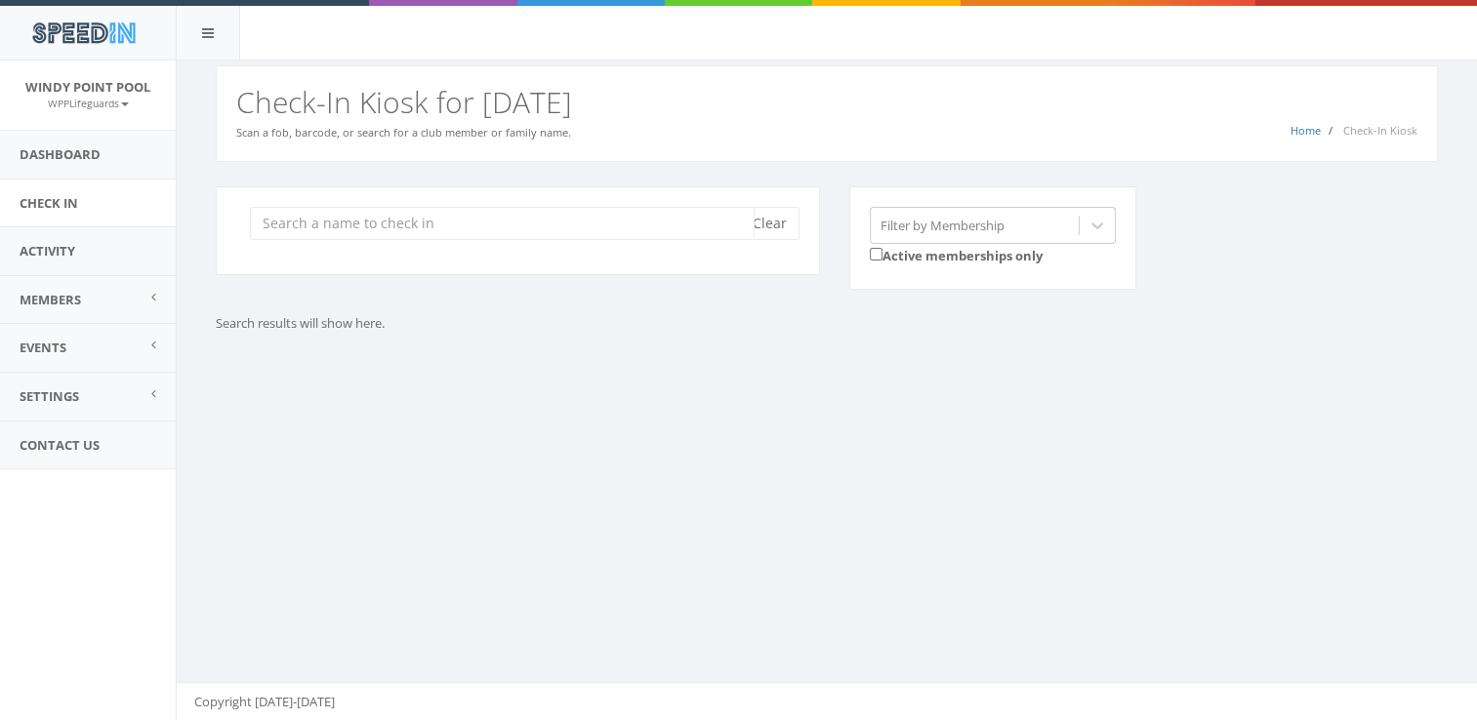
click at [387, 230] on input "search" at bounding box center [502, 223] width 505 height 33
